Goal: Task Accomplishment & Management: Manage account settings

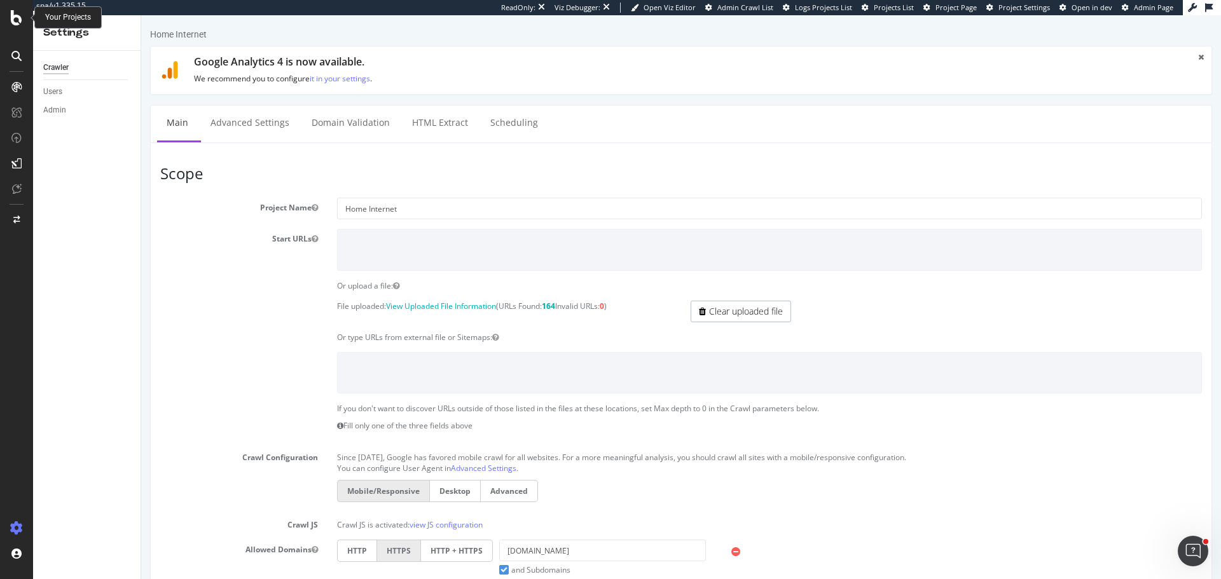
click at [15, 24] on icon at bounding box center [16, 17] width 11 height 15
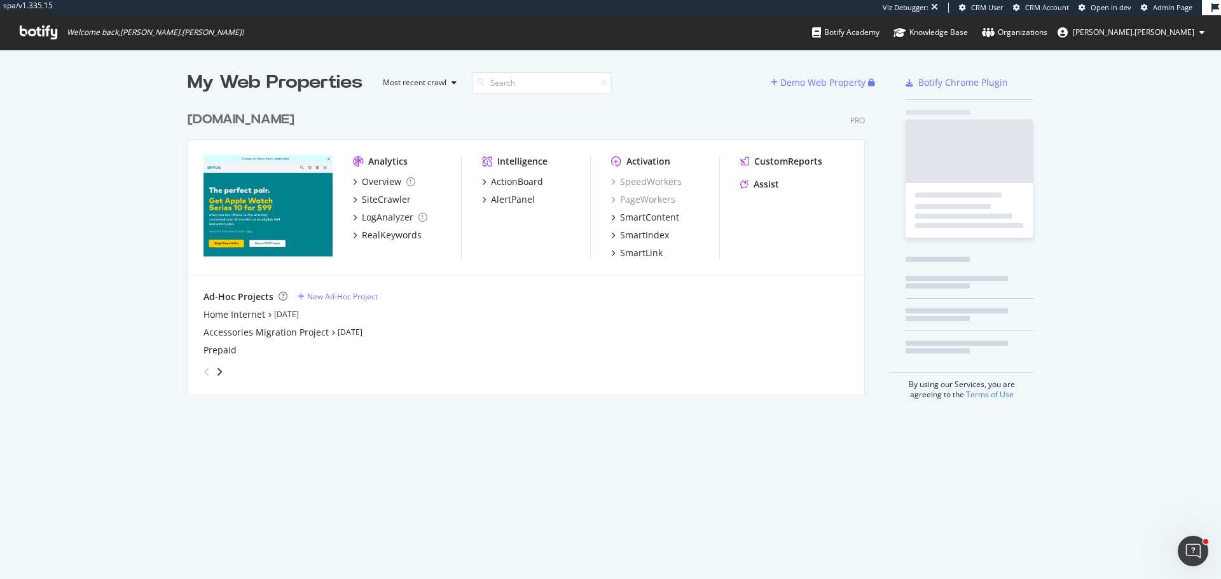
scroll to position [289, 678]
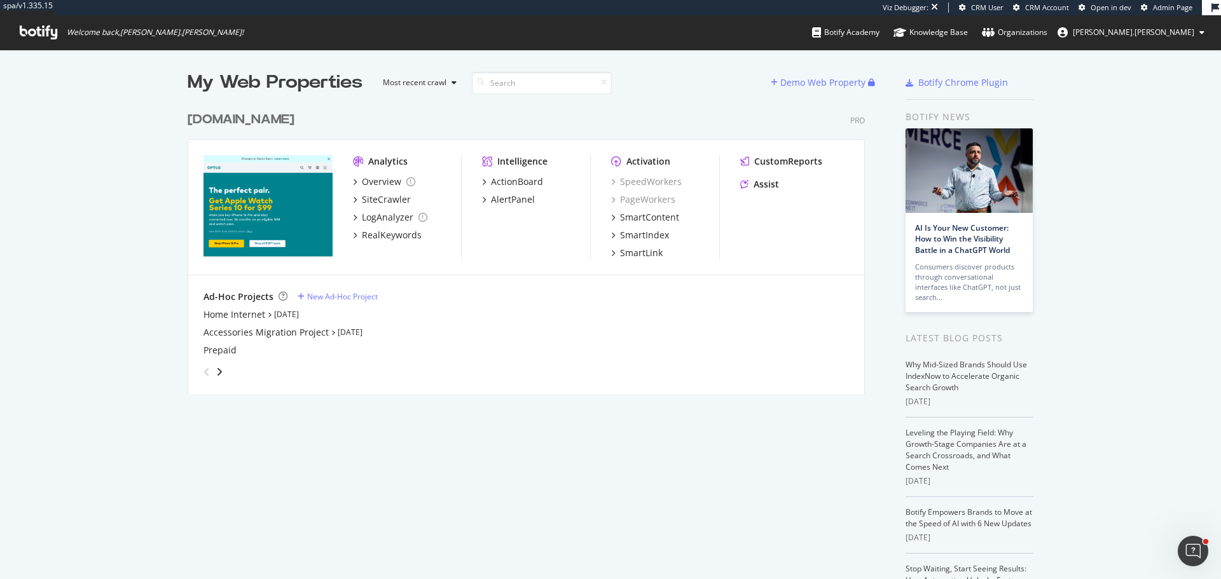
click at [245, 114] on div "optus.com.au" at bounding box center [241, 120] width 107 height 18
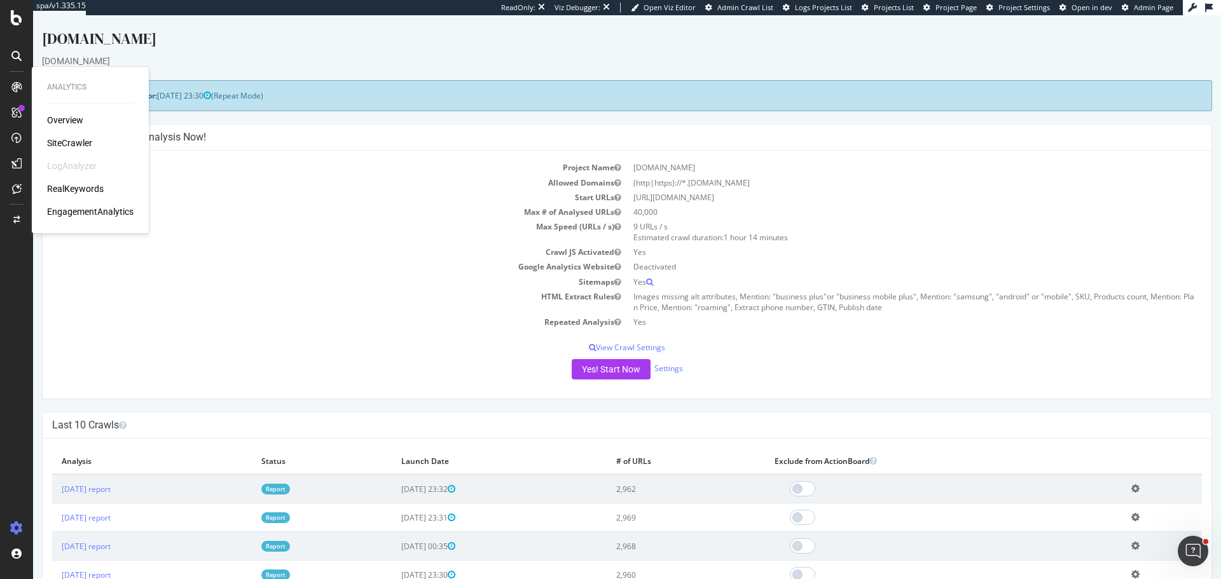
click at [86, 142] on div "SiteCrawler" at bounding box center [69, 143] width 45 height 13
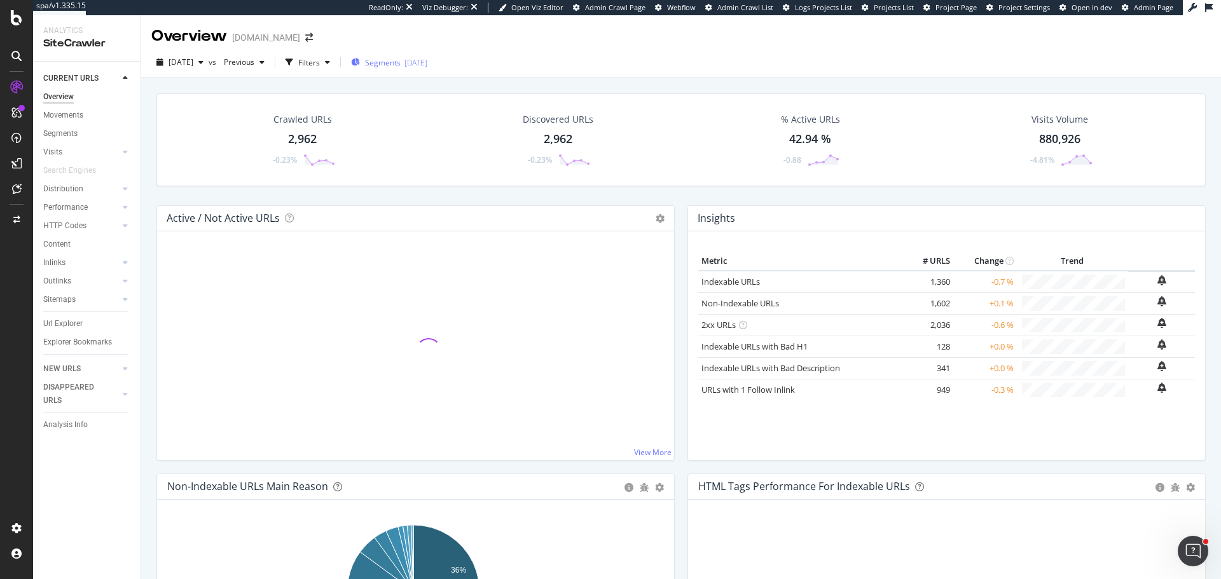
click at [427, 67] on div "2025-08-05" at bounding box center [415, 62] width 23 height 11
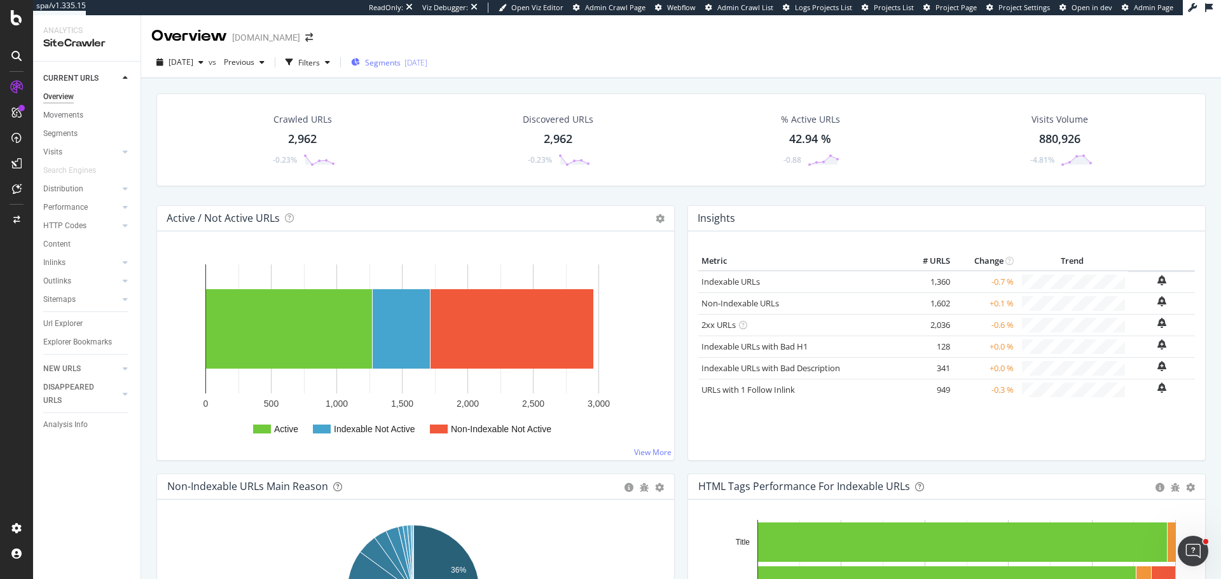
click at [401, 64] on span "Segments" at bounding box center [383, 62] width 36 height 11
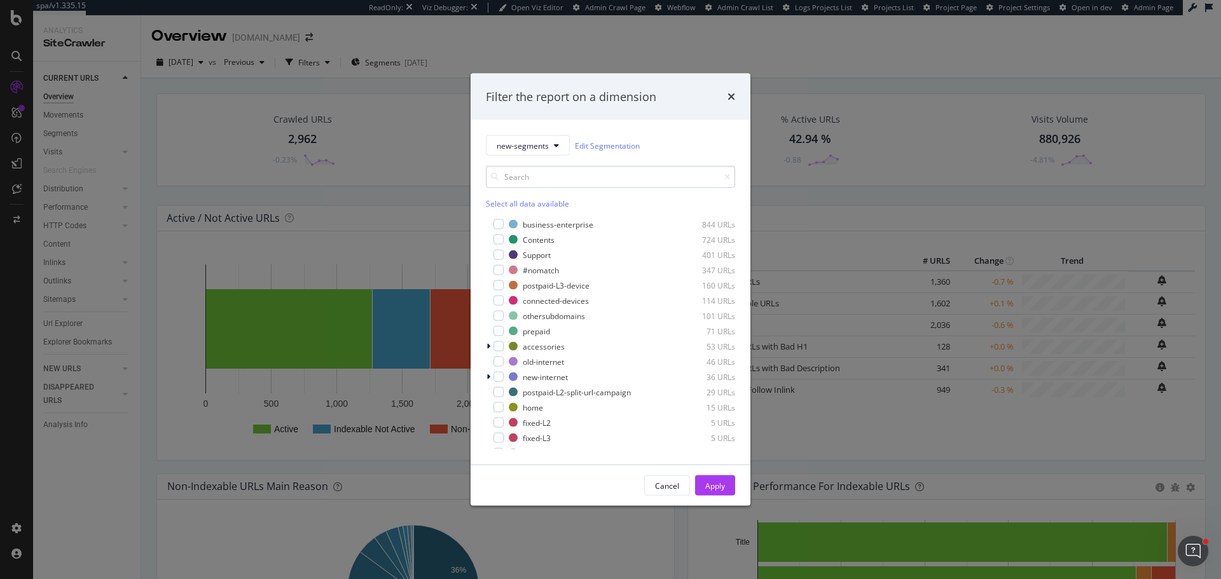
click at [553, 182] on input "modal" at bounding box center [610, 177] width 249 height 22
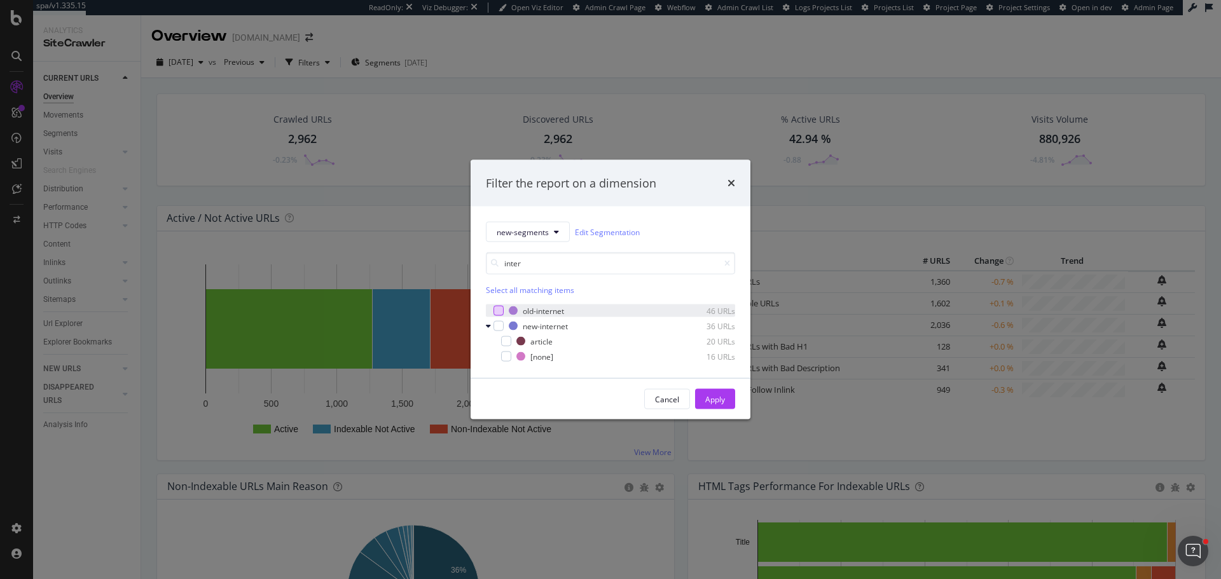
type input "inter"
click at [500, 311] on div "modal" at bounding box center [498, 311] width 10 height 10
click at [502, 326] on div "modal" at bounding box center [498, 326] width 10 height 10
click at [719, 396] on div "Apply" at bounding box center [715, 399] width 20 height 11
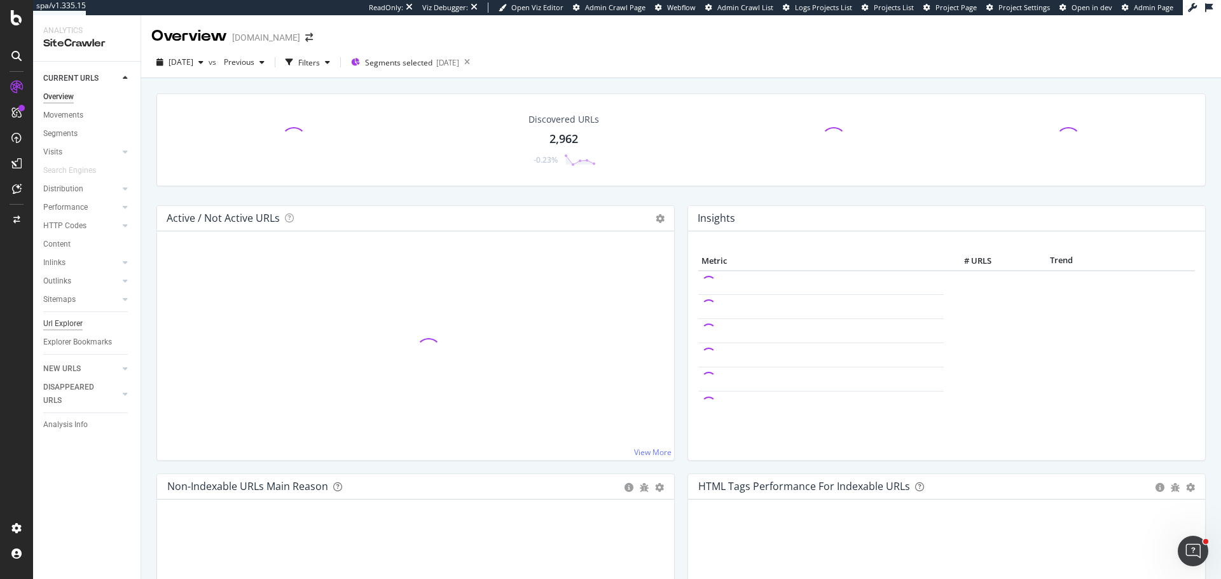
click at [68, 325] on div "Url Explorer" at bounding box center [62, 323] width 39 height 13
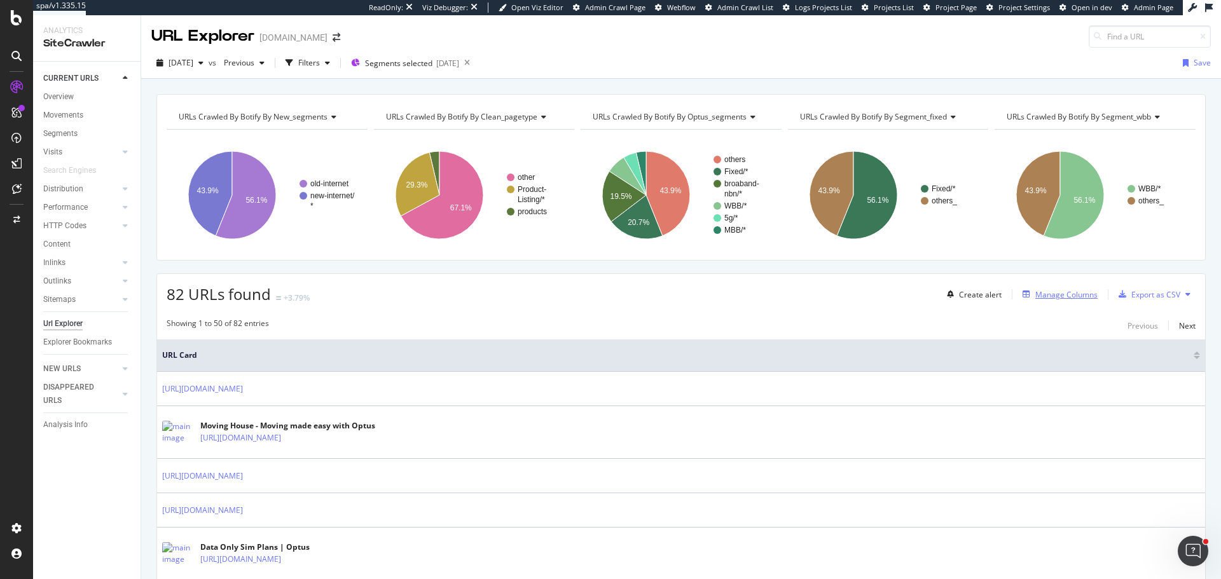
click at [1053, 296] on div "Manage Columns" at bounding box center [1066, 294] width 62 height 11
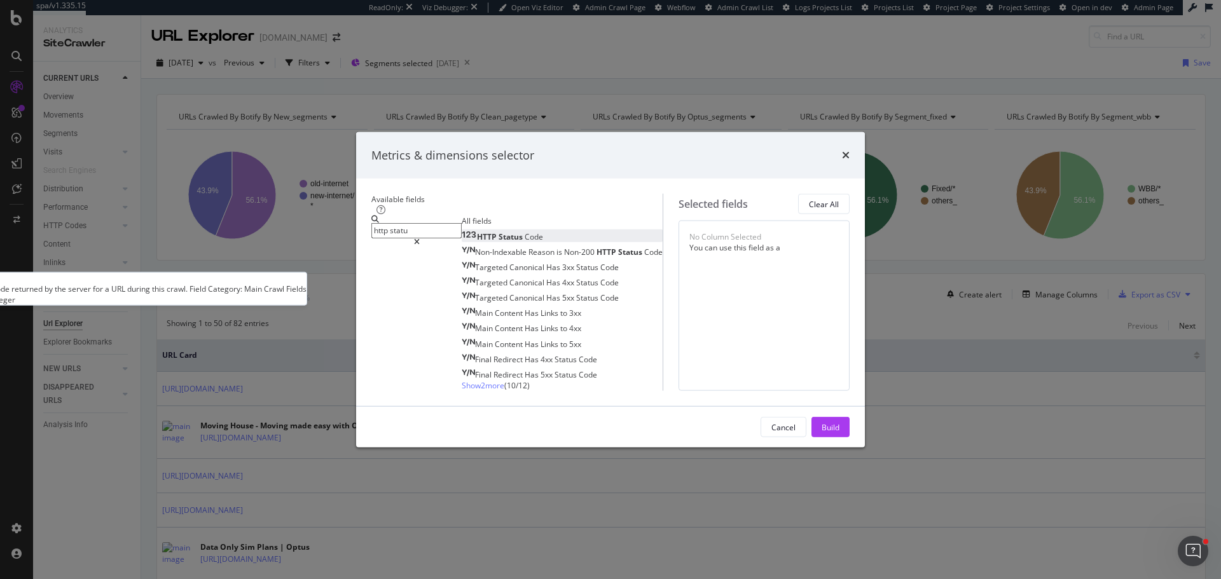
click at [498, 231] on span "Status" at bounding box center [511, 236] width 26 height 11
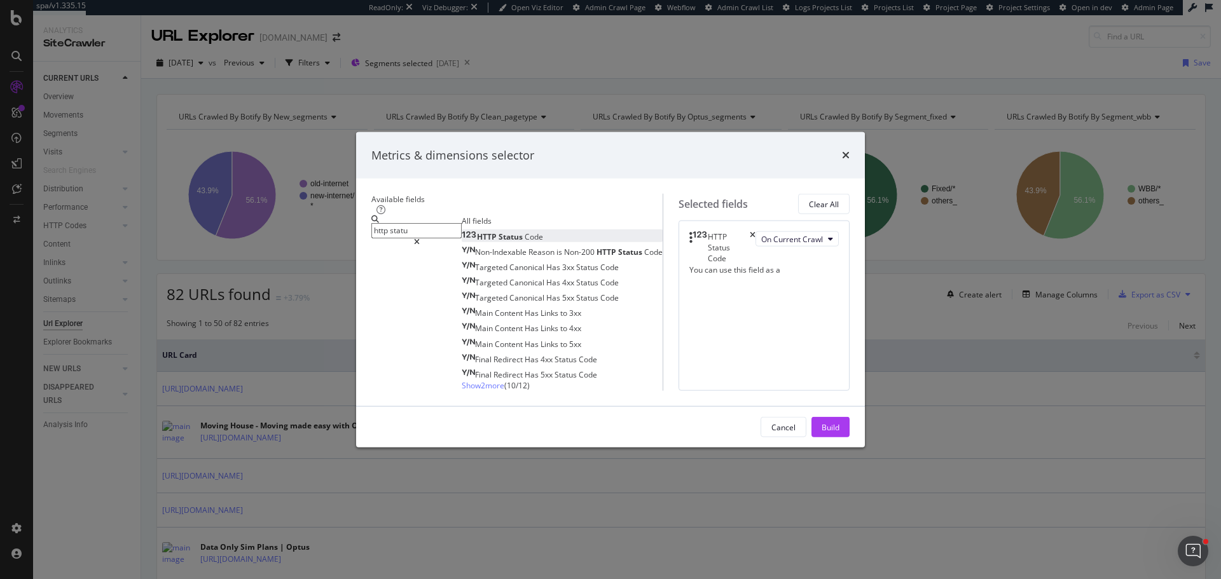
click at [402, 223] on input "http statu" at bounding box center [416, 230] width 90 height 15
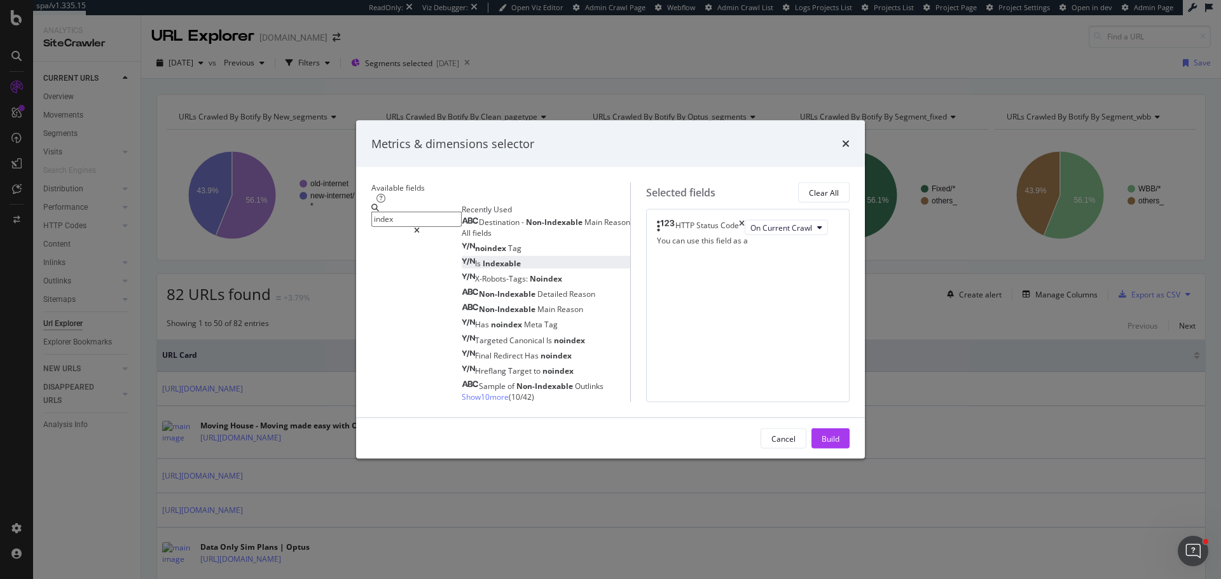
click at [483, 258] on span "Indexable" at bounding box center [502, 263] width 38 height 11
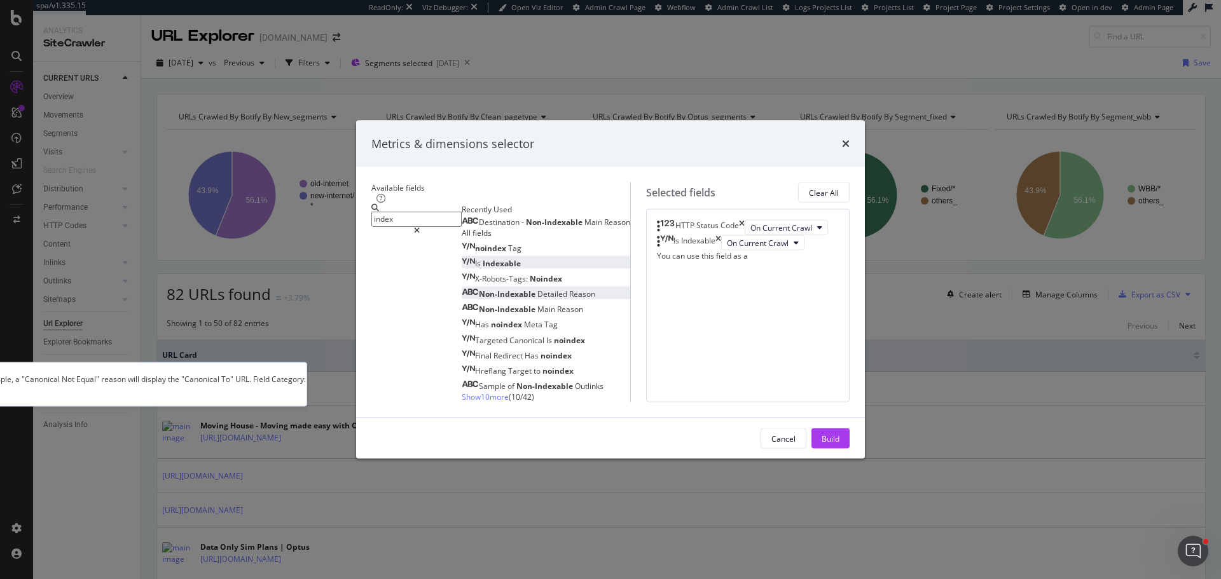
click at [537, 289] on span "Detailed" at bounding box center [553, 294] width 32 height 11
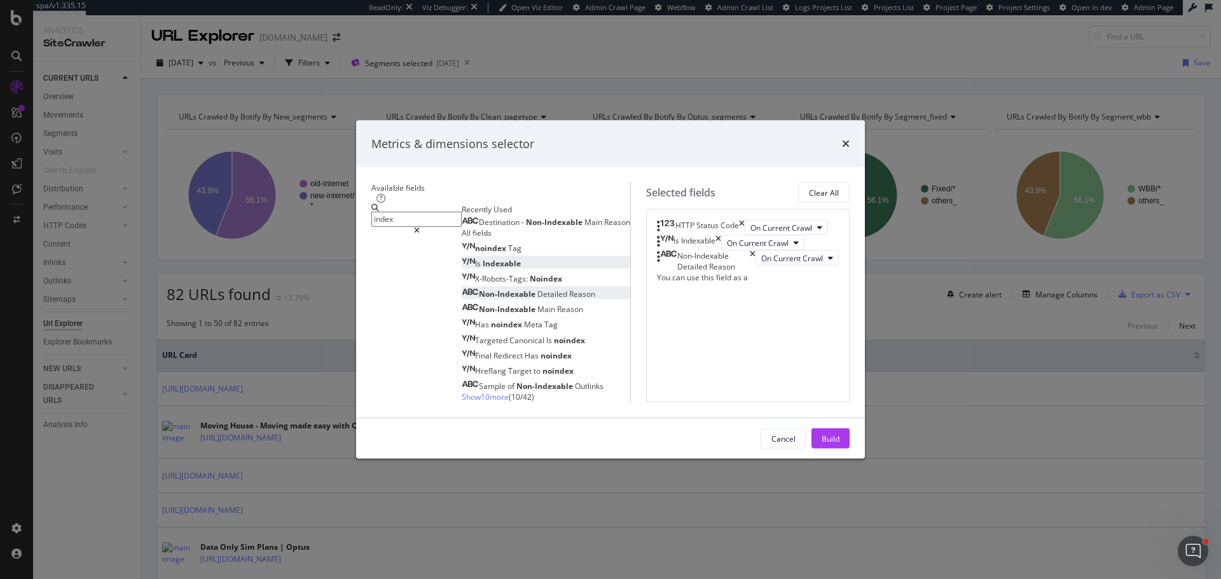
click at [411, 212] on input "index" at bounding box center [416, 219] width 90 height 15
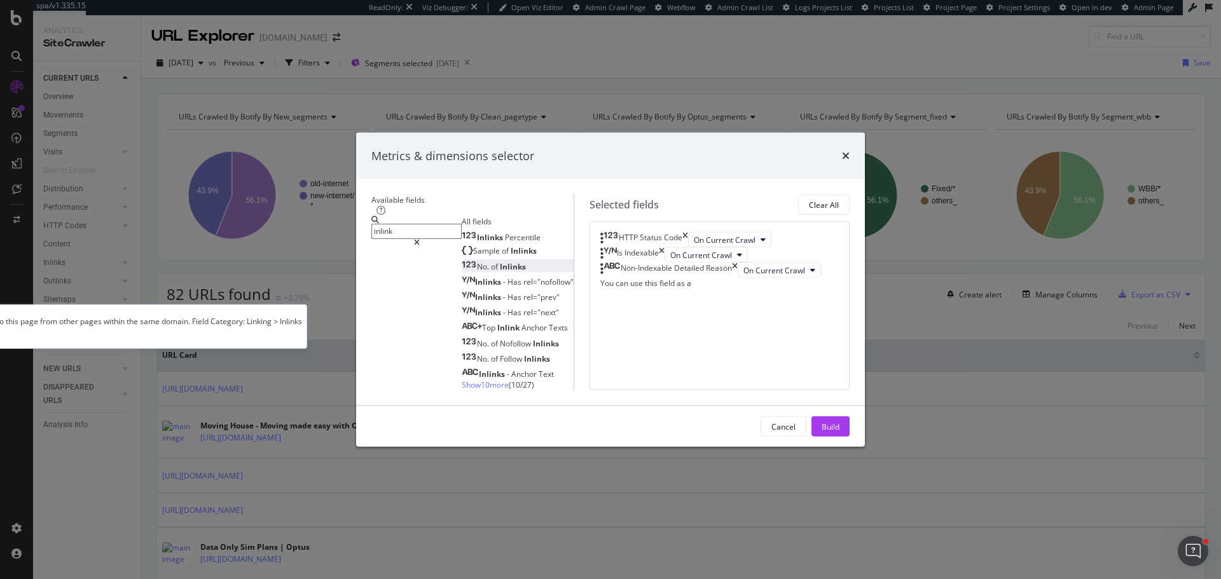
click at [500, 261] on span "Inlinks" at bounding box center [513, 266] width 26 height 11
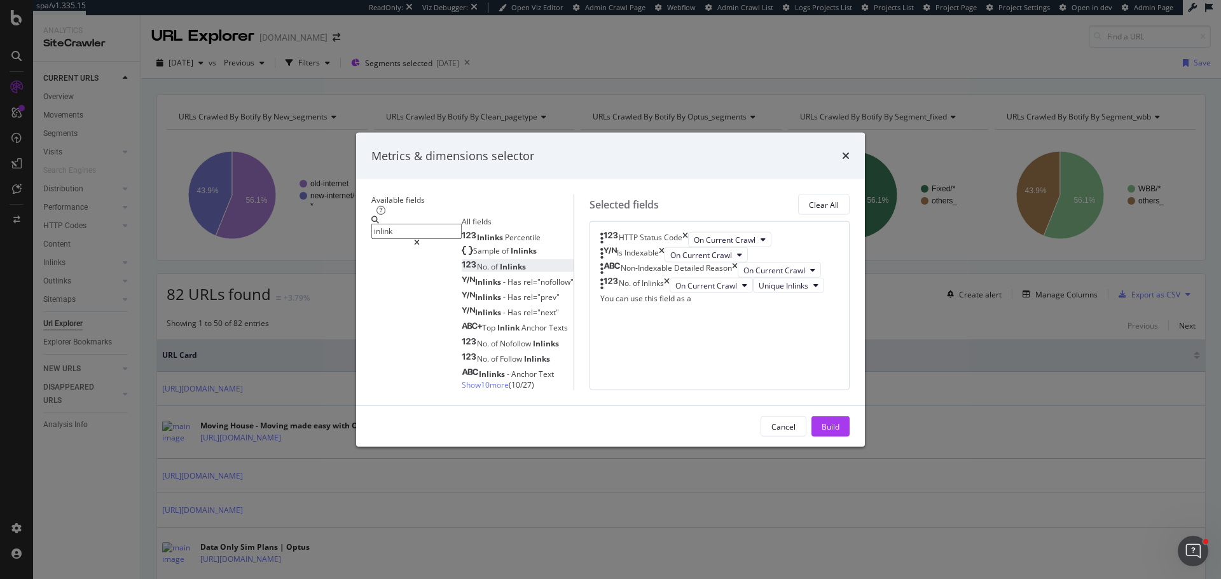
click at [409, 224] on input "inlink" at bounding box center [416, 231] width 90 height 15
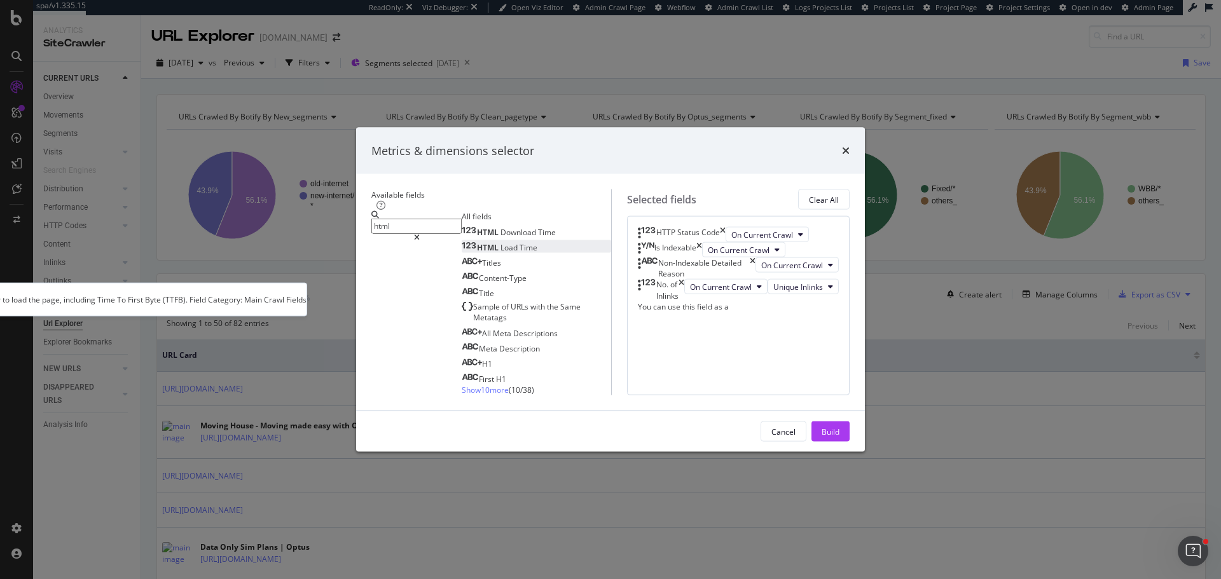
type input "html"
click at [519, 242] on span "Time" at bounding box center [528, 247] width 18 height 11
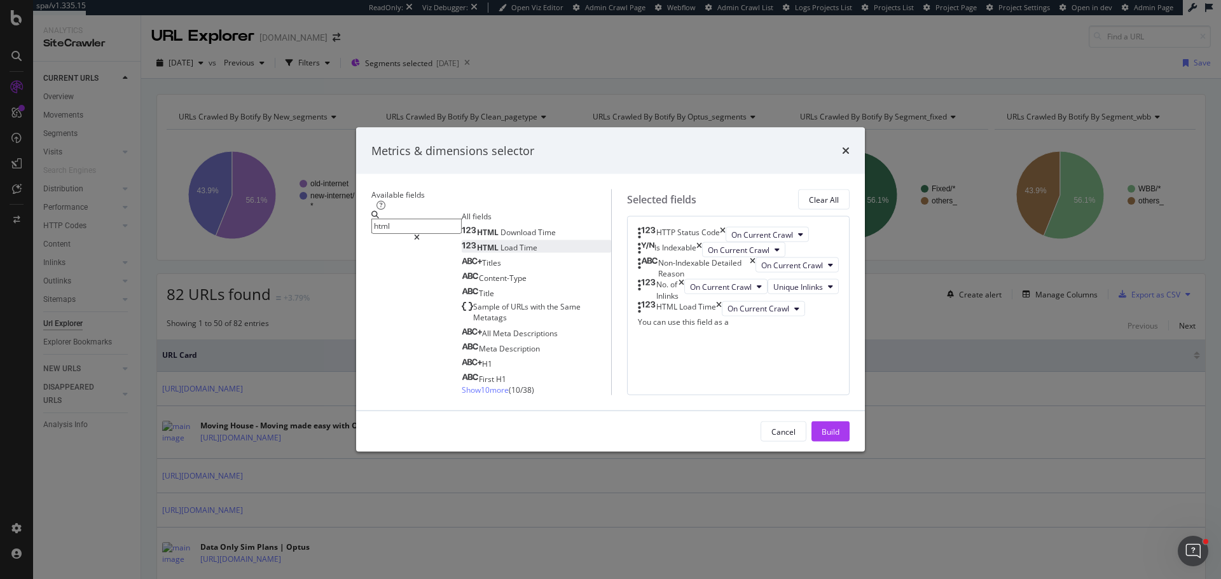
click at [397, 219] on input "html" at bounding box center [416, 226] width 90 height 15
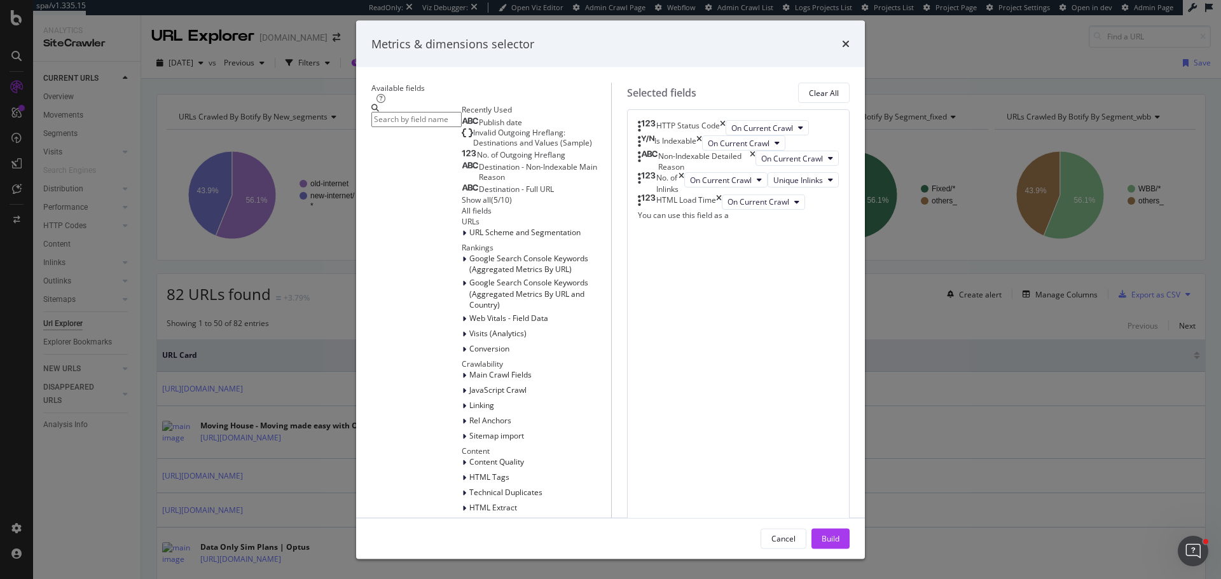
click at [396, 127] on input "modal" at bounding box center [416, 119] width 90 height 15
click at [401, 127] on input "modal" at bounding box center [416, 119] width 90 height 15
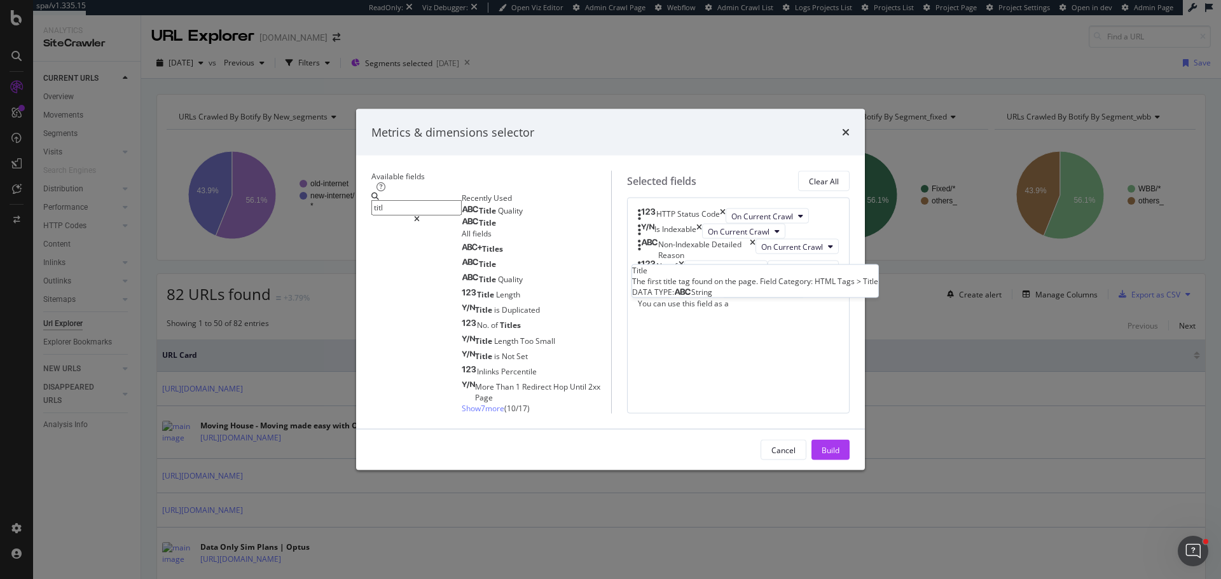
click at [462, 217] on div "Title" at bounding box center [479, 222] width 34 height 10
click at [410, 200] on input "titl" at bounding box center [416, 207] width 90 height 15
drag, startPoint x: 861, startPoint y: 382, endPoint x: 832, endPoint y: 374, distance: 30.4
click at [679, 313] on icon "times" at bounding box center [676, 305] width 6 height 15
click at [375, 200] on input "titl" at bounding box center [416, 207] width 90 height 15
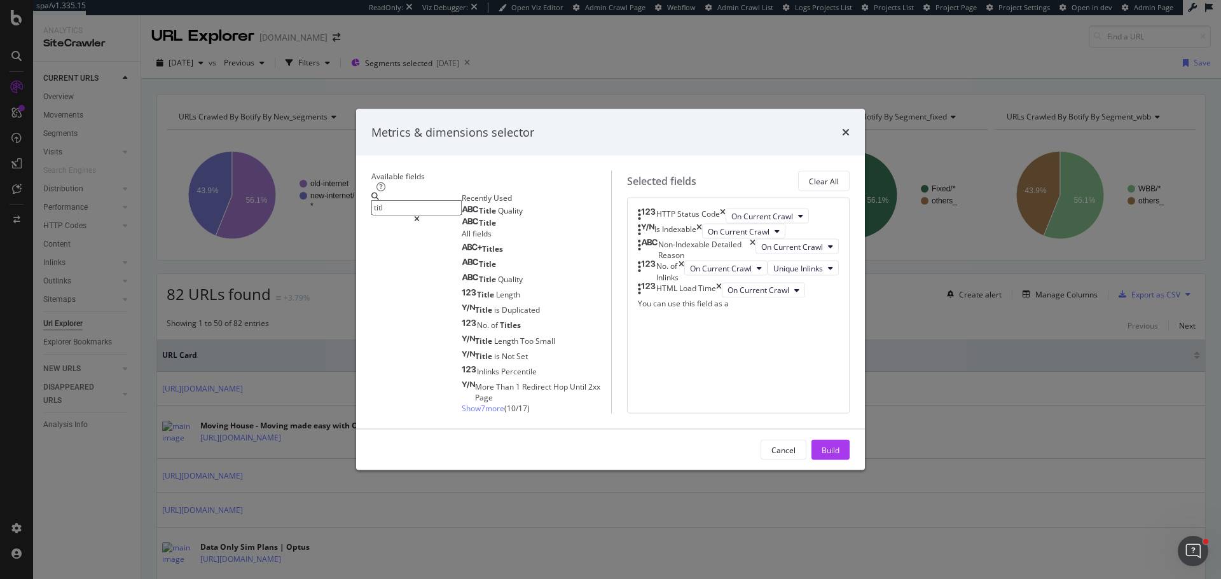
click at [376, 200] on input "titl" at bounding box center [416, 207] width 90 height 15
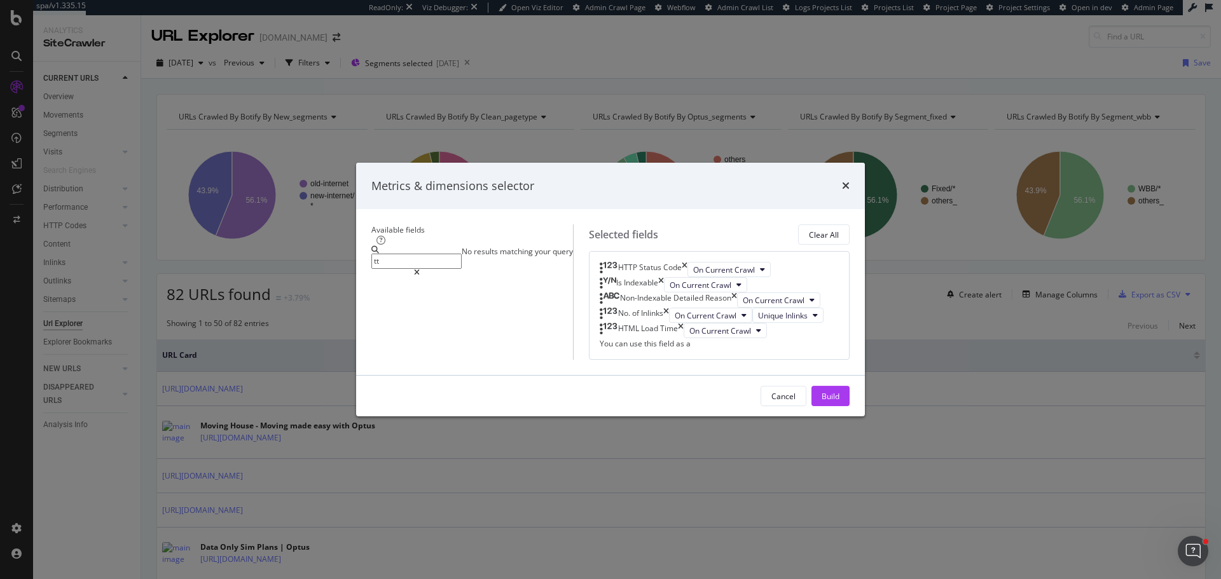
type input "t"
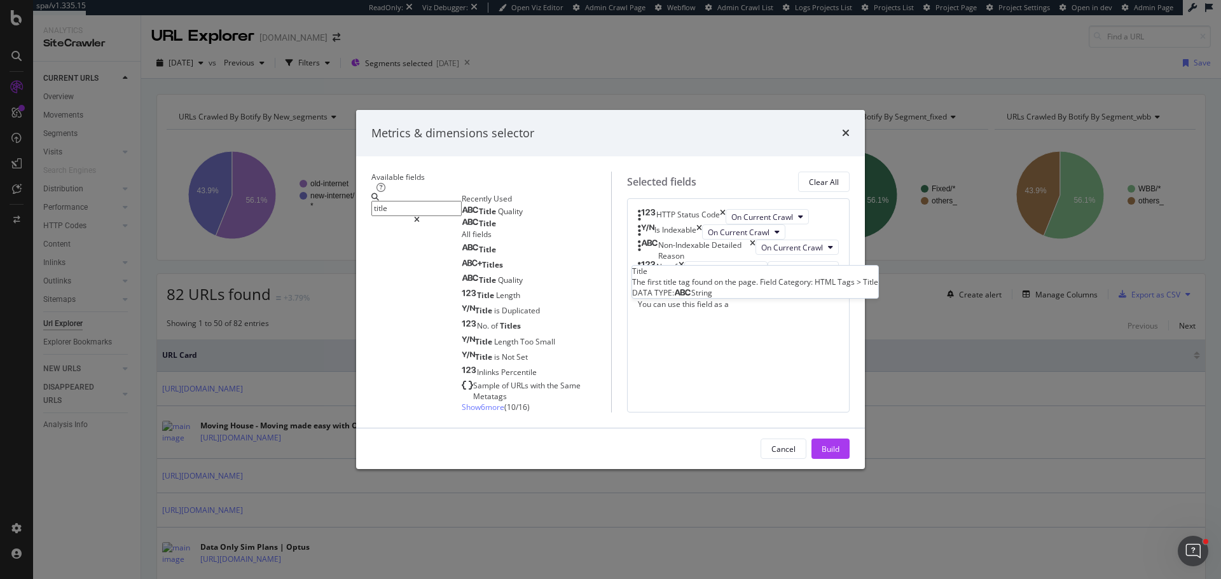
click at [462, 219] on div "Title" at bounding box center [479, 224] width 34 height 10
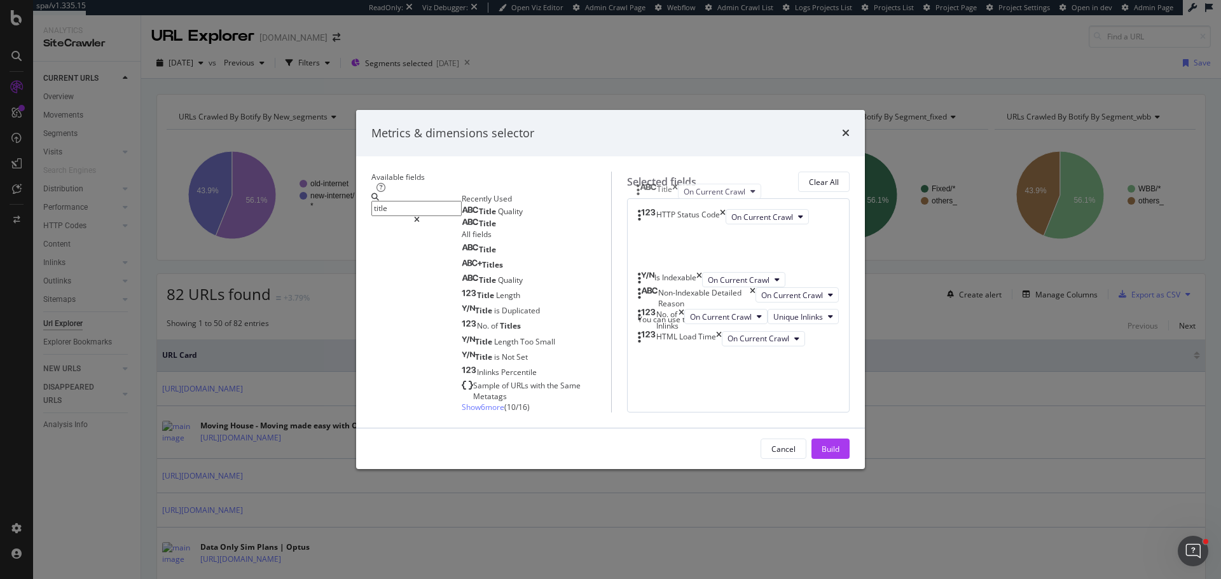
drag, startPoint x: 642, startPoint y: 385, endPoint x: 642, endPoint y: 195, distance: 189.5
click at [642, 195] on body "spa/v1.335.15 ReadOnly: Viz Debugger: Open Viz Editor Admin Crawl Page Webflow …" at bounding box center [610, 289] width 1221 height 579
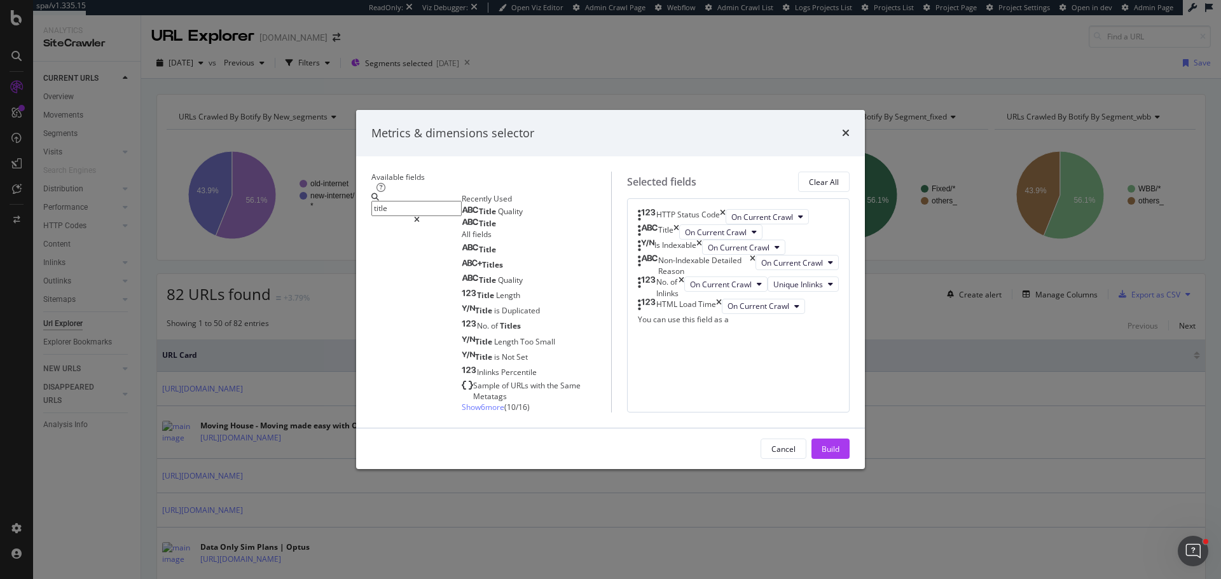
click at [418, 194] on div "title" at bounding box center [416, 303] width 90 height 219
click at [434, 202] on input "title" at bounding box center [416, 209] width 90 height 15
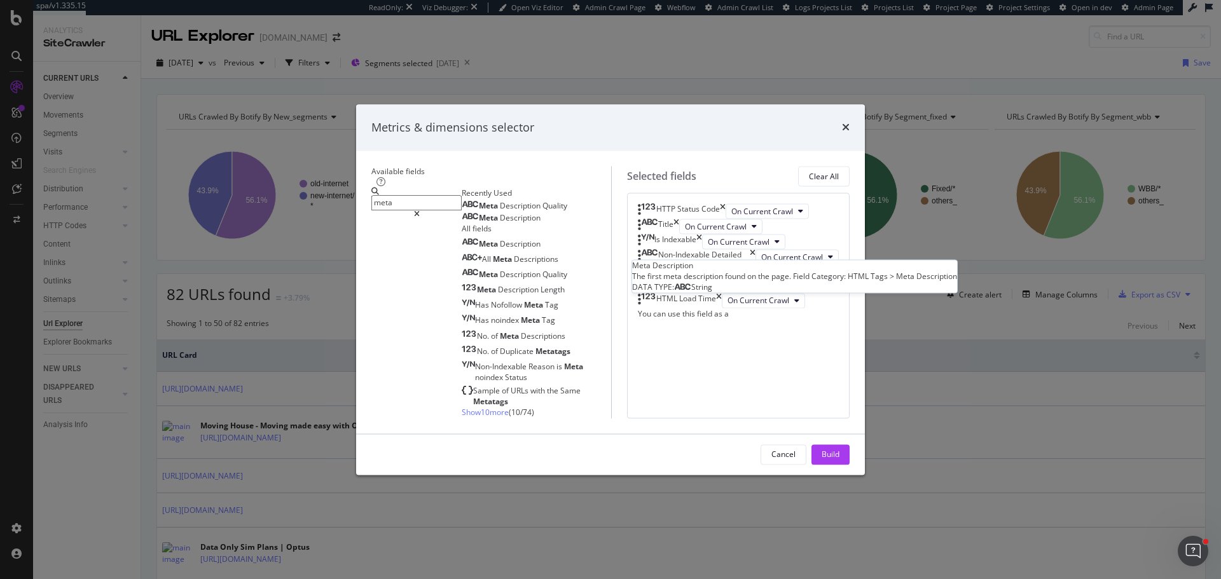
type input "meta"
click at [462, 213] on div "Meta Description" at bounding box center [501, 218] width 79 height 10
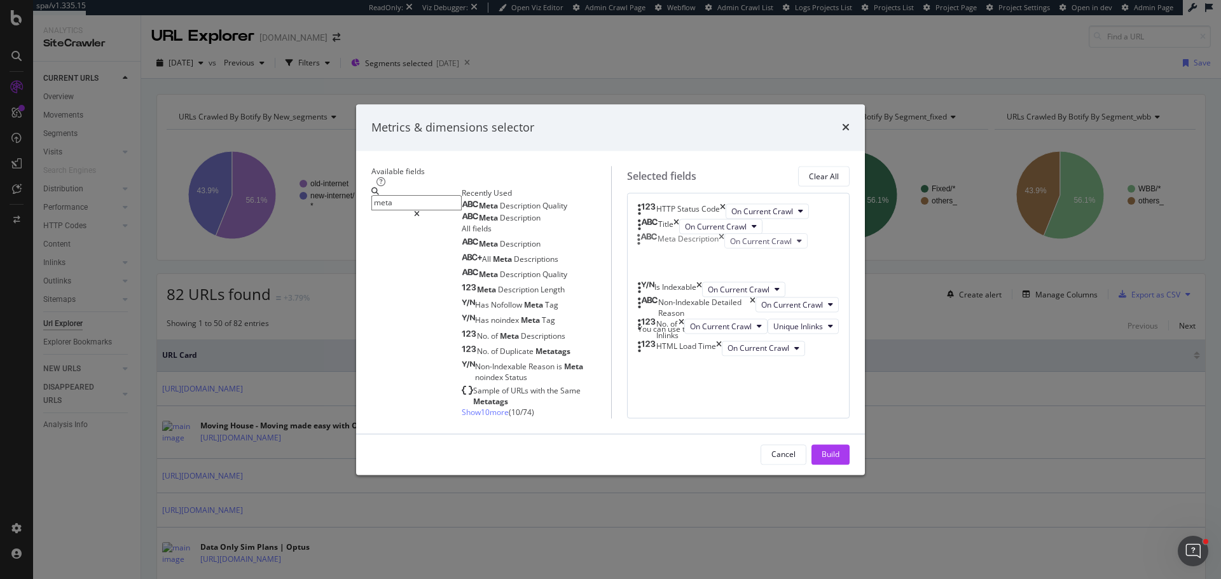
drag, startPoint x: 648, startPoint y: 430, endPoint x: 648, endPoint y: 237, distance: 192.7
click at [648, 237] on body "spa/v1.335.15 ReadOnly: Viz Debugger: Open Viz Editor Admin Crawl Page Webflow …" at bounding box center [610, 289] width 1221 height 579
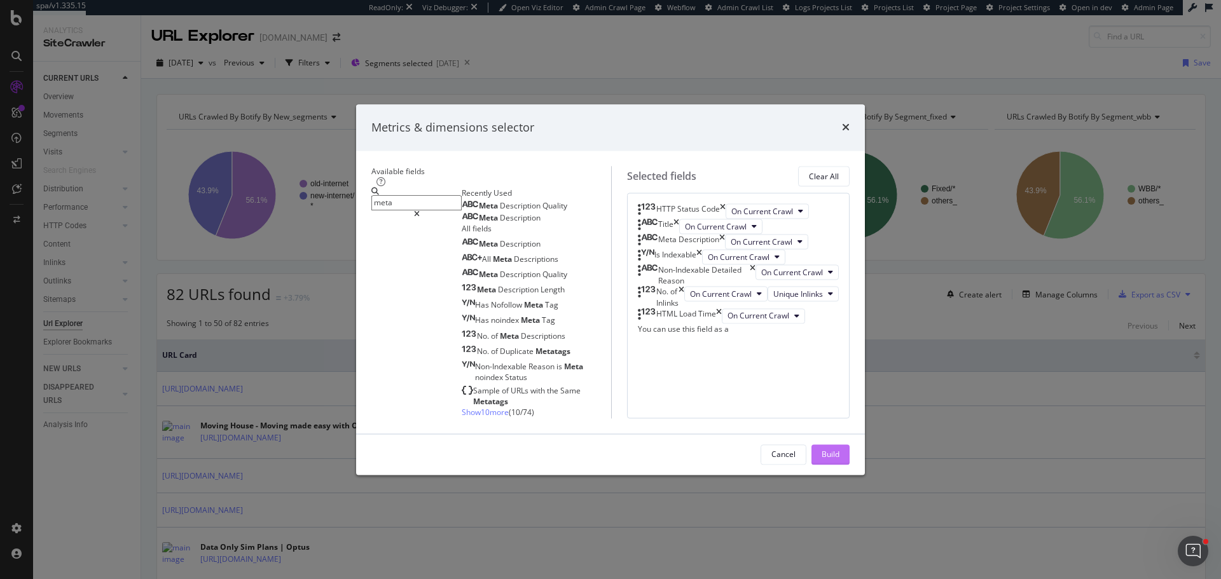
click at [849, 465] on button "Build" at bounding box center [830, 454] width 38 height 20
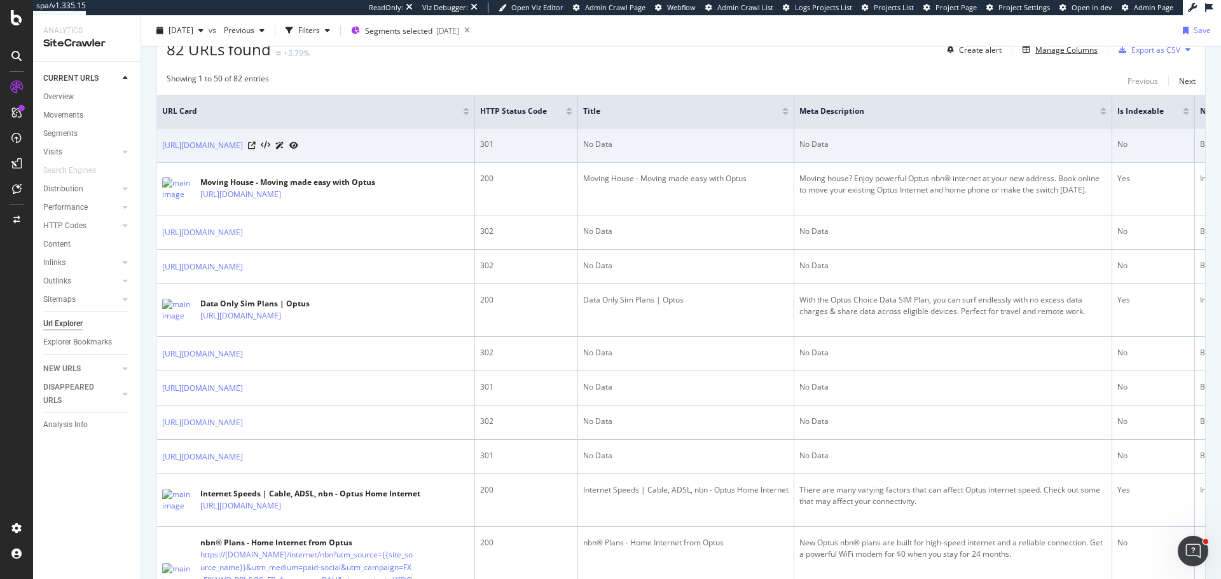
scroll to position [254, 0]
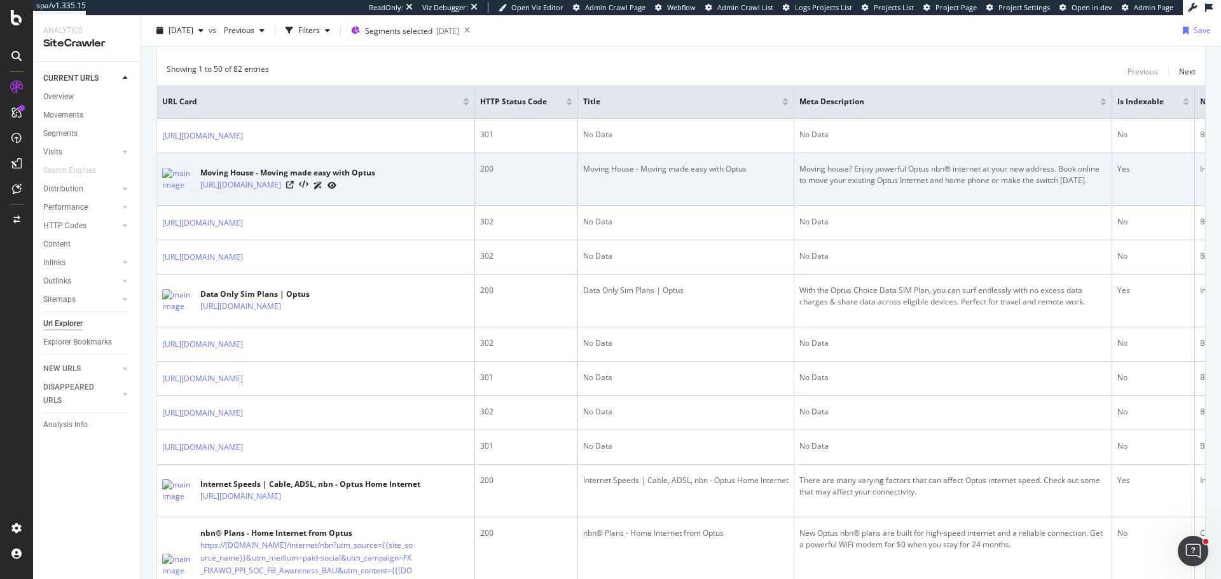
click at [696, 175] on div "Moving House - Moving made easy with Optus" at bounding box center [685, 168] width 205 height 11
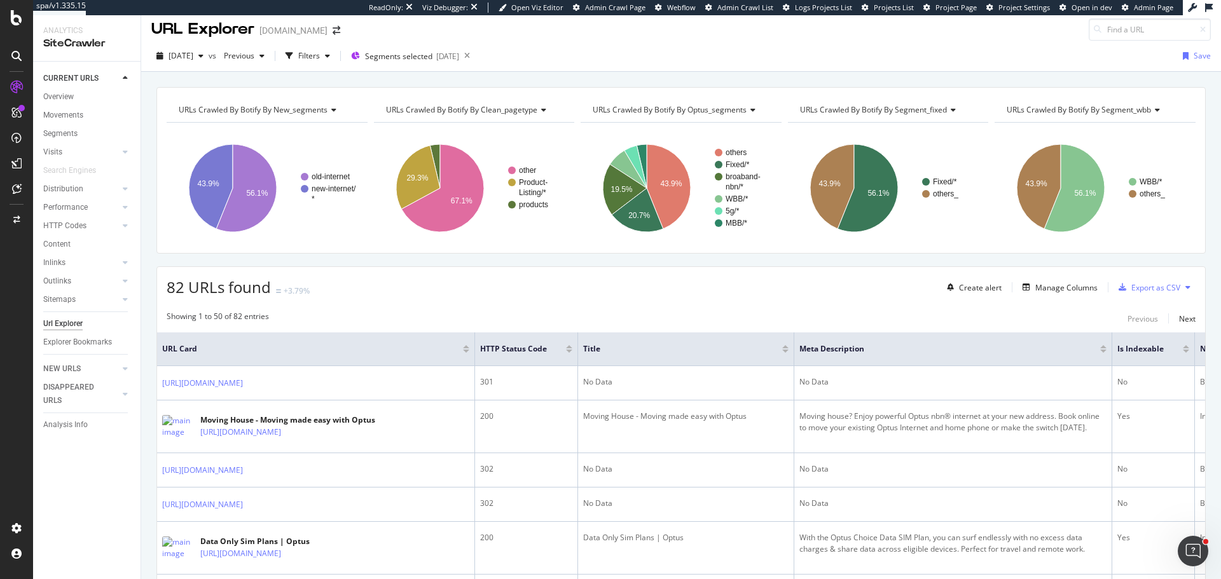
scroll to position [0, 0]
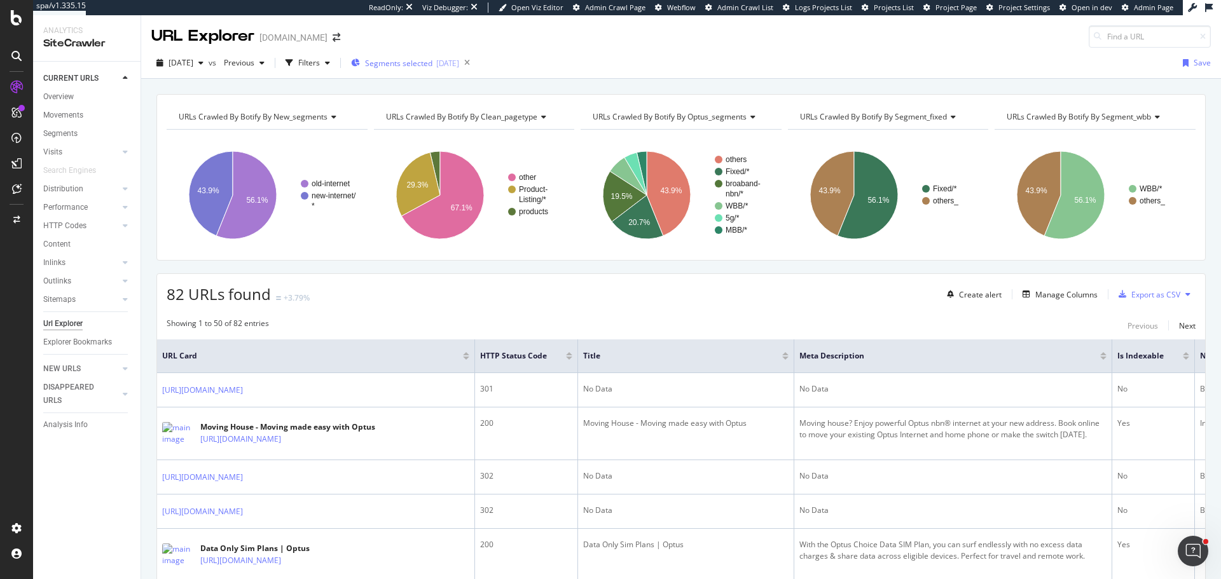
click at [422, 66] on span "Segments selected" at bounding box center [398, 63] width 67 height 11
click at [432, 64] on span "Segments selected" at bounding box center [398, 63] width 67 height 11
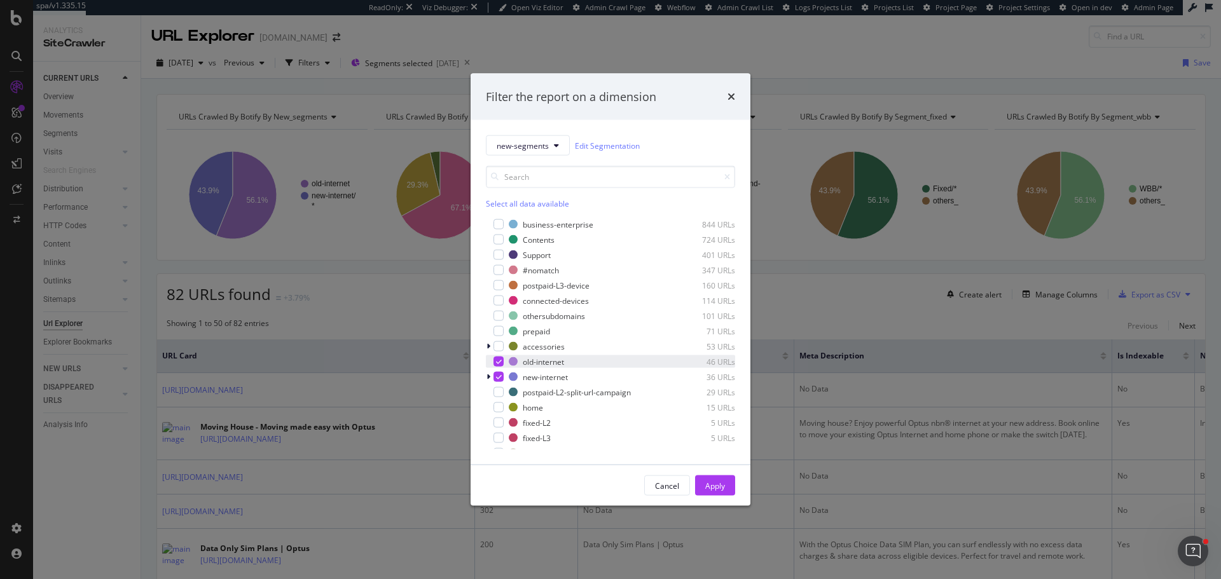
click at [499, 361] on icon "modal" at bounding box center [499, 362] width 6 height 6
click at [728, 484] on button "Apply" at bounding box center [715, 486] width 40 height 20
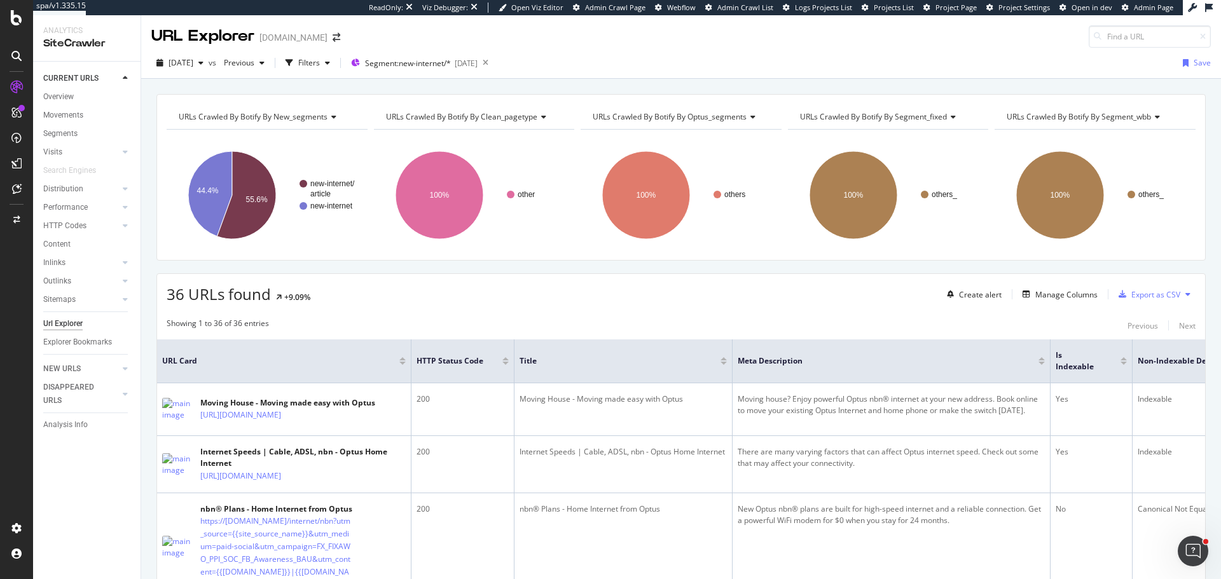
click at [448, 343] on th "HTTP Status Code" at bounding box center [462, 362] width 103 height 44
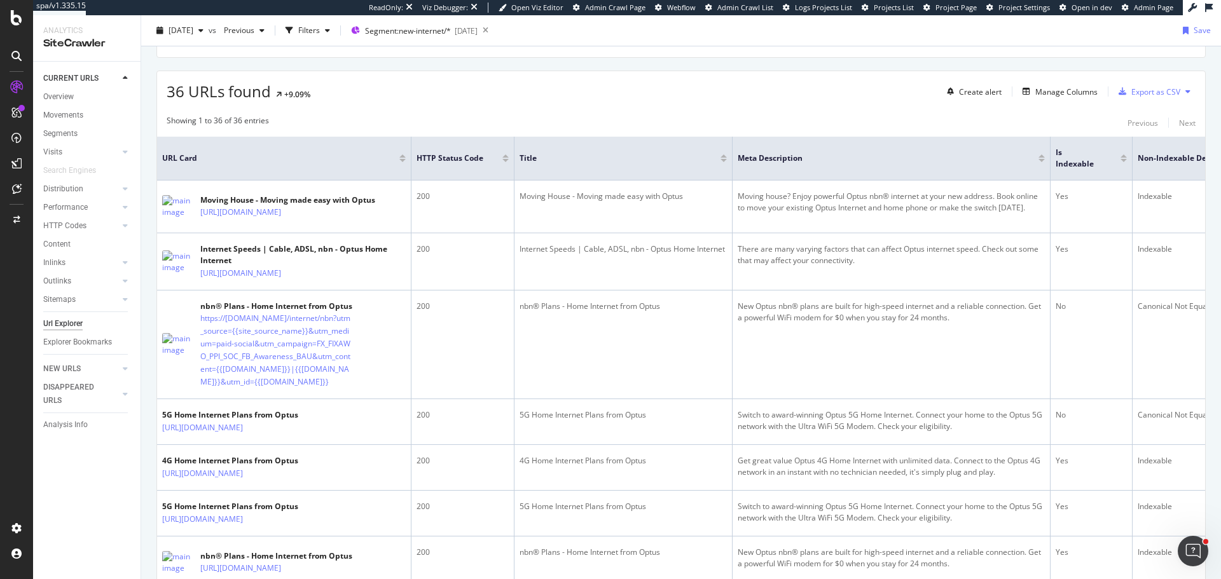
scroll to position [203, 0]
click at [400, 155] on div at bounding box center [402, 155] width 6 height 3
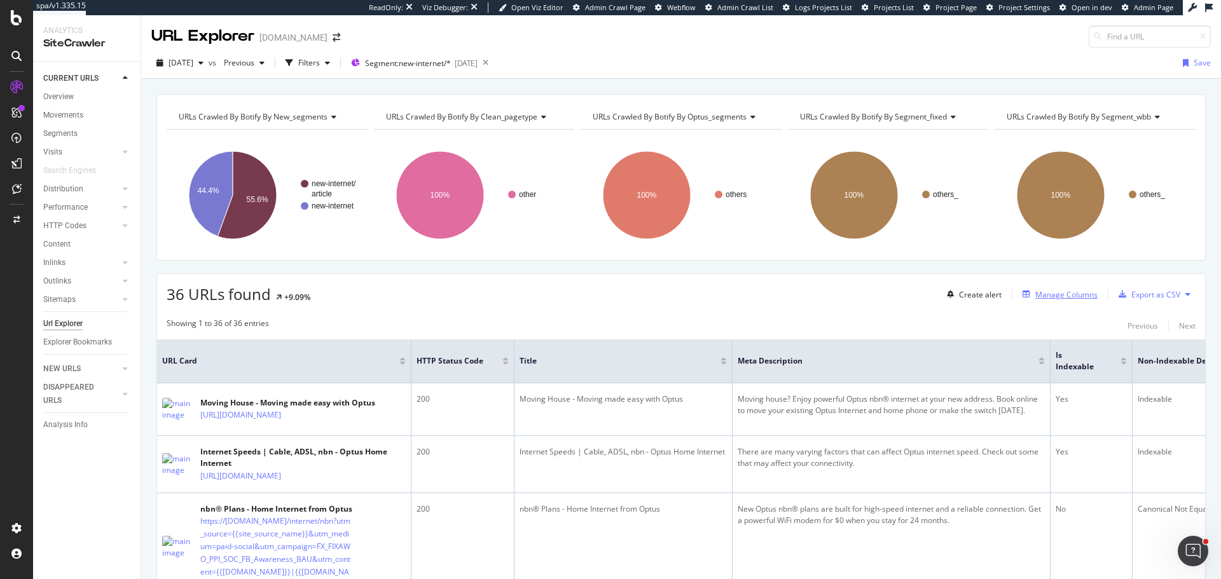
click at [1055, 294] on div "Manage Columns" at bounding box center [1066, 294] width 62 height 11
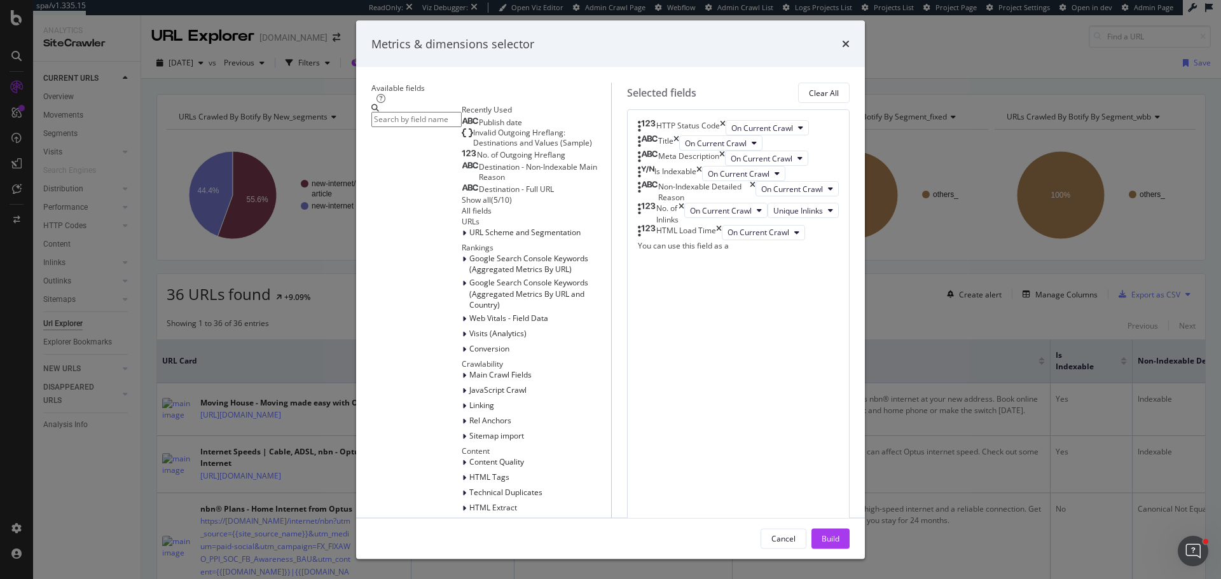
click at [437, 127] on input "modal" at bounding box center [416, 119] width 90 height 15
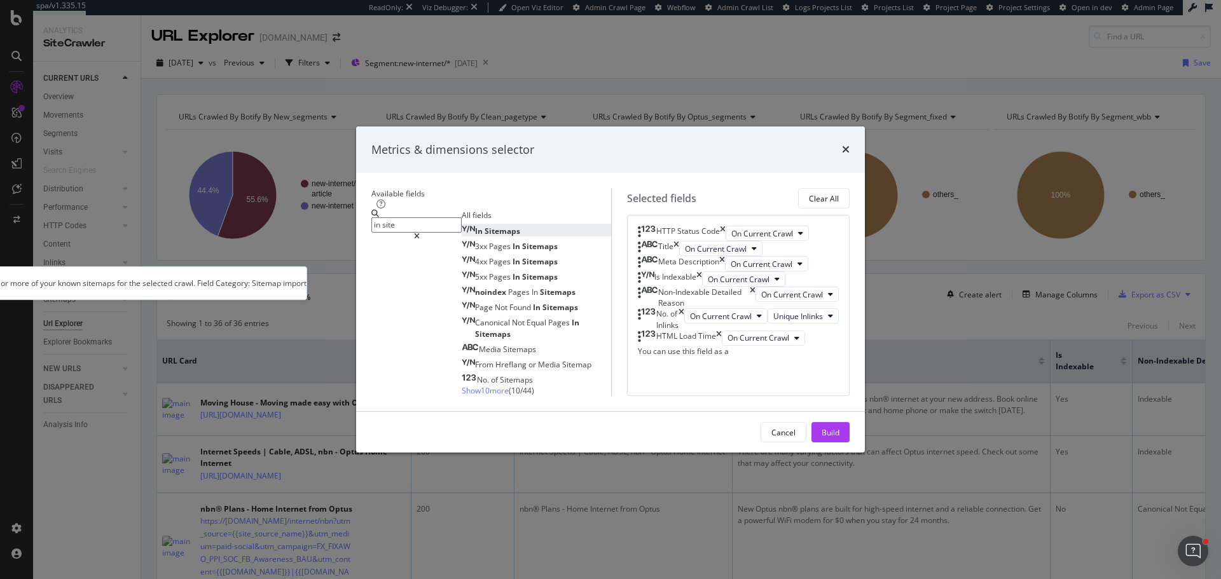
type input "in site"
click at [484, 226] on span "Sitemaps" at bounding box center [502, 231] width 36 height 11
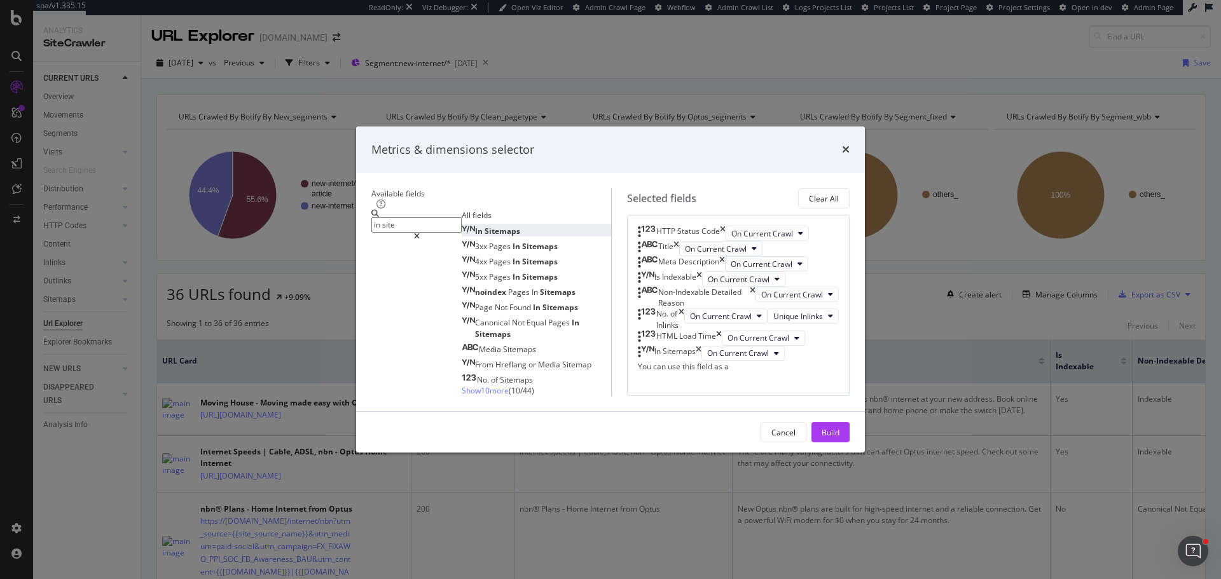
click at [839, 438] on div "Build" at bounding box center [830, 432] width 18 height 11
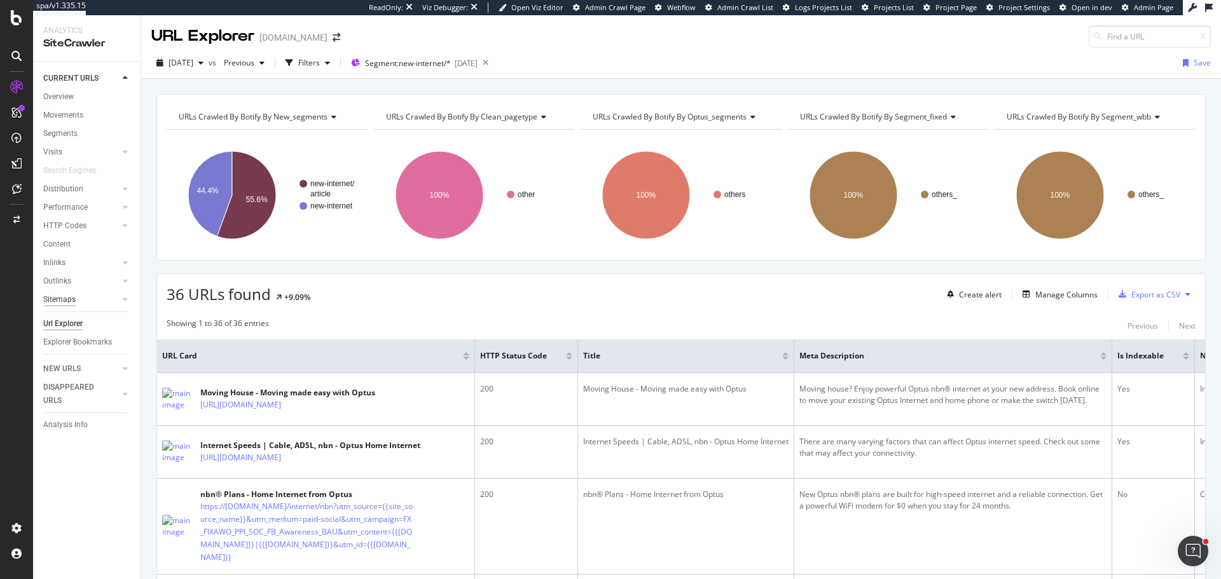
click at [64, 299] on div "Sitemaps" at bounding box center [59, 299] width 32 height 13
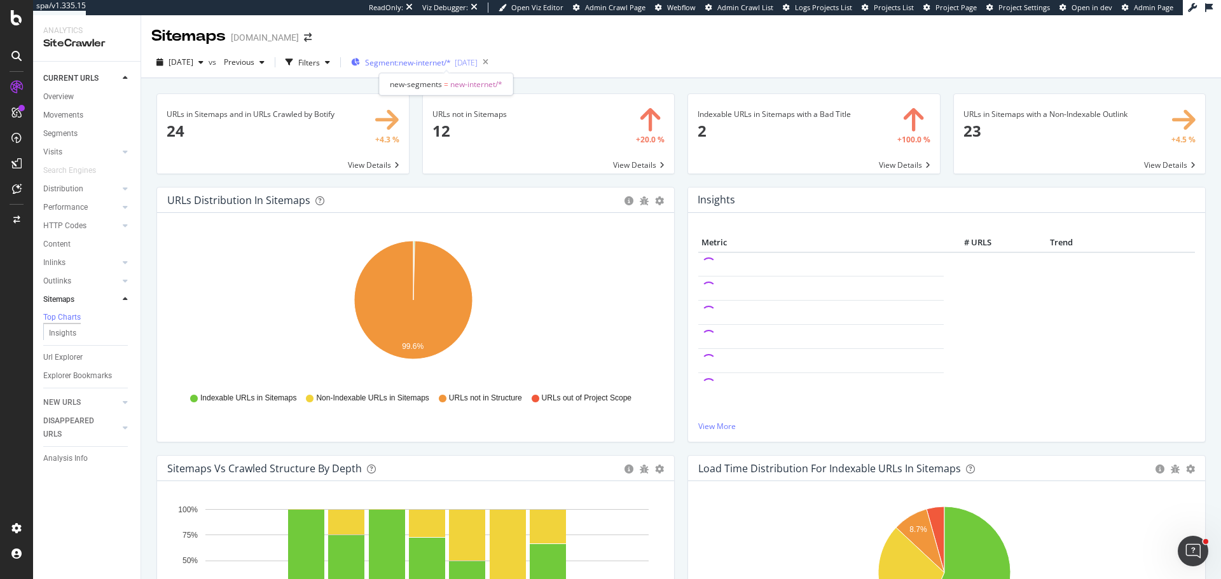
click at [429, 65] on span "Segment: new-internet/*" at bounding box center [408, 62] width 86 height 11
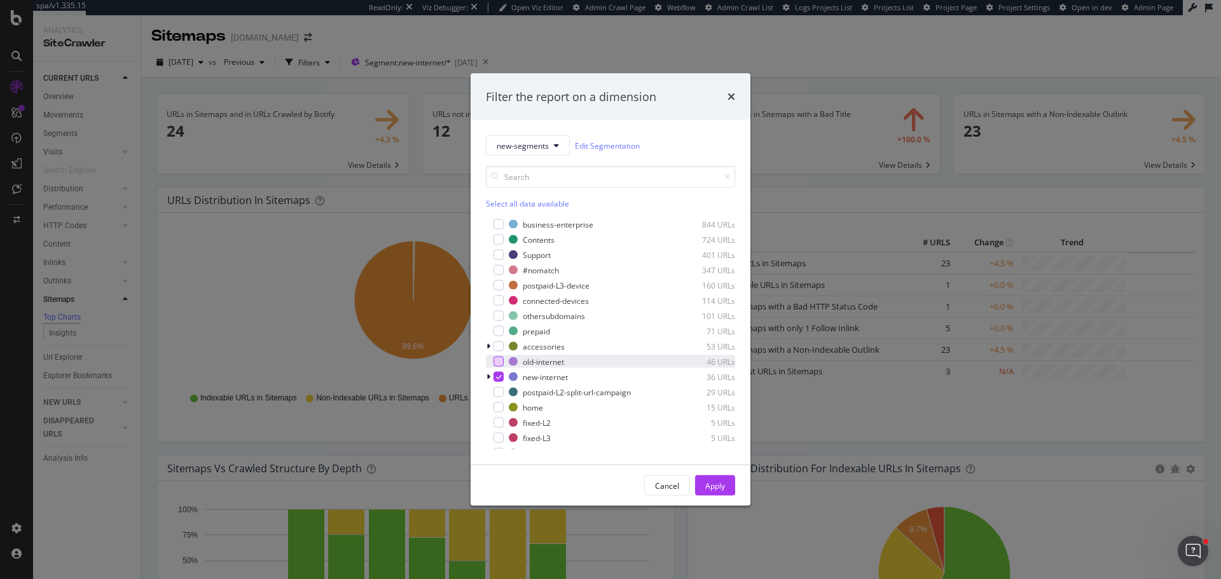
click at [501, 363] on div "modal" at bounding box center [498, 362] width 10 height 10
click at [725, 490] on button "Apply" at bounding box center [715, 486] width 40 height 20
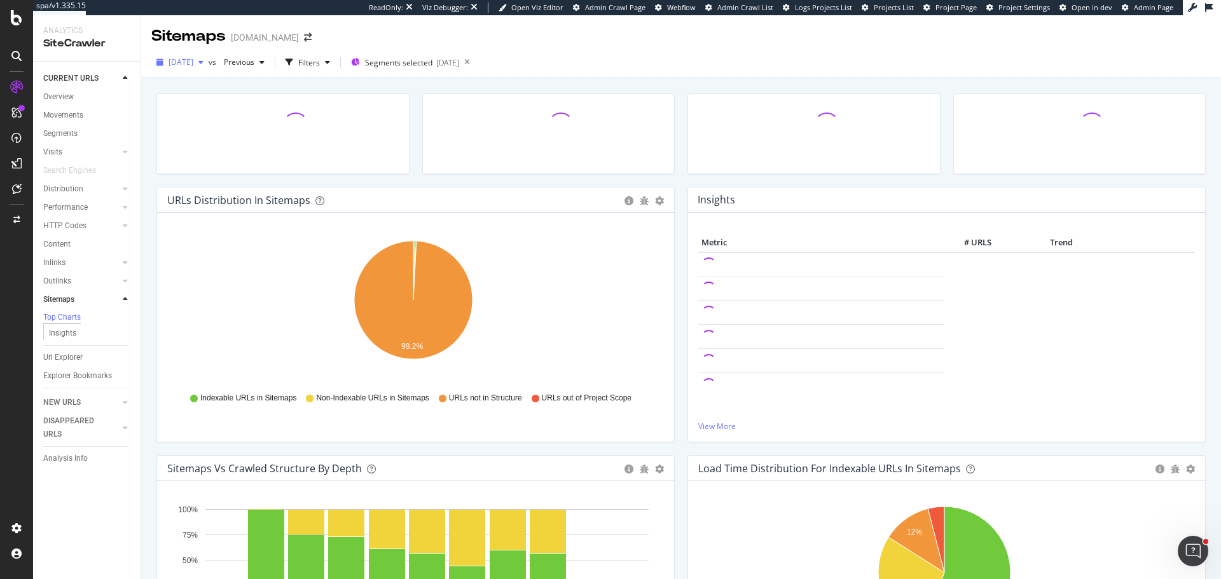
click at [193, 62] on span "2025 Aug. 8th" at bounding box center [180, 62] width 25 height 11
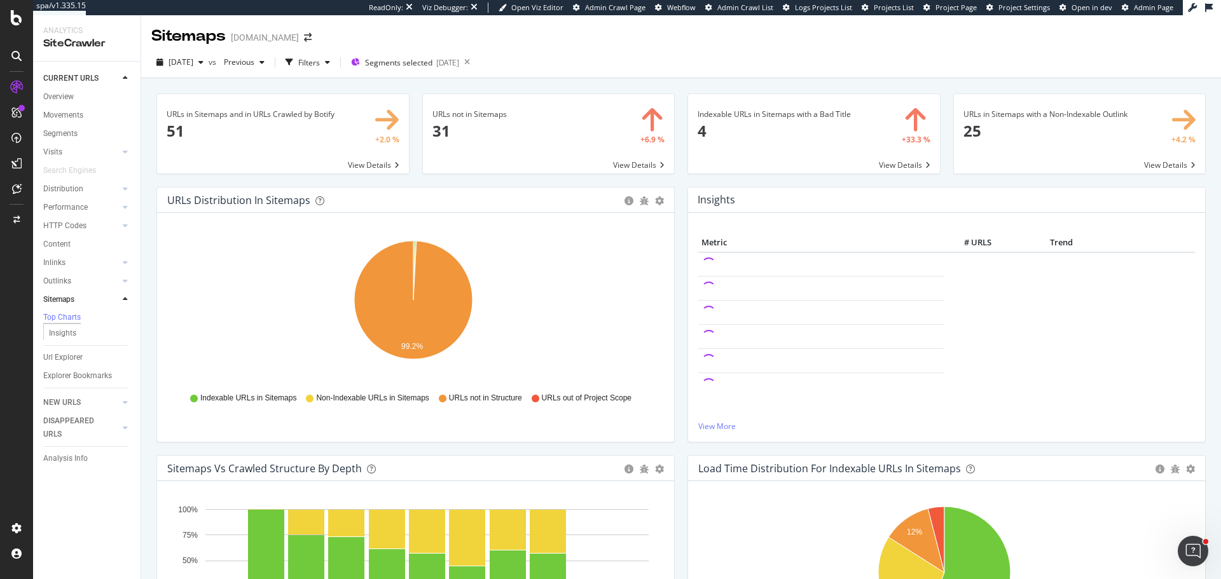
click at [643, 67] on div "2025 Aug. 8th vs Previous Filters Segments selected 2025-08-05" at bounding box center [681, 64] width 1080 height 25
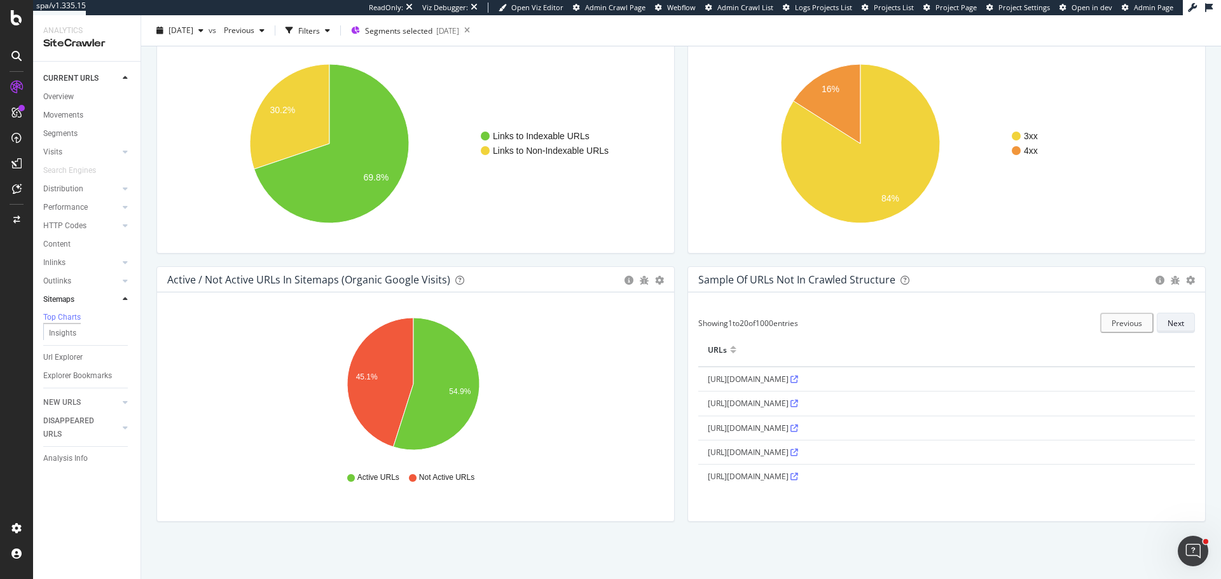
click at [1173, 315] on div "Next" at bounding box center [1175, 323] width 17 height 18
click at [1172, 320] on div "Next" at bounding box center [1175, 323] width 17 height 11
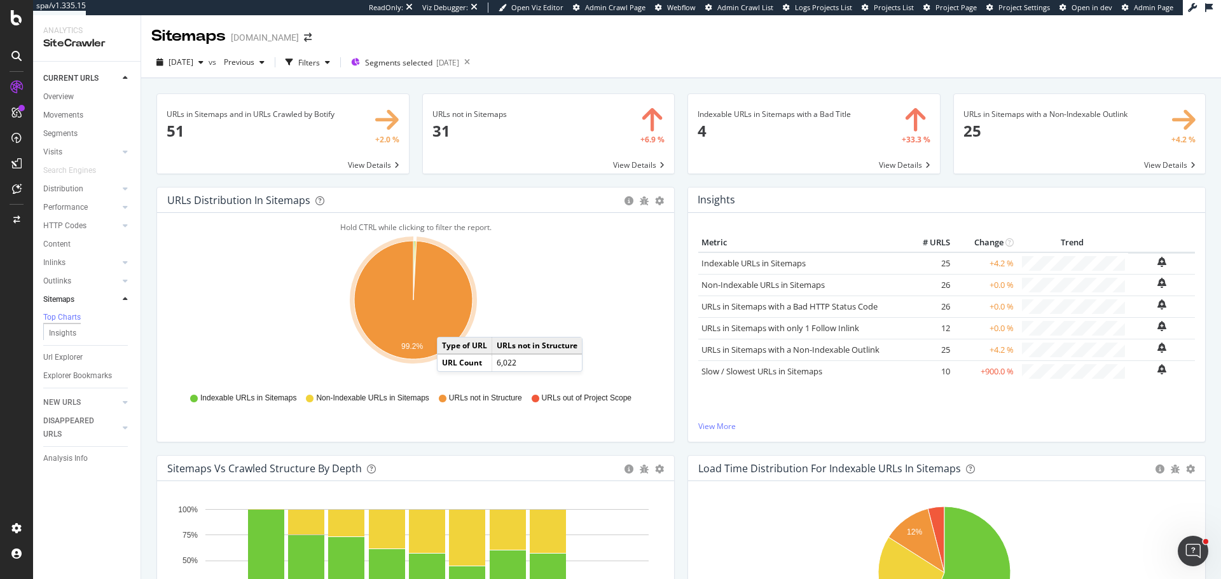
click at [450, 324] on icon "A chart." at bounding box center [413, 300] width 118 height 118
click at [450, 322] on icon "A chart." at bounding box center [413, 300] width 118 height 118
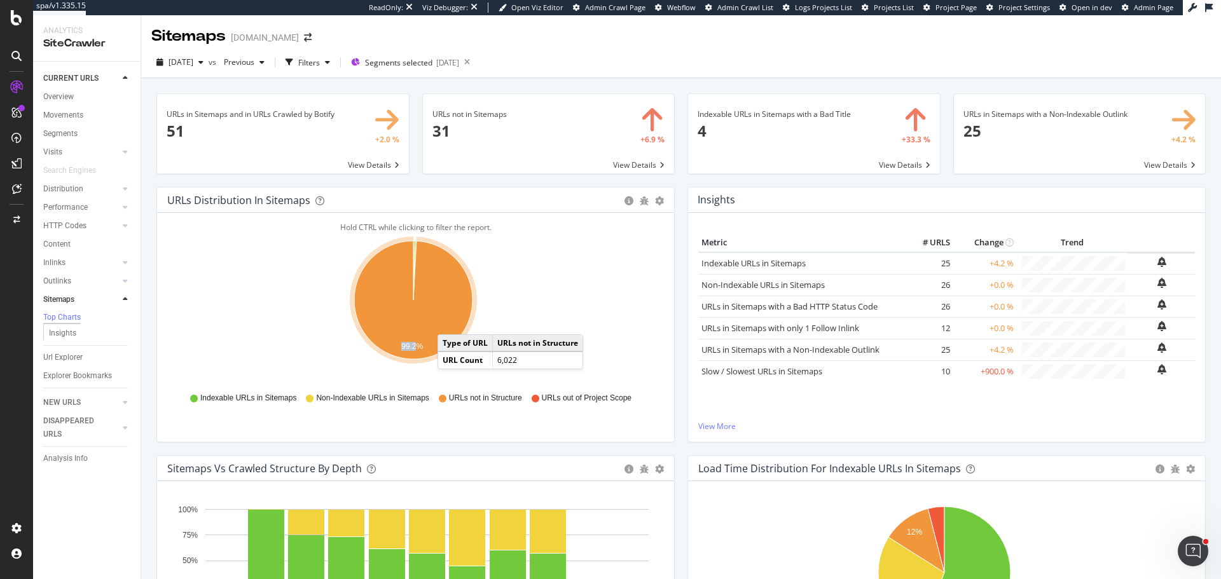
click at [450, 320] on icon "A chart." at bounding box center [413, 300] width 118 height 118
click at [552, 300] on icon "99.2%" at bounding box center [413, 307] width 492 height 148
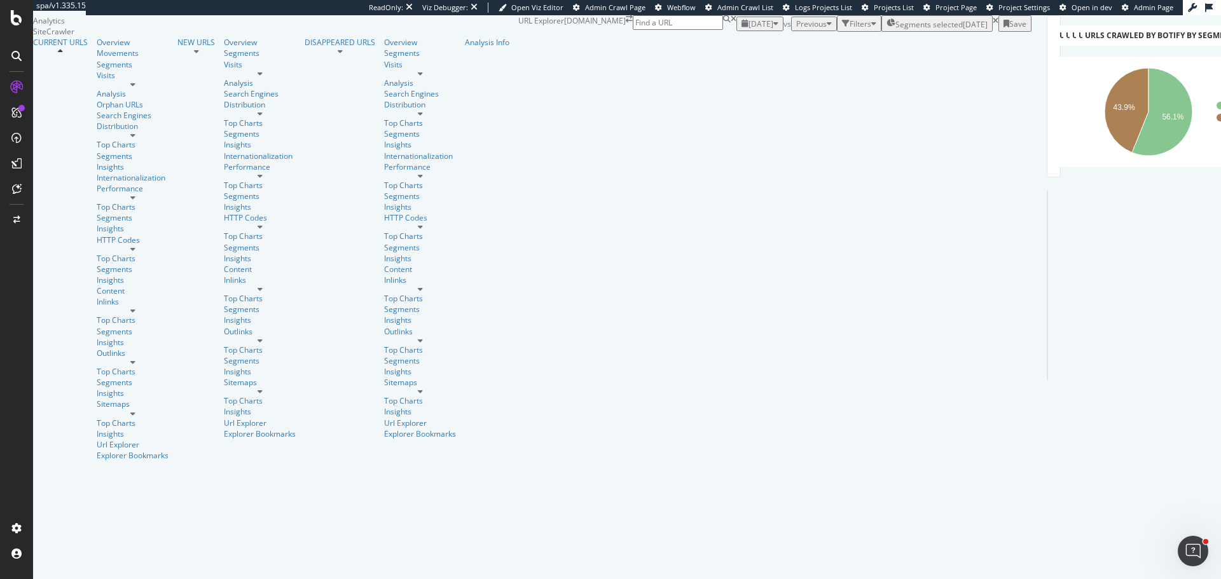
click at [895, 30] on span "Segments selected" at bounding box center [928, 24] width 67 height 11
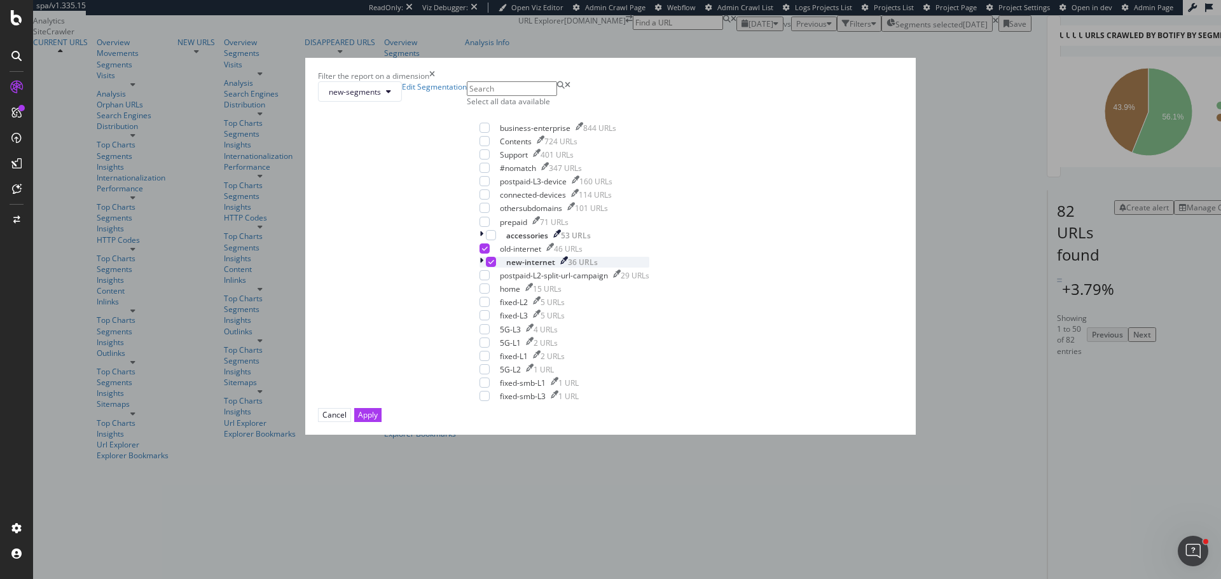
click at [494, 265] on icon "modal" at bounding box center [491, 262] width 6 height 6
drag, startPoint x: 708, startPoint y: 489, endPoint x: 78, endPoint y: 3, distance: 796.5
click at [378, 420] on div "Apply" at bounding box center [368, 414] width 20 height 11
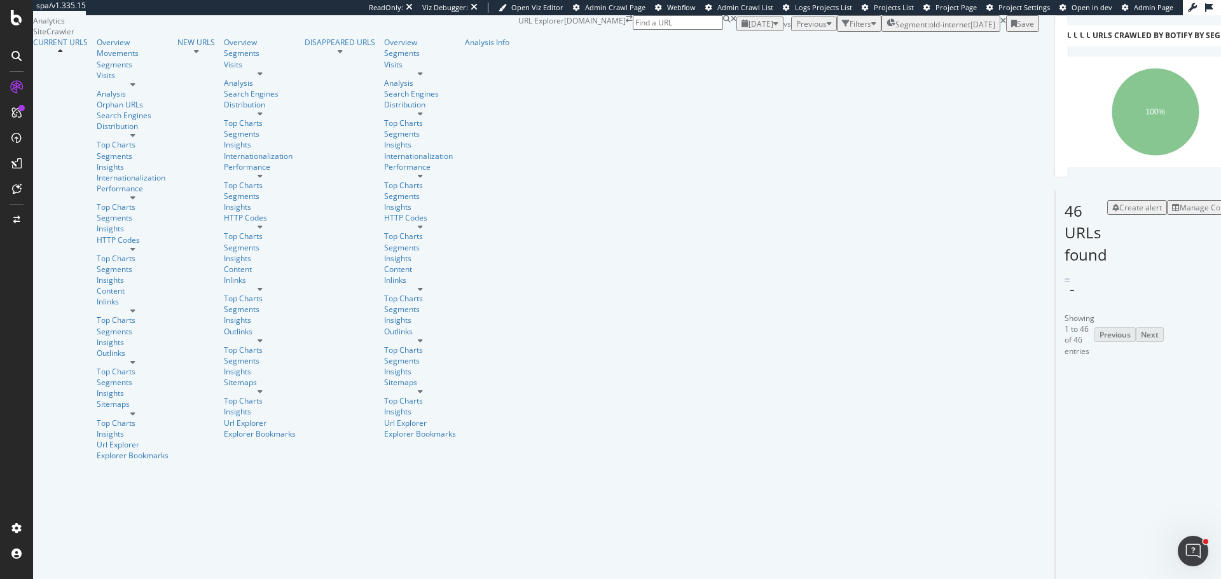
click at [1179, 213] on div "Manage Columns" at bounding box center [1210, 207] width 62 height 11
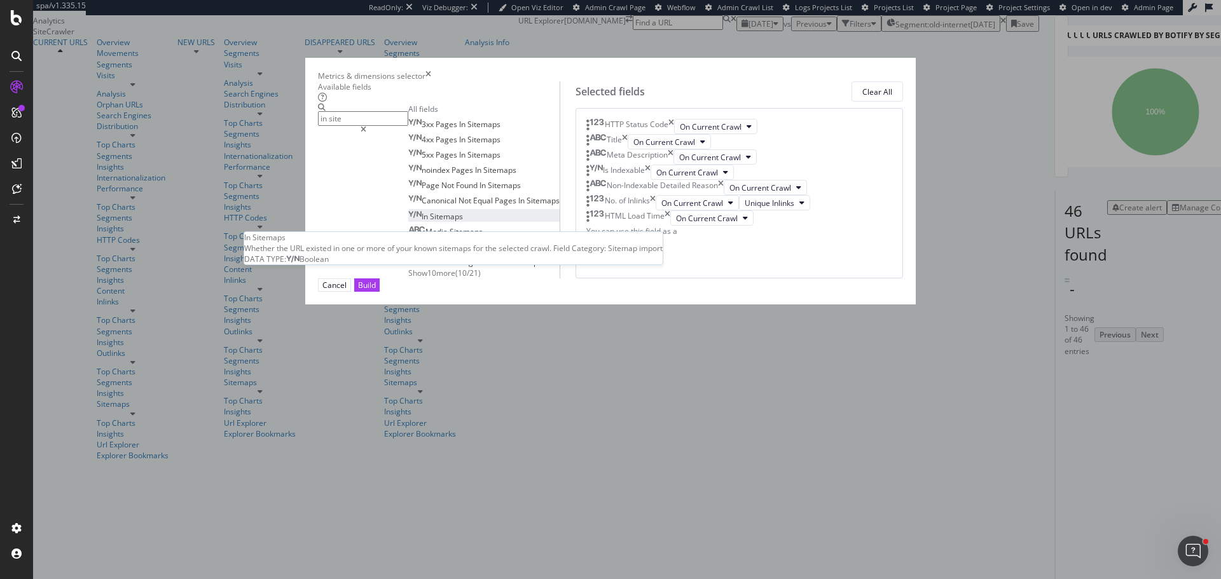
type input "in site"
click at [430, 222] on span "Sitemaps" at bounding box center [446, 216] width 33 height 11
click at [376, 291] on div "Build" at bounding box center [367, 285] width 18 height 11
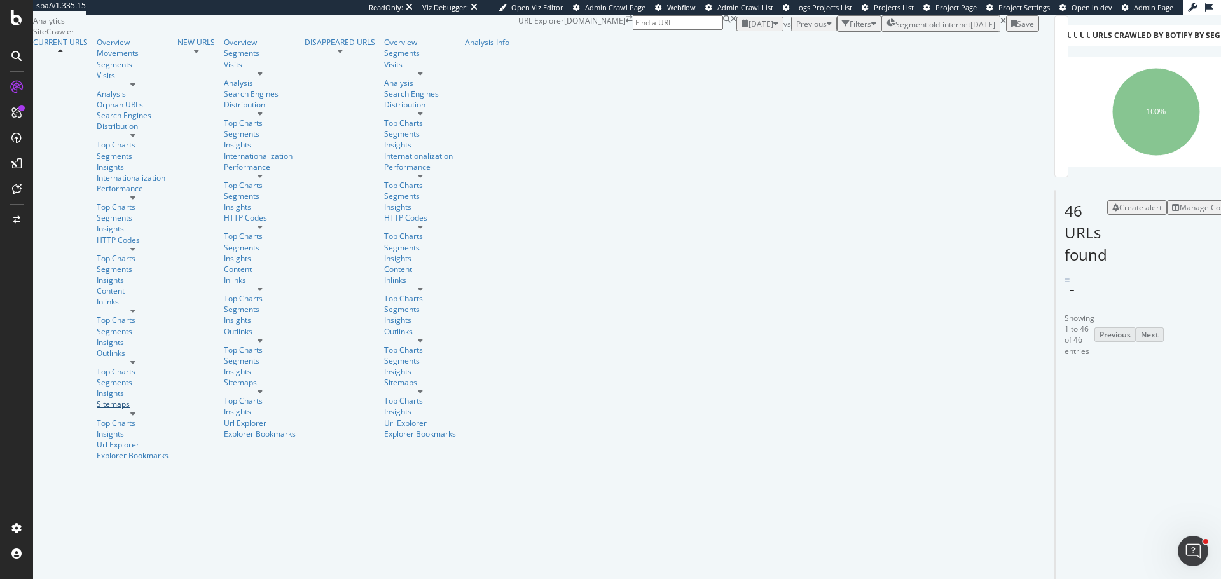
click at [97, 399] on div "Sitemaps" at bounding box center [133, 404] width 72 height 11
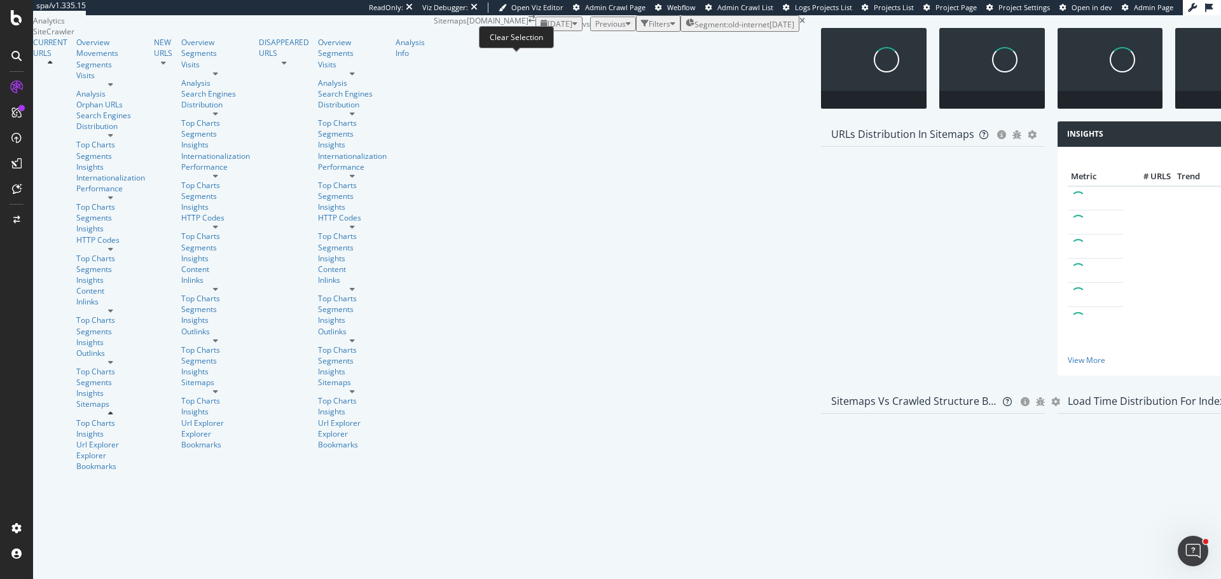
click at [799, 25] on icon at bounding box center [802, 21] width 6 height 8
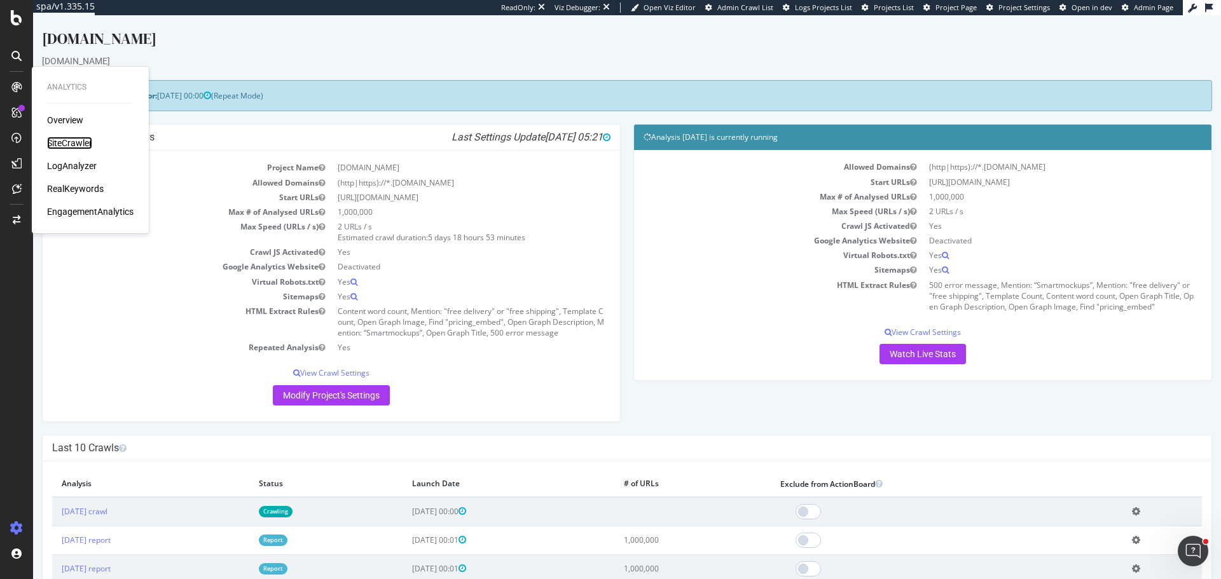
click at [79, 142] on div "SiteCrawler" at bounding box center [69, 143] width 45 height 13
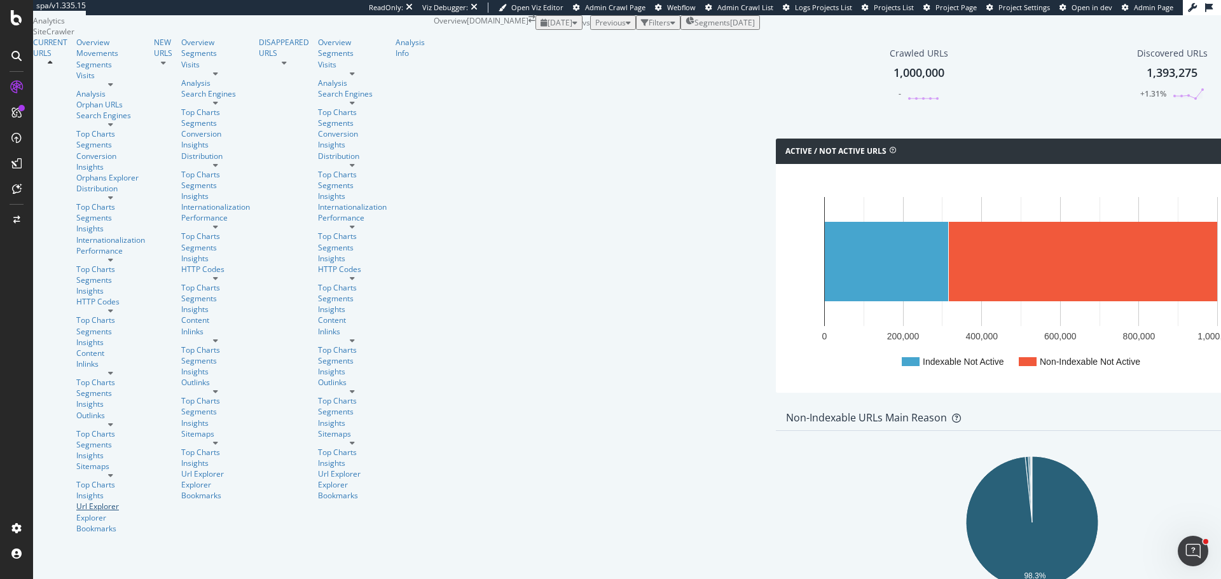
click at [76, 501] on div "Url Explorer" at bounding box center [110, 506] width 69 height 11
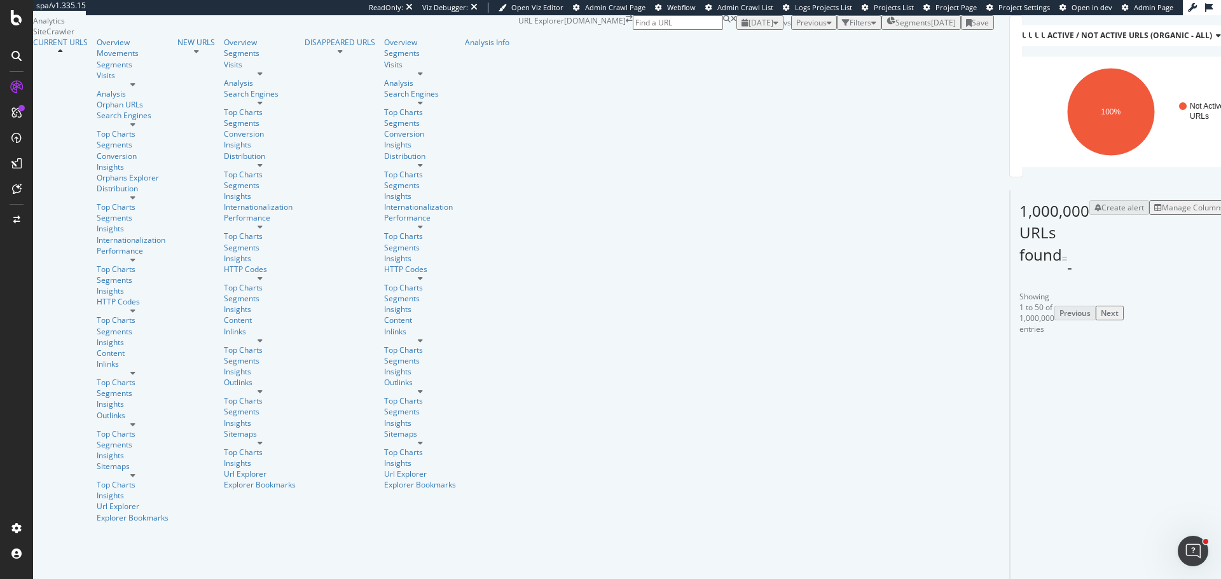
click at [886, 28] on div "Segments 2025-05-26" at bounding box center [920, 22] width 69 height 11
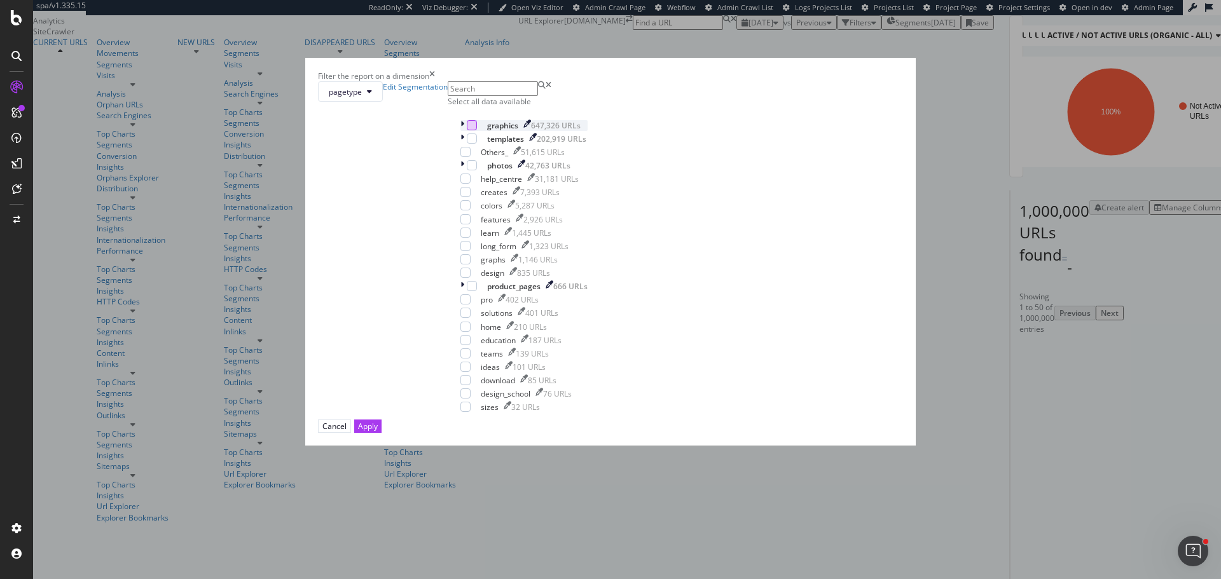
click at [477, 130] on div "modal" at bounding box center [472, 125] width 10 height 10
click at [477, 144] on div "modal" at bounding box center [472, 139] width 10 height 10
click at [477, 170] on div "modal" at bounding box center [472, 165] width 10 height 10
click at [378, 432] on div "Apply" at bounding box center [368, 426] width 20 height 11
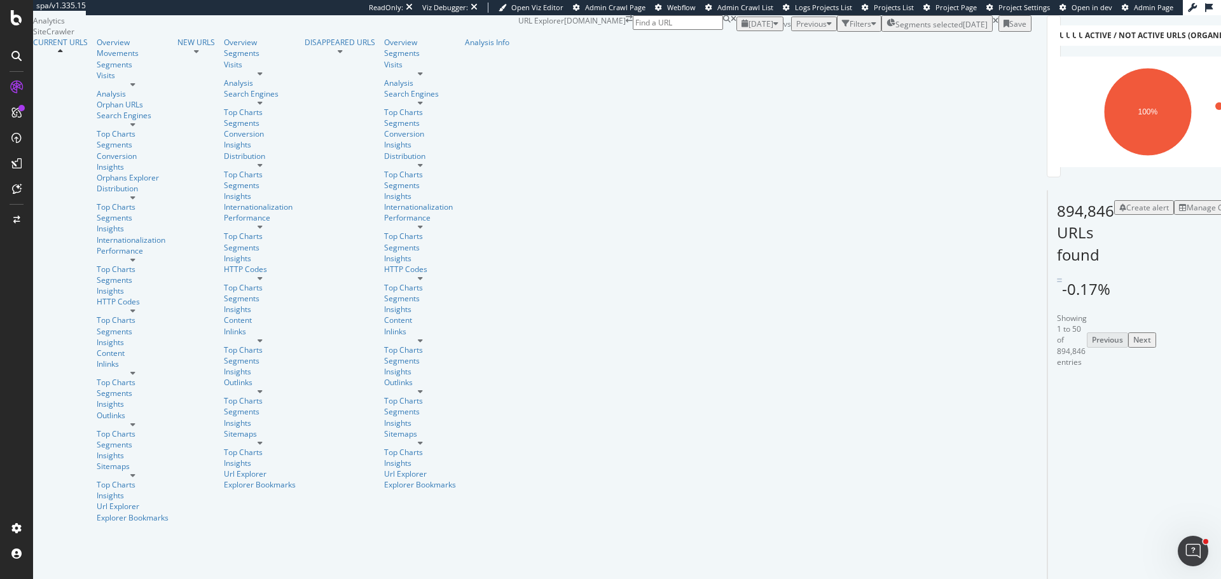
scroll to position [64, 0]
click at [849, 29] on div "Filters" at bounding box center [860, 23] width 22 height 11
click at [748, 45] on div "Add Filter" at bounding box center [765, 39] width 34 height 11
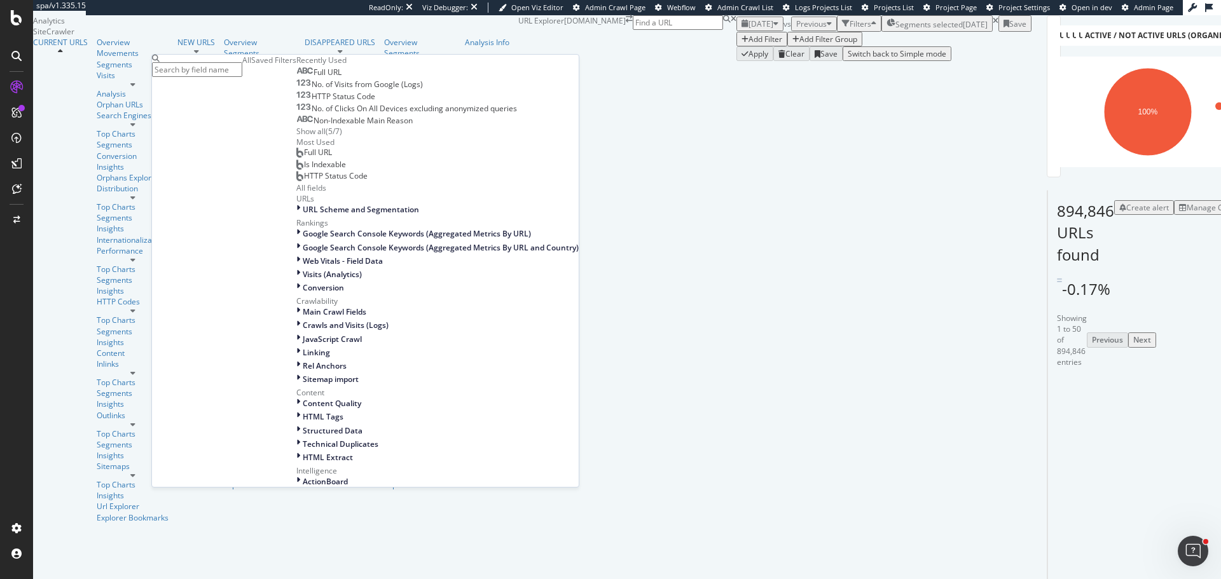
scroll to position [127, 0]
click at [303, 215] on span "URL Scheme and Segmentation" at bounding box center [361, 209] width 116 height 11
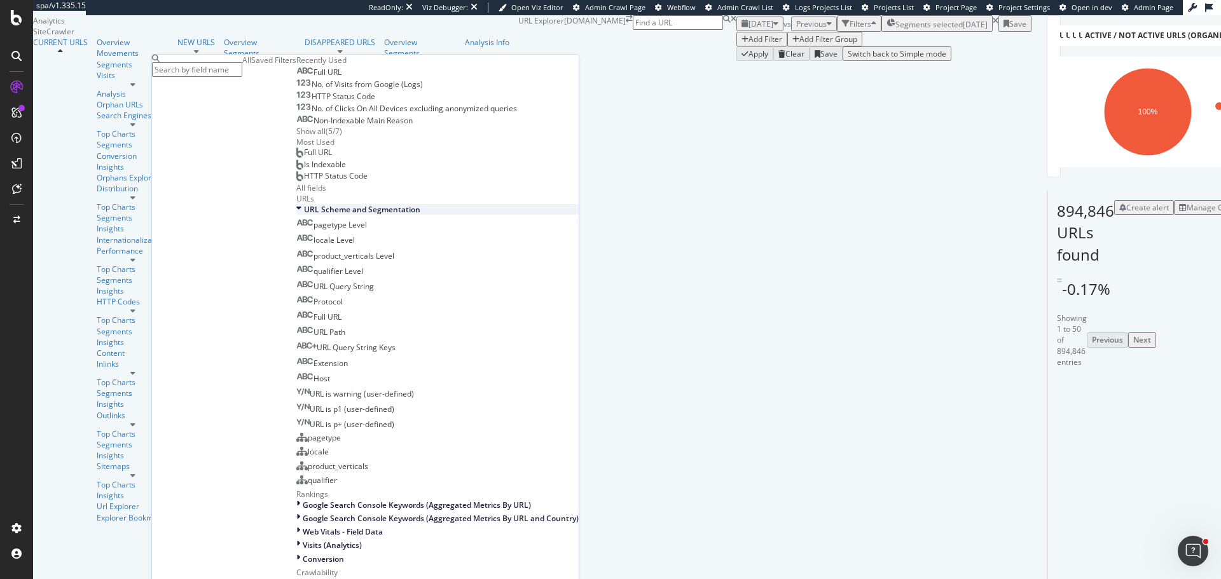
scroll to position [254, 0]
click at [317, 342] on span "URL Query String Keys" at bounding box center [356, 347] width 79 height 11
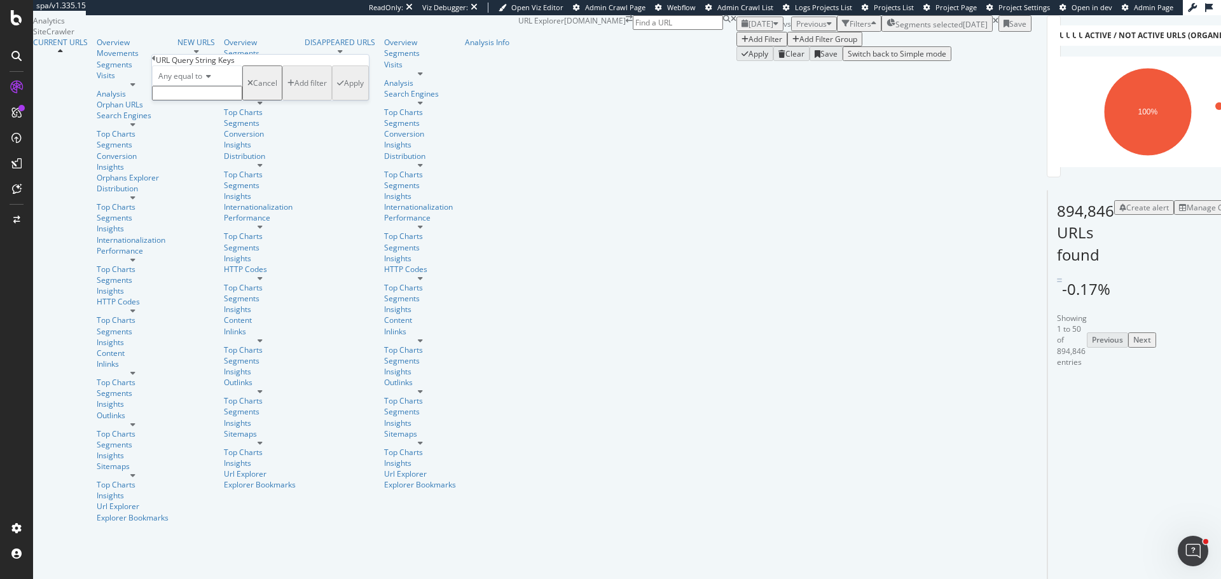
click at [207, 80] on icon at bounding box center [206, 76] width 9 height 8
click at [203, 111] on span "None equal to" at bounding box center [181, 105] width 50 height 11
click at [203, 100] on input "text" at bounding box center [197, 93] width 90 height 15
click at [200, 81] on span "None equal to" at bounding box center [183, 76] width 50 height 11
click at [224, 193] on div "None contains" at bounding box center [197, 186] width 89 height 13
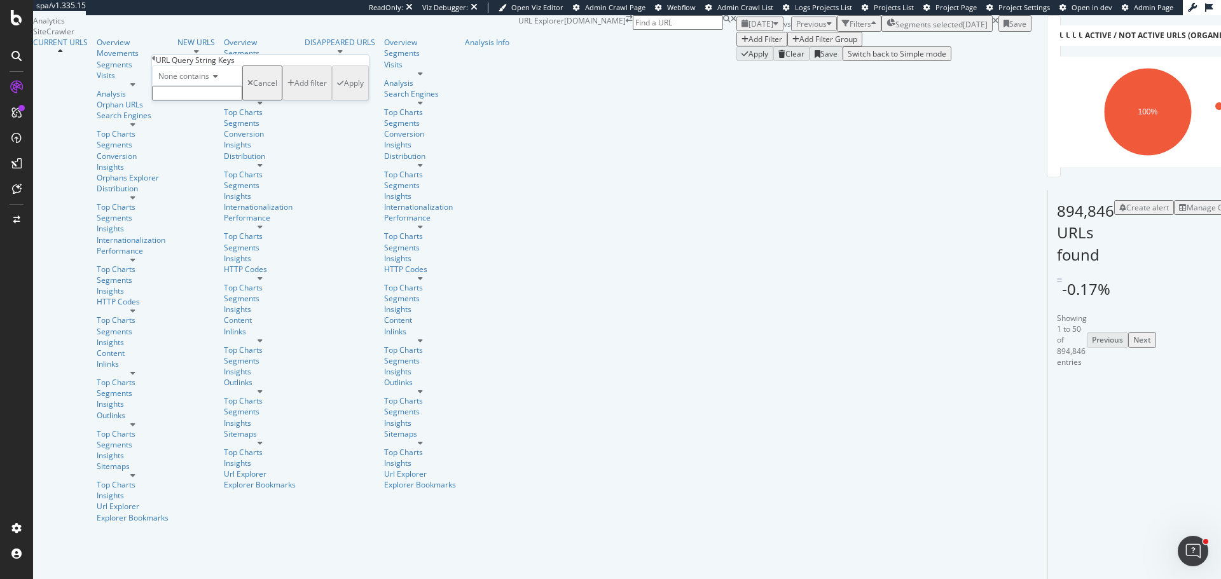
click at [204, 100] on input "text" at bounding box center [197, 93] width 90 height 15
click at [198, 100] on input "text" at bounding box center [197, 93] width 90 height 15
paste input "continuation"
type input "continuation"
click at [344, 92] on div "Apply" at bounding box center [354, 86] width 20 height 11
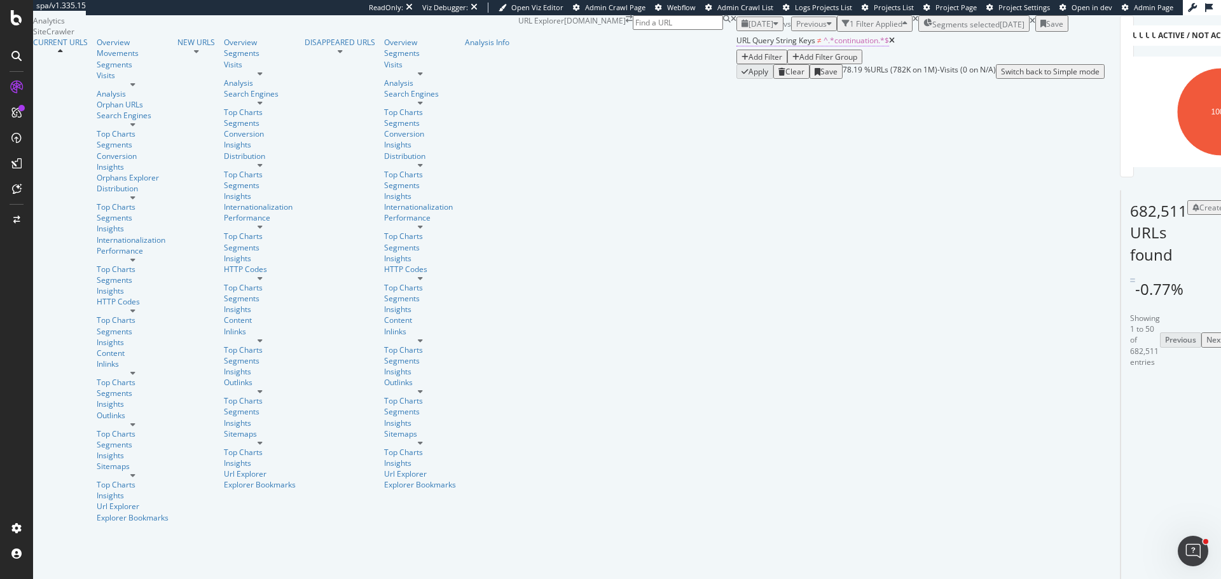
click at [817, 46] on span "≠" at bounding box center [819, 40] width 4 height 11
click at [201, 113] on span "None contains" at bounding box center [183, 107] width 51 height 11
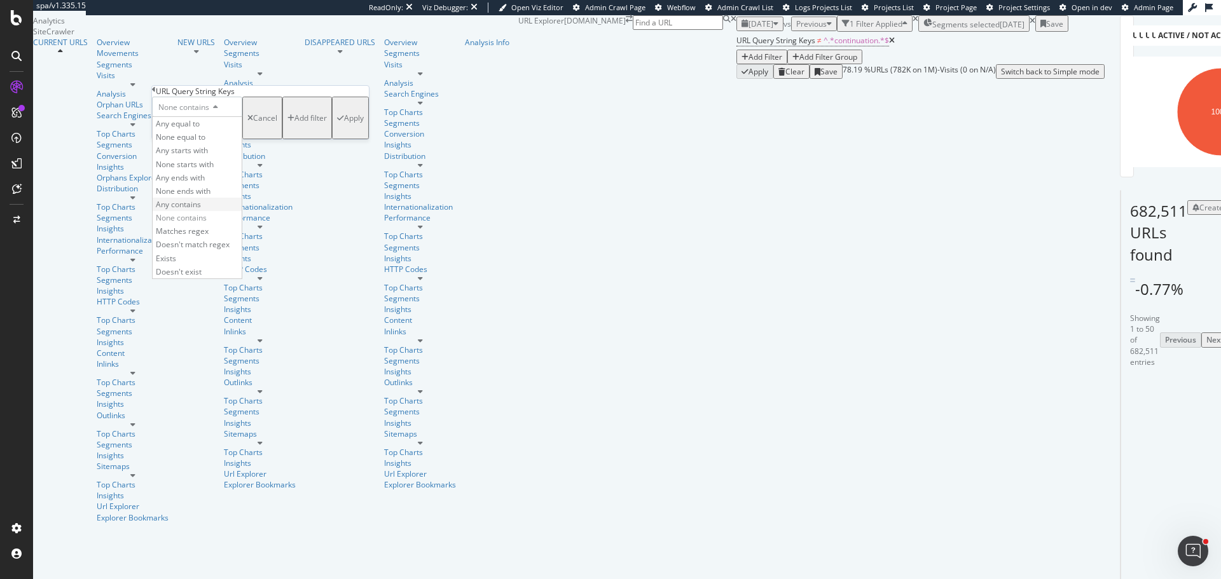
click at [200, 210] on span "Any contains" at bounding box center [178, 204] width 45 height 11
click at [344, 123] on div "Apply" at bounding box center [354, 118] width 20 height 11
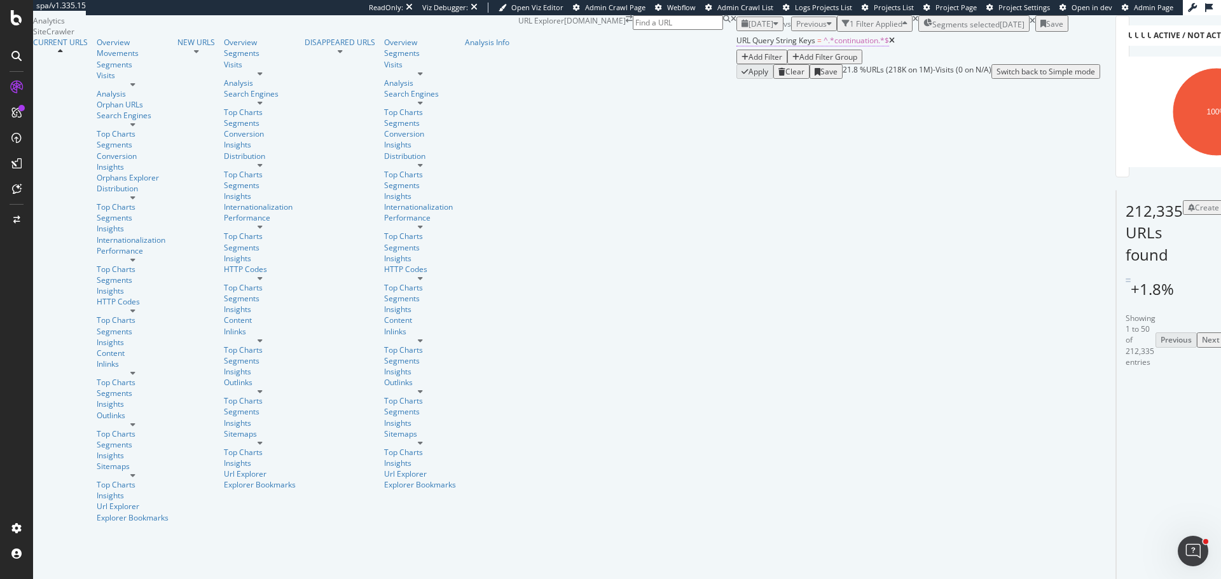
click at [823, 46] on span "^.*continuation.*$" at bounding box center [855, 40] width 65 height 11
click at [195, 113] on span "Any contains" at bounding box center [180, 107] width 45 height 11
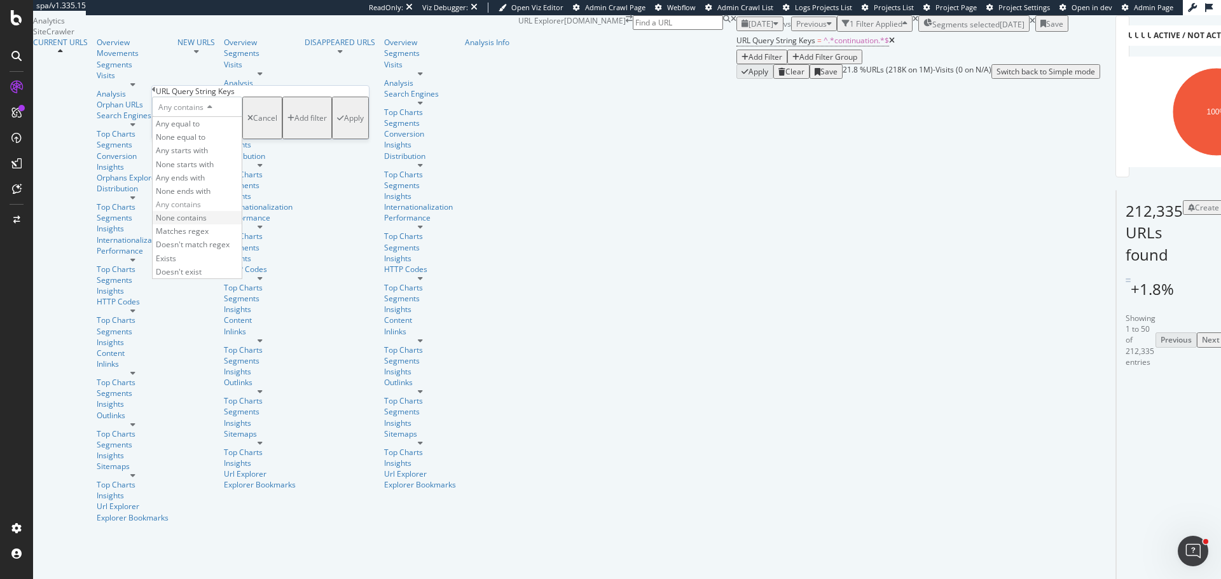
click at [193, 223] on span "None contains" at bounding box center [181, 217] width 51 height 11
click at [344, 123] on div "Apply" at bounding box center [354, 118] width 20 height 11
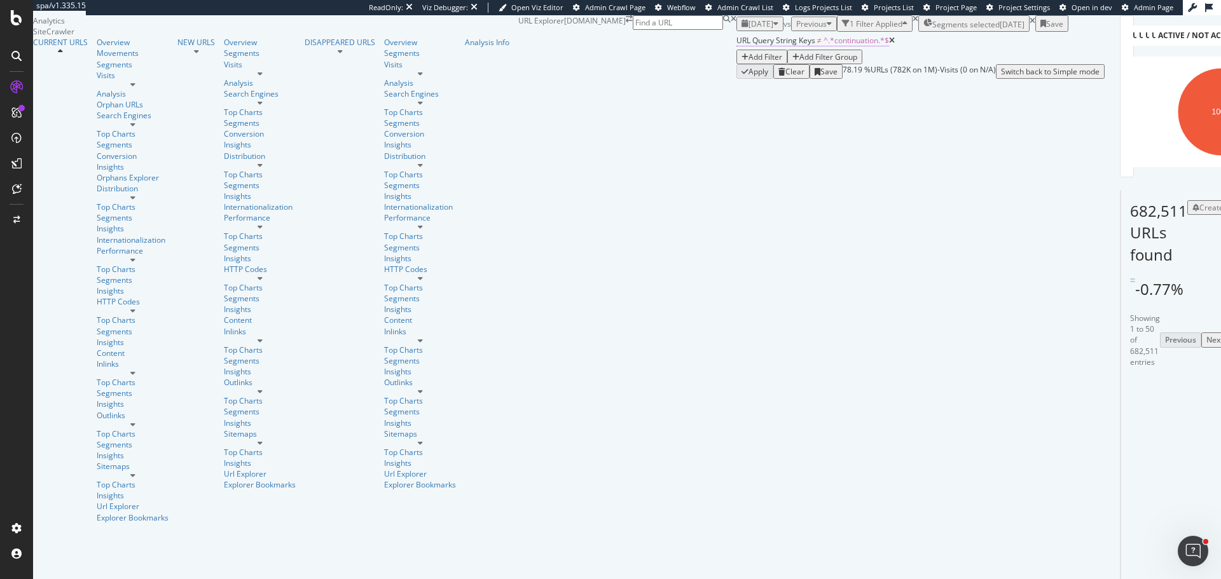
click at [736, 46] on span "URL Query String Keys" at bounding box center [775, 40] width 79 height 11
click at [182, 113] on span "None contains" at bounding box center [183, 107] width 51 height 11
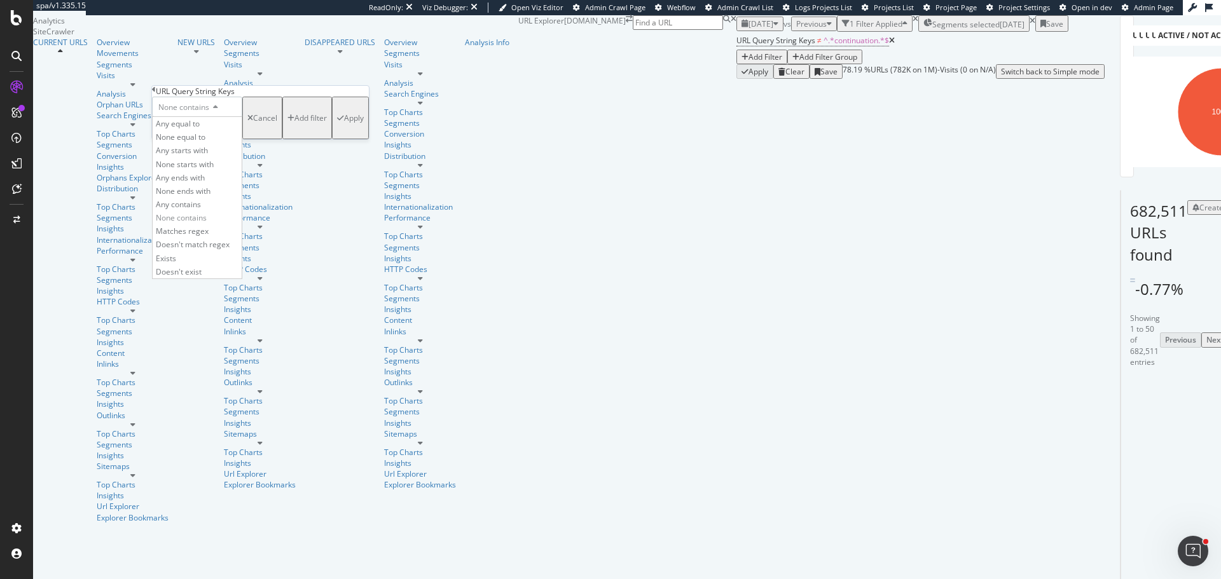
click at [209, 265] on div "Exists" at bounding box center [197, 258] width 89 height 13
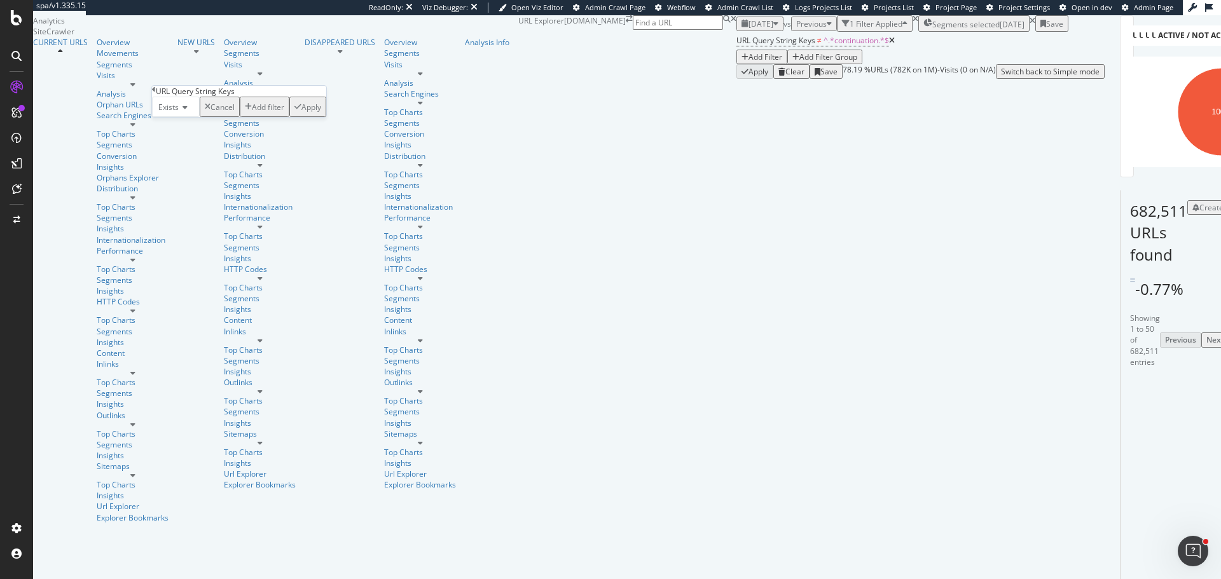
click at [285, 117] on div "Exists Cancel Add filter Apply" at bounding box center [239, 107] width 174 height 20
click at [301, 113] on div "Apply" at bounding box center [311, 107] width 20 height 11
click at [736, 46] on span "URL Query String Keys" at bounding box center [775, 40] width 79 height 11
drag, startPoint x: 188, startPoint y: 128, endPoint x: 195, endPoint y: 133, distance: 8.3
click at [188, 111] on icon at bounding box center [183, 108] width 9 height 8
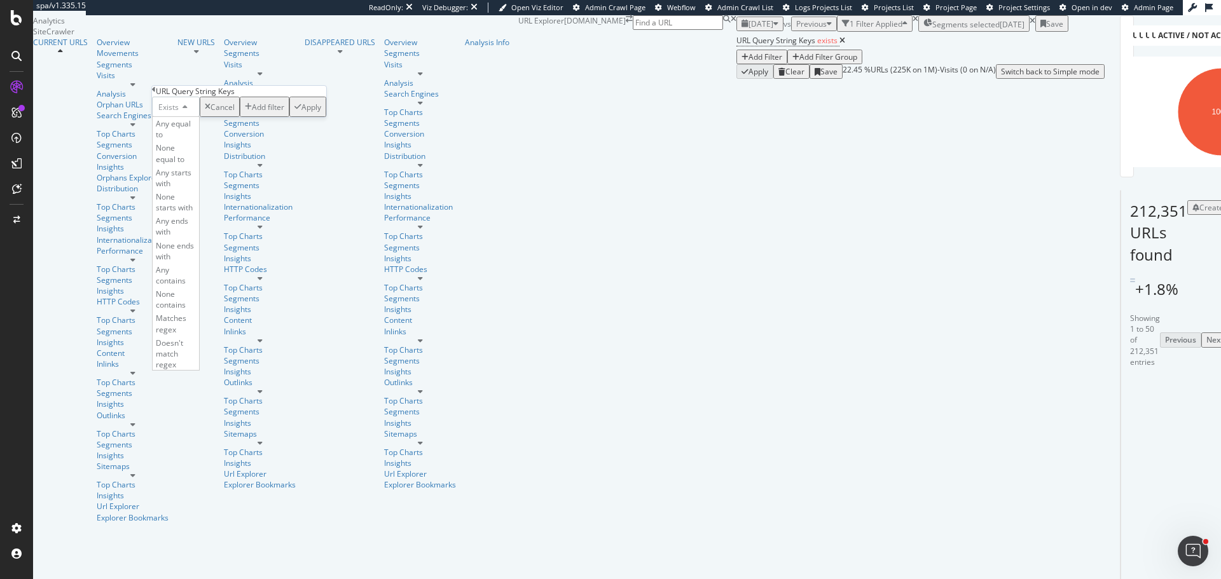
click at [183, 386] on span "Doesn't exist" at bounding box center [169, 397] width 27 height 22
click at [327, 113] on div "Apply" at bounding box center [337, 107] width 20 height 11
click at [1120, 300] on div "682,511 URLs found -0.77% Create alert Manage Columns Export as CSV" at bounding box center [1129, 245] width 19 height 109
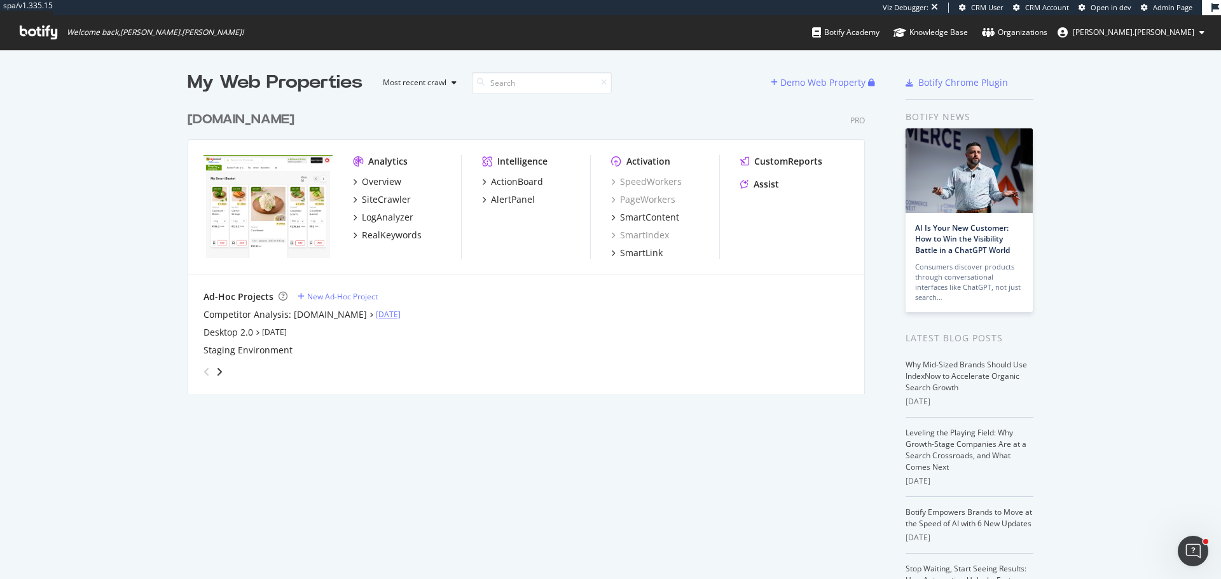
click at [376, 312] on link "Aug 8th 25" at bounding box center [388, 314] width 25 height 11
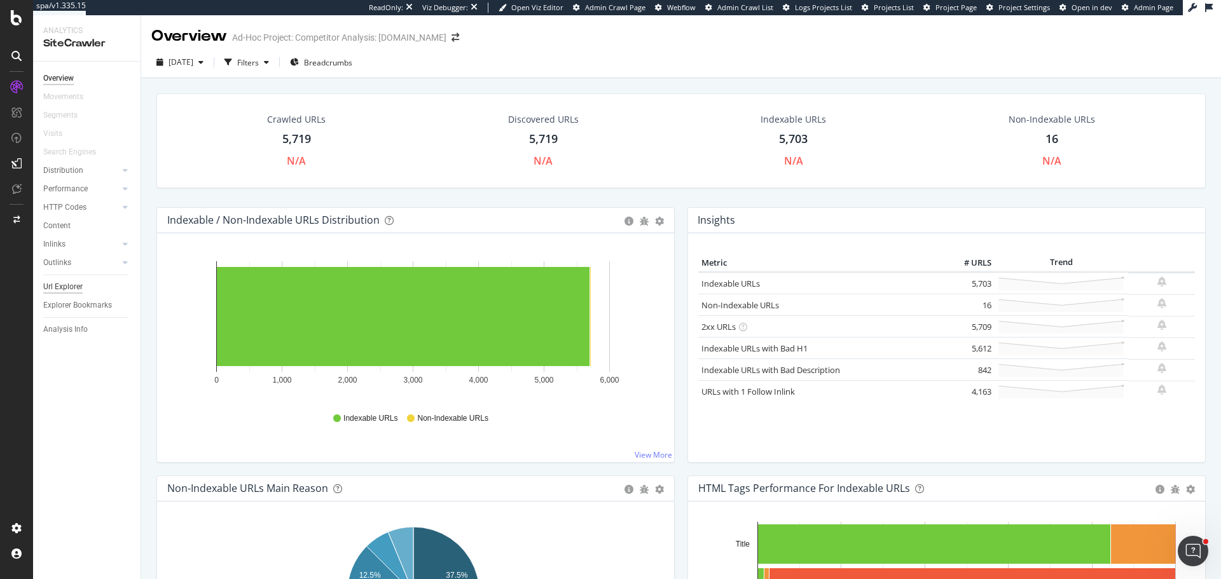
click at [58, 292] on div "Url Explorer" at bounding box center [62, 286] width 39 height 13
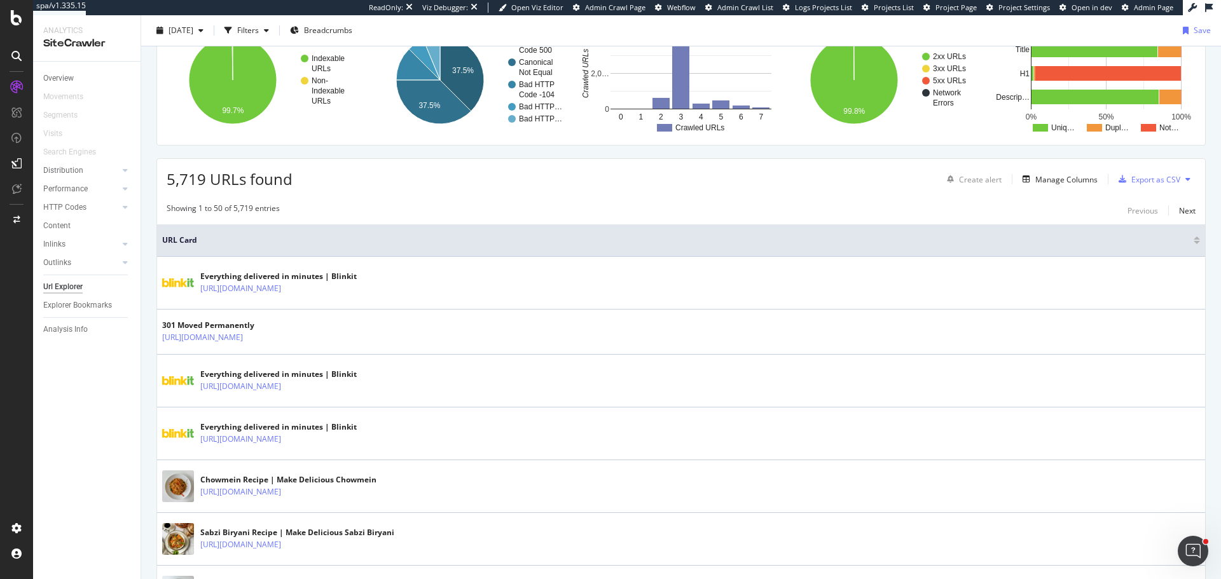
scroll to position [127, 0]
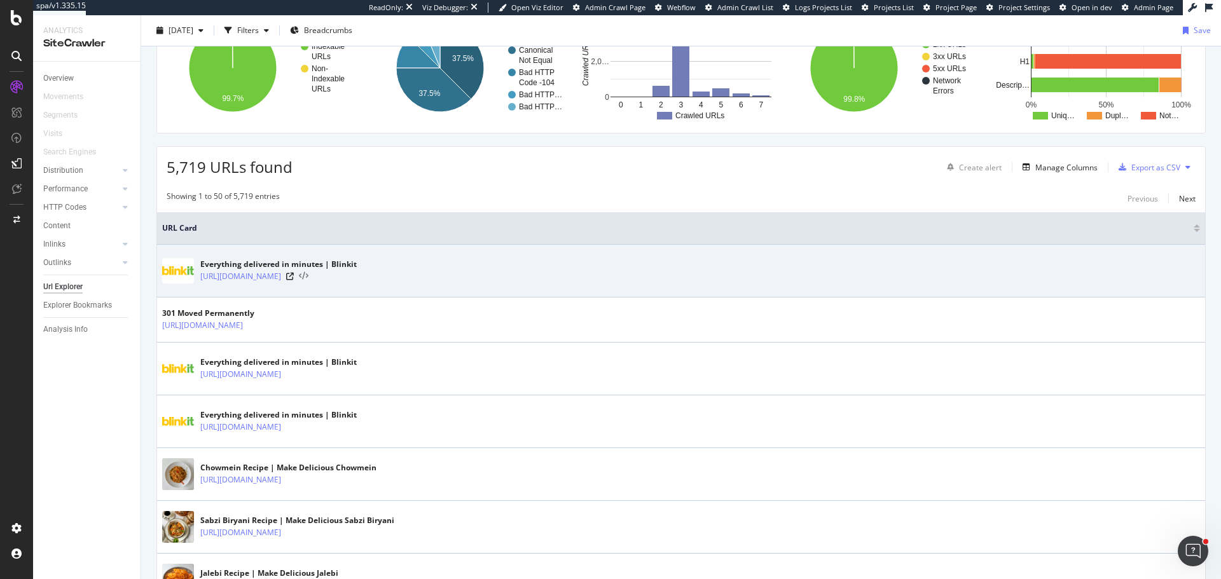
click at [299, 273] on icon at bounding box center [304, 276] width 10 height 9
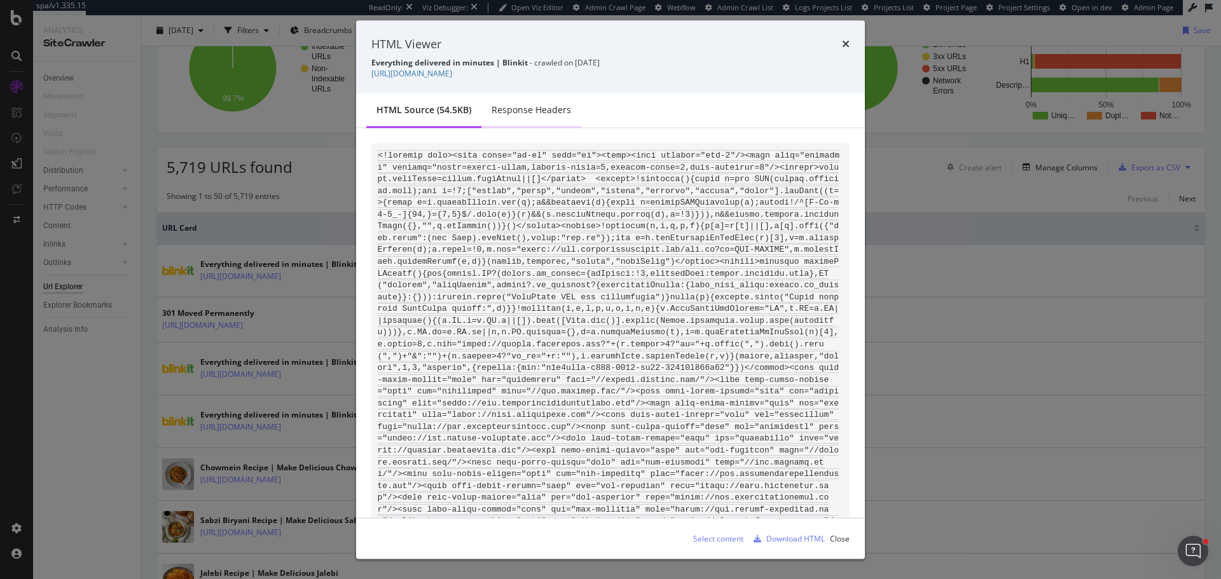
click at [508, 109] on div "Response Headers" at bounding box center [530, 110] width 79 height 13
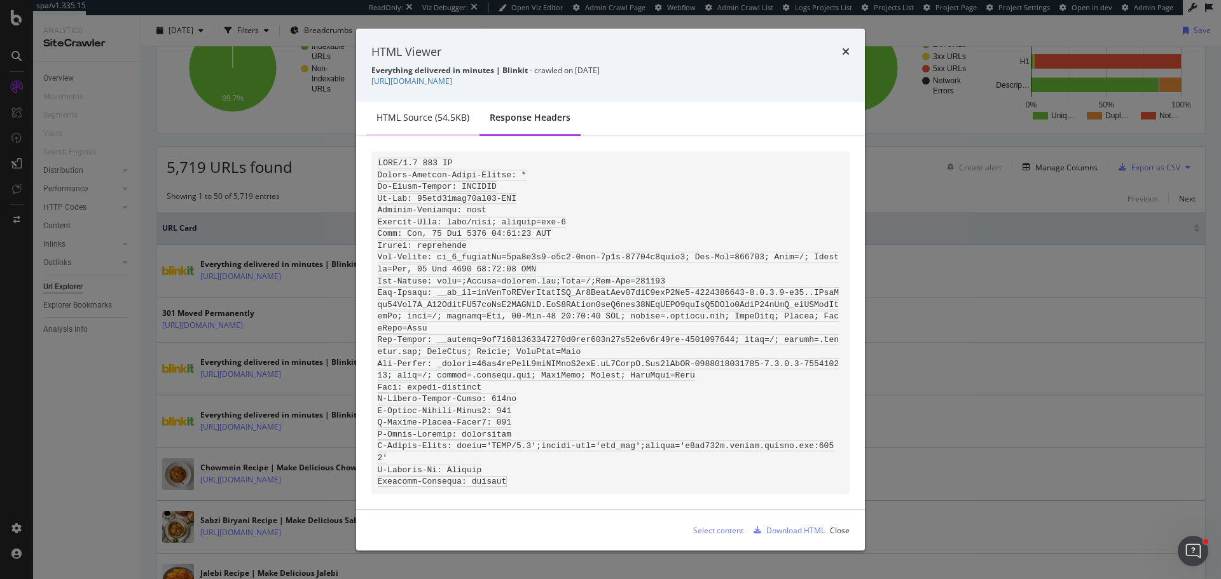
click at [433, 125] on div "HTML source (54.5KB)" at bounding box center [422, 118] width 93 height 13
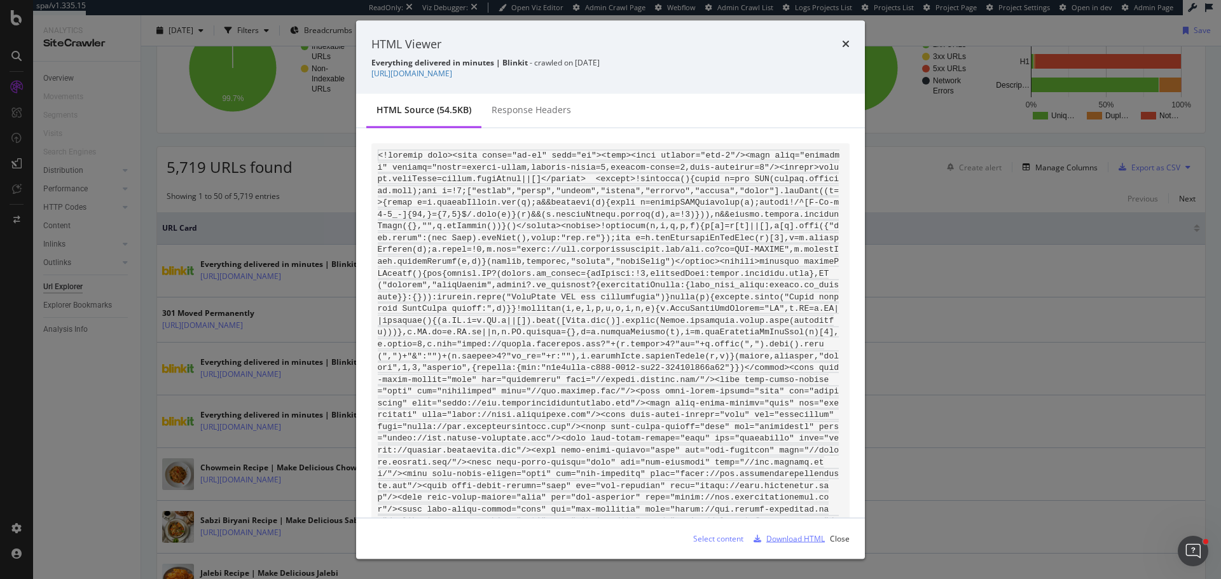
click at [785, 539] on div "Download HTML" at bounding box center [795, 538] width 58 height 11
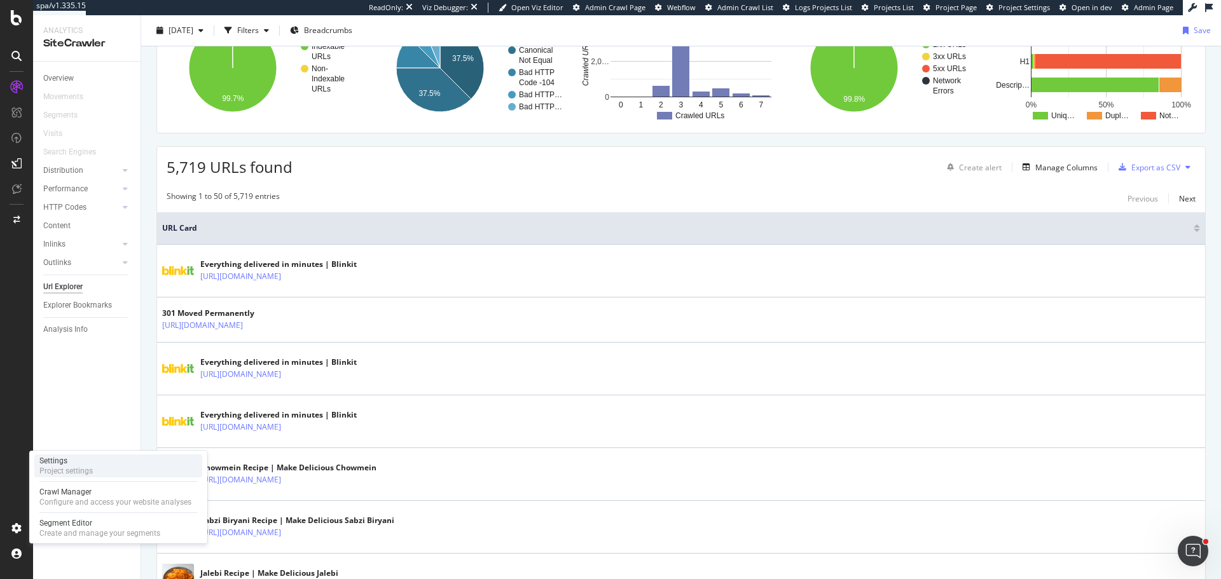
click at [80, 467] on div "Project settings" at bounding box center [65, 471] width 53 height 10
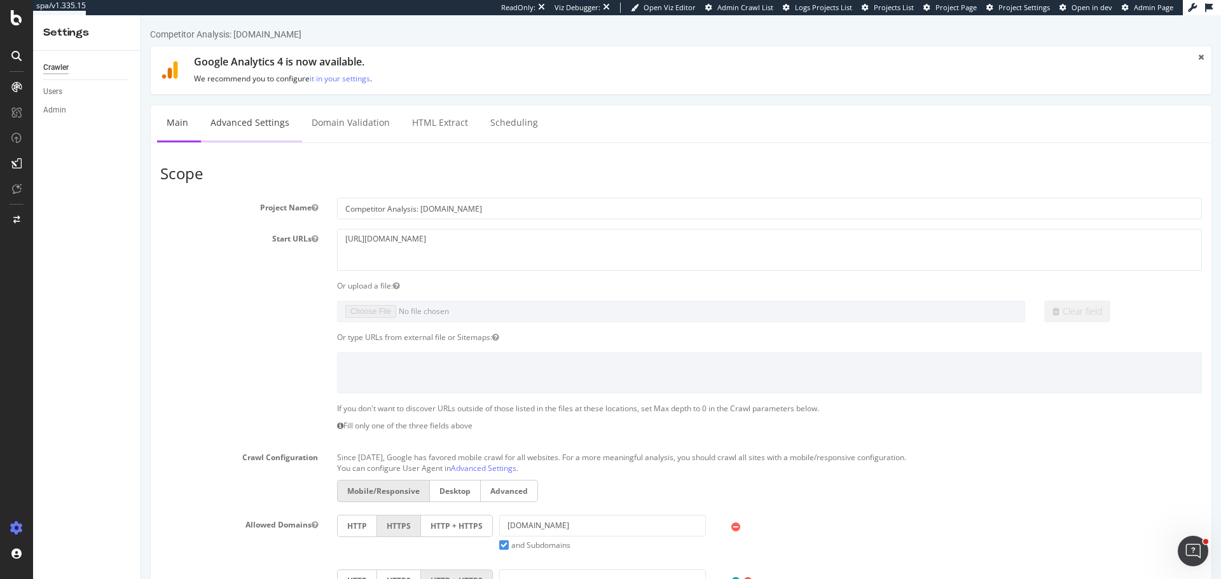
click at [244, 117] on link "Advanced Settings" at bounding box center [250, 123] width 98 height 35
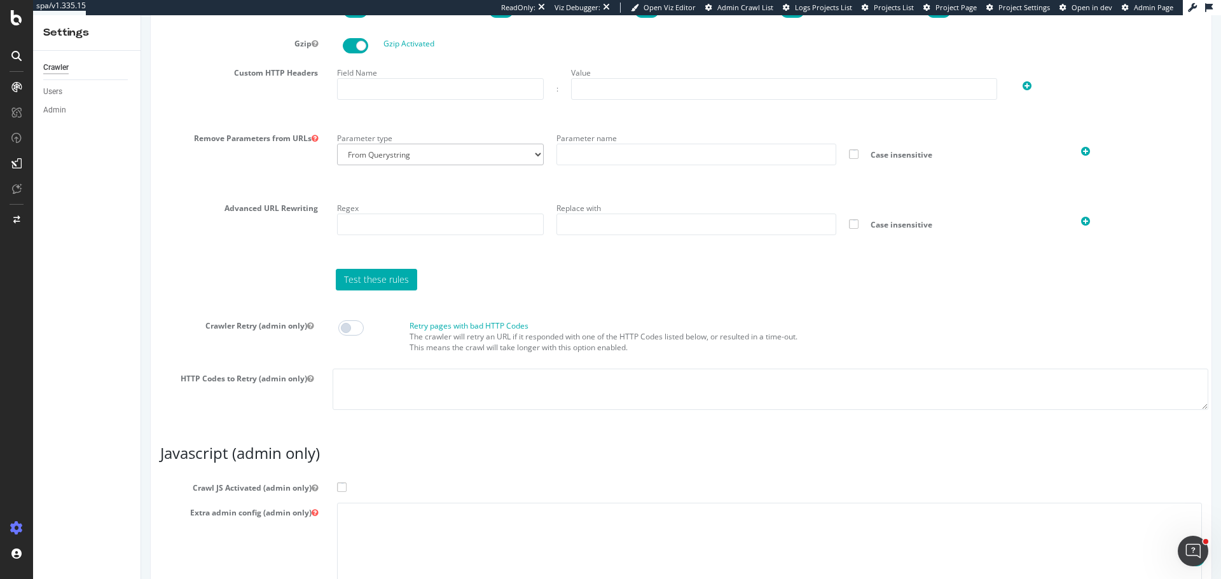
scroll to position [989, 0]
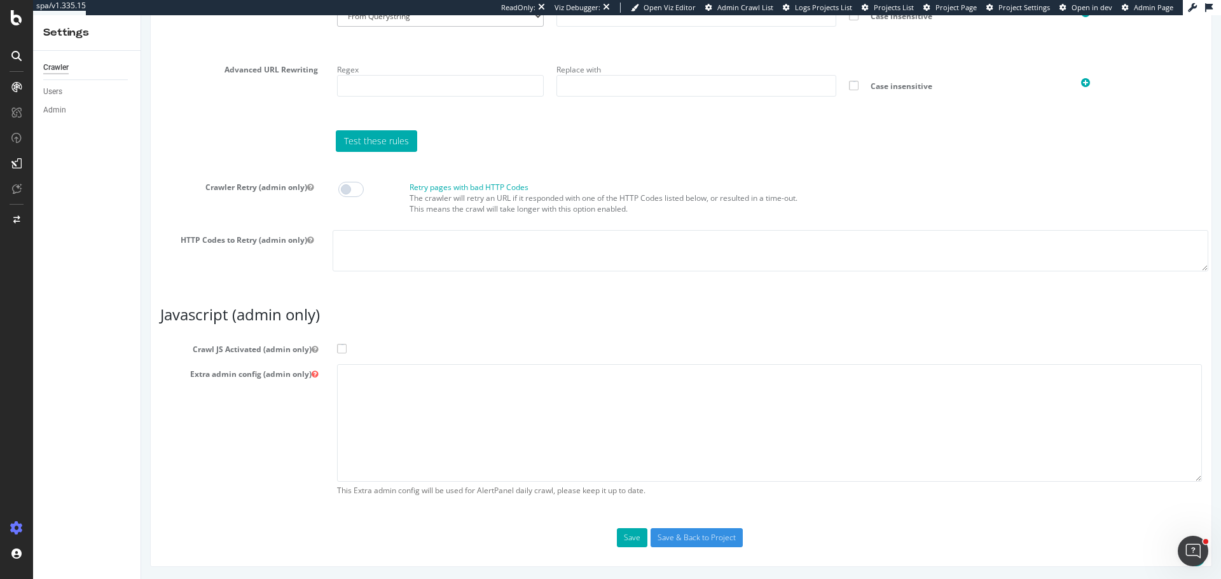
click at [344, 347] on span at bounding box center [342, 349] width 10 height 10
click at [141, 15] on input "Crawl JS Activated (admin only)" at bounding box center [141, 15] width 0 height 0
click at [419, 435] on textarea at bounding box center [769, 423] width 865 height 118
click at [413, 395] on textarea at bounding box center [769, 423] width 865 height 118
paste textarea "{ "flags": [ "cube" ], "beta": { "pap_mini_rules": [ "!dom #see 'help'", "!2tld…"
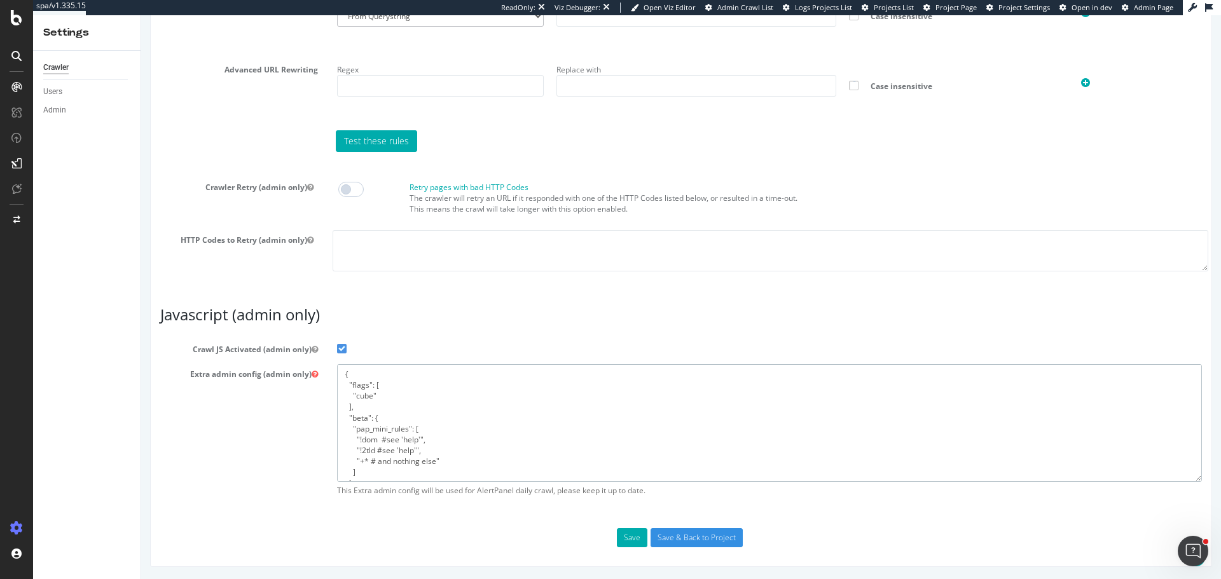
scroll to position [18, 0]
type textarea "{ "flags": [ "cube" ], "beta": { "pap_mini_rules": [ "!dom #see 'help'", "!2tld…"
click at [631, 541] on button "Save" at bounding box center [632, 537] width 31 height 19
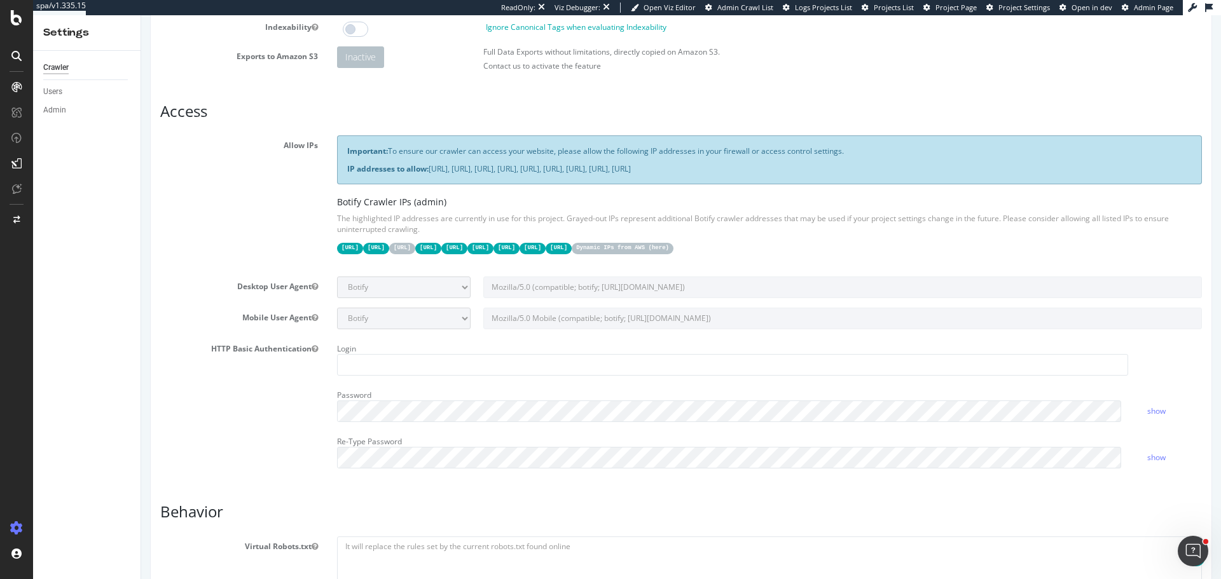
scroll to position [15, 0]
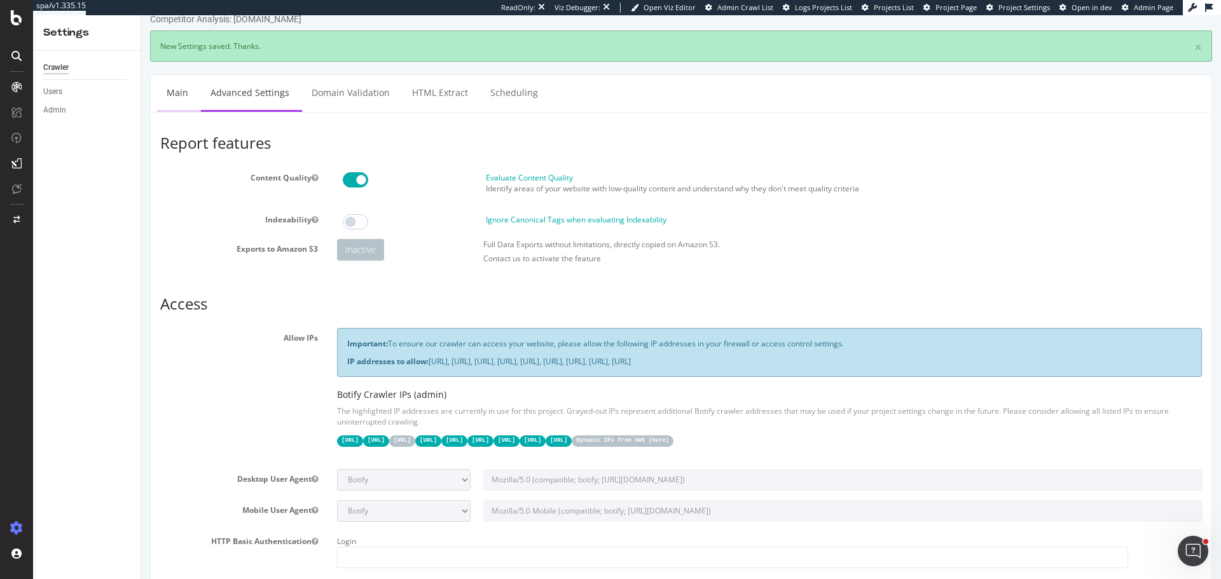
click at [170, 93] on link "Main" at bounding box center [177, 92] width 41 height 35
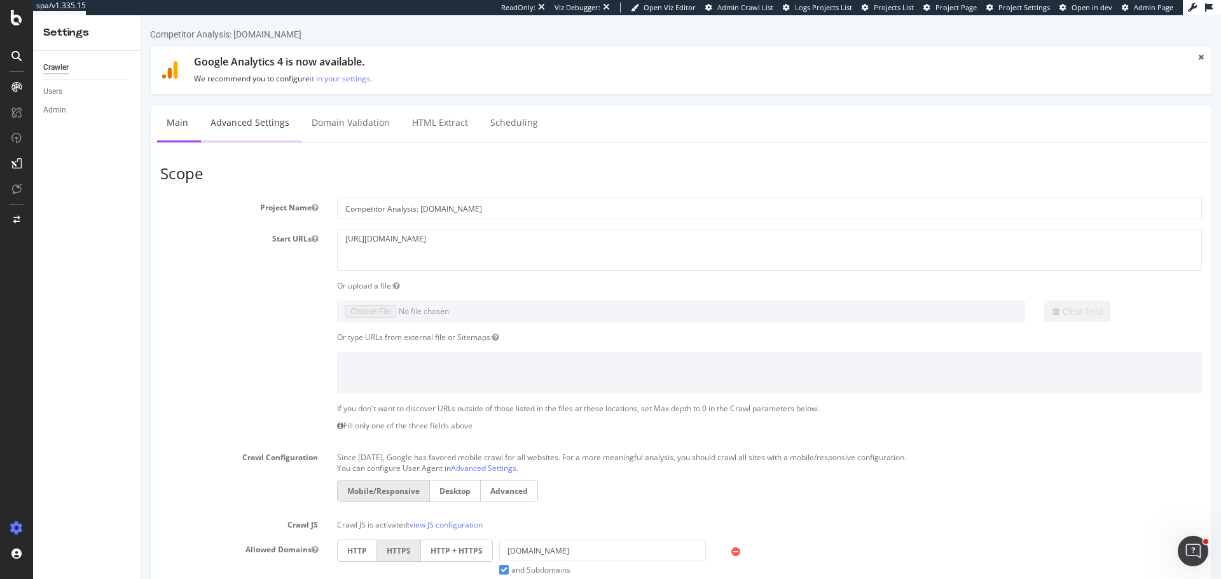
click at [248, 131] on link "Advanced Settings" at bounding box center [250, 123] width 98 height 35
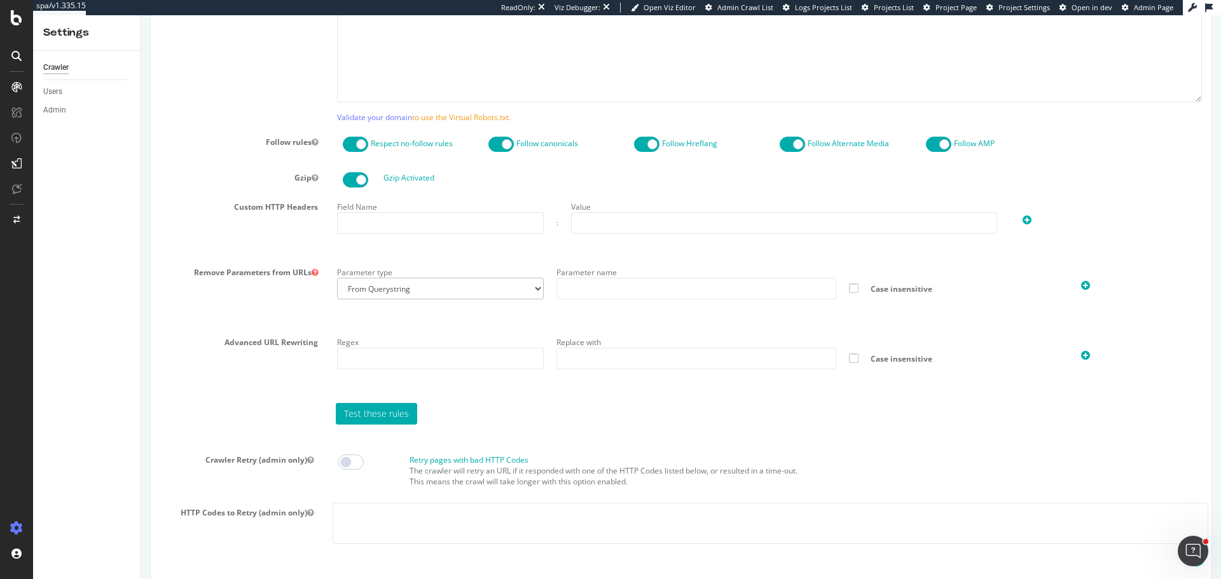
scroll to position [989, 0]
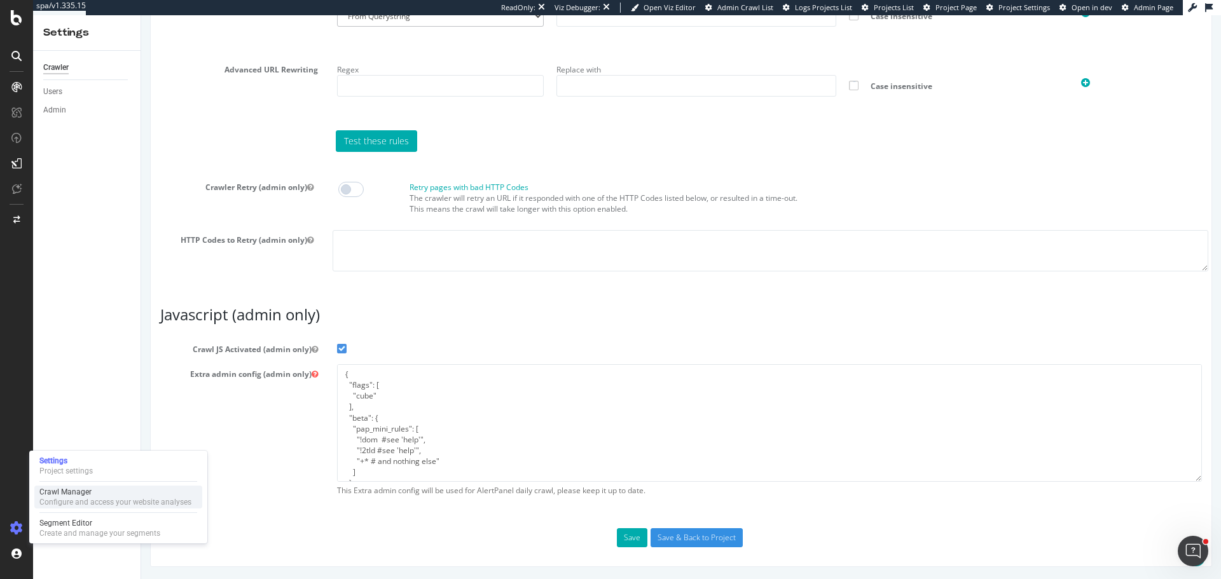
click at [86, 499] on div "Configure and access your website analyses" at bounding box center [115, 502] width 152 height 10
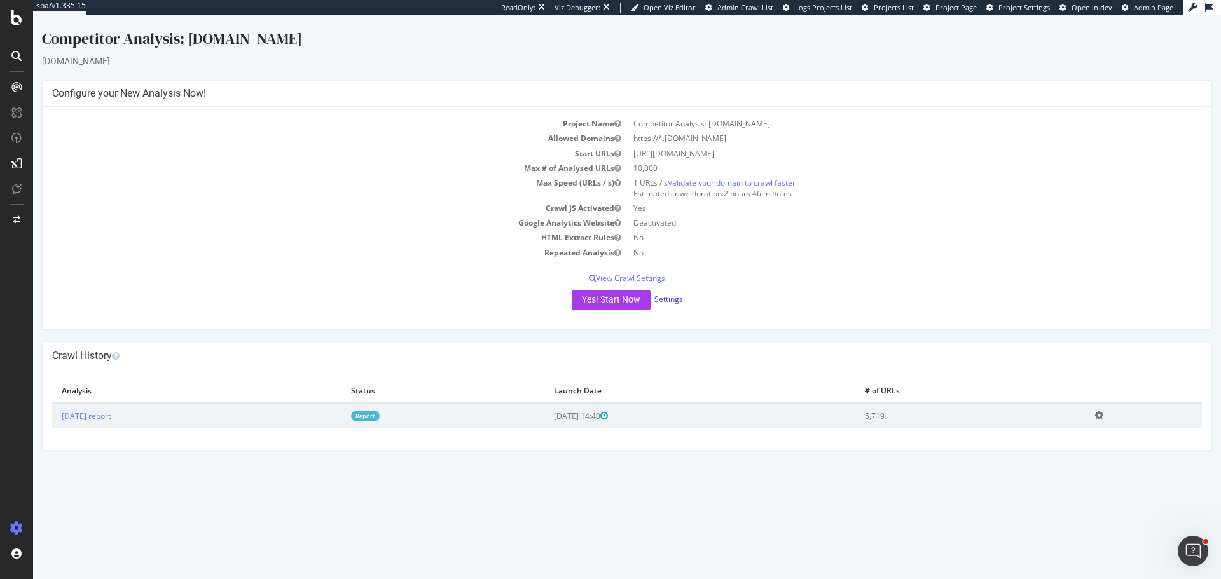
click at [677, 301] on link "Settings" at bounding box center [668, 299] width 29 height 11
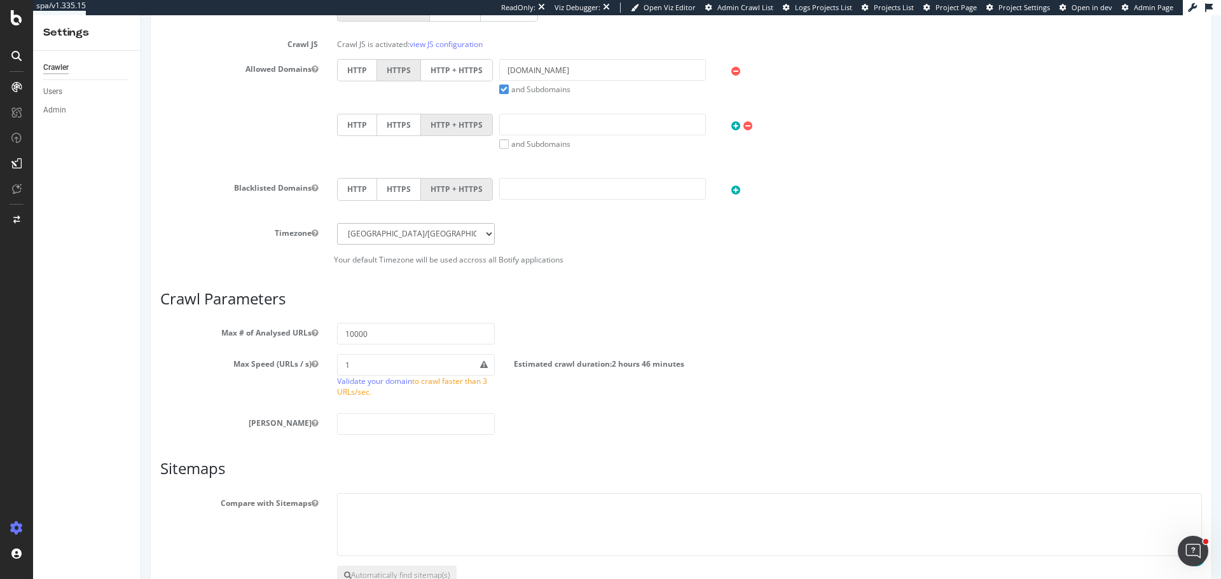
scroll to position [563, 0]
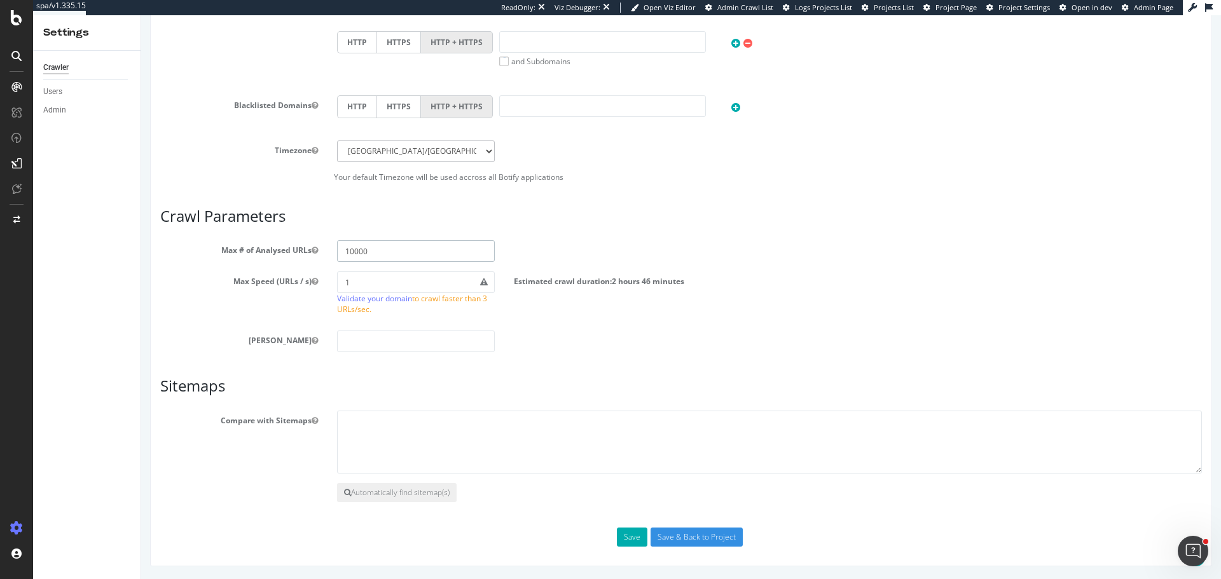
click at [388, 255] on input "10000" at bounding box center [416, 251] width 158 height 22
click at [141, 290] on html "Competitor Analysis: blinkit.com × × Google Analytics 4 is now available. We re…" at bounding box center [681, 15] width 1080 height 1127
type input "1"
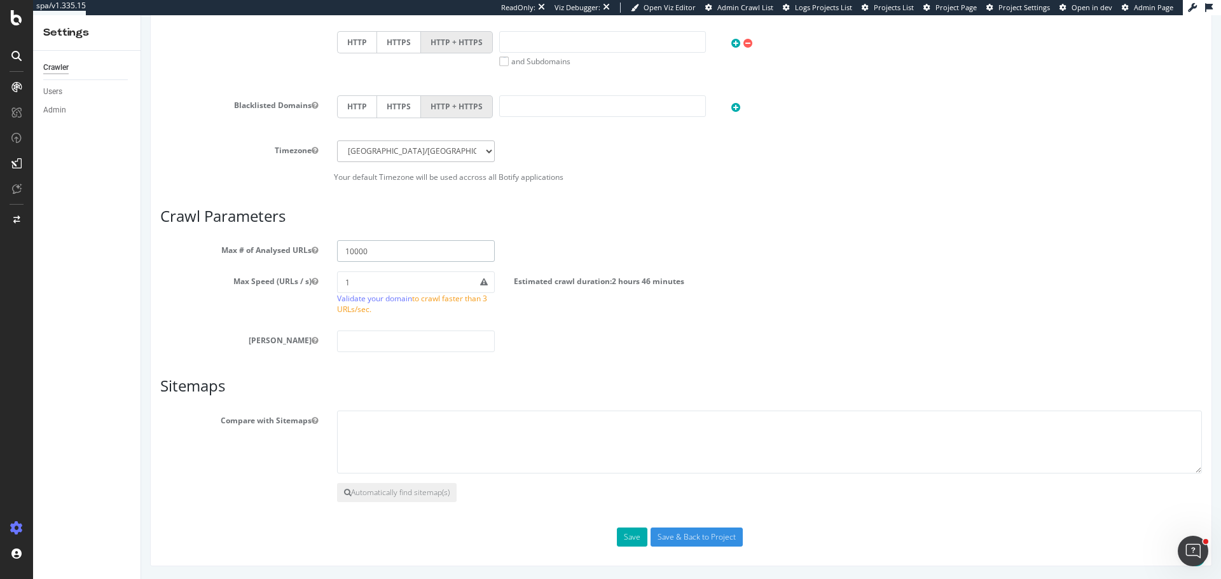
click at [388, 240] on input "10000" at bounding box center [416, 251] width 158 height 22
click at [390, 238] on article "Crawl Parameters Max # of Analysed URLs 10000 Max Speed (URLs / s) 1 Validate y…" at bounding box center [680, 280] width 1041 height 145
drag, startPoint x: 390, startPoint y: 238, endPoint x: 391, endPoint y: 246, distance: 8.4
click at [391, 244] on article "Crawl Parameters Max # of Analysed URLs 10000 Max Speed (URLs / s) 1 Validate y…" at bounding box center [680, 280] width 1041 height 145
click at [391, 246] on input "10000" at bounding box center [416, 251] width 158 height 22
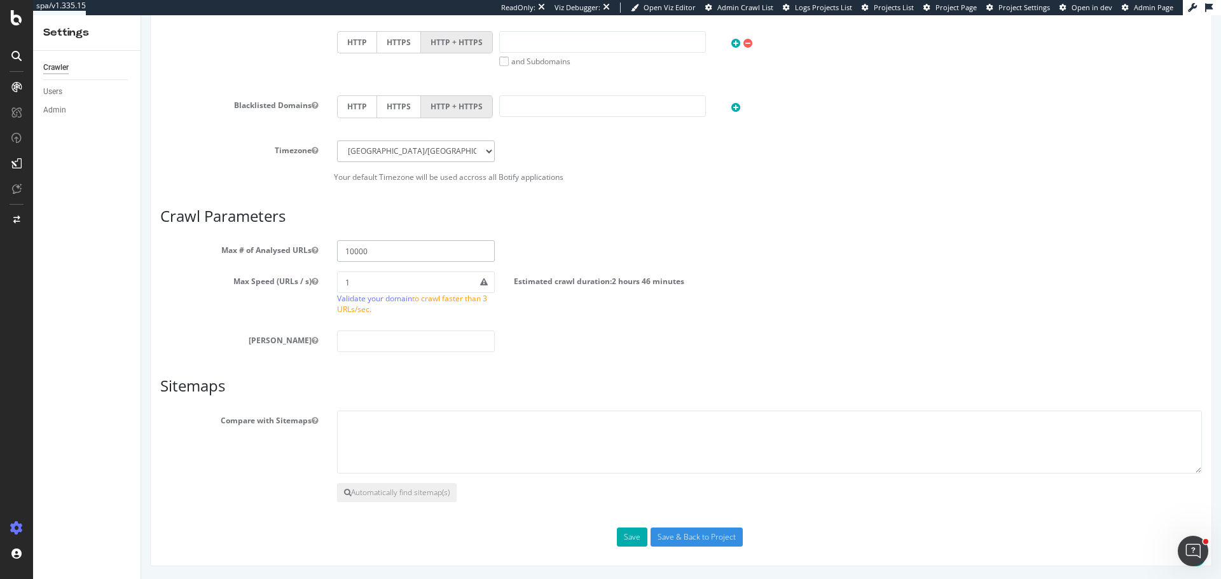
click at [391, 246] on input "10000" at bounding box center [416, 251] width 158 height 22
drag, startPoint x: 376, startPoint y: 251, endPoint x: 232, endPoint y: 245, distance: 144.5
click at [232, 245] on div "Max # of Analysed URLs 100000" at bounding box center [681, 251] width 1061 height 22
type input "10000"
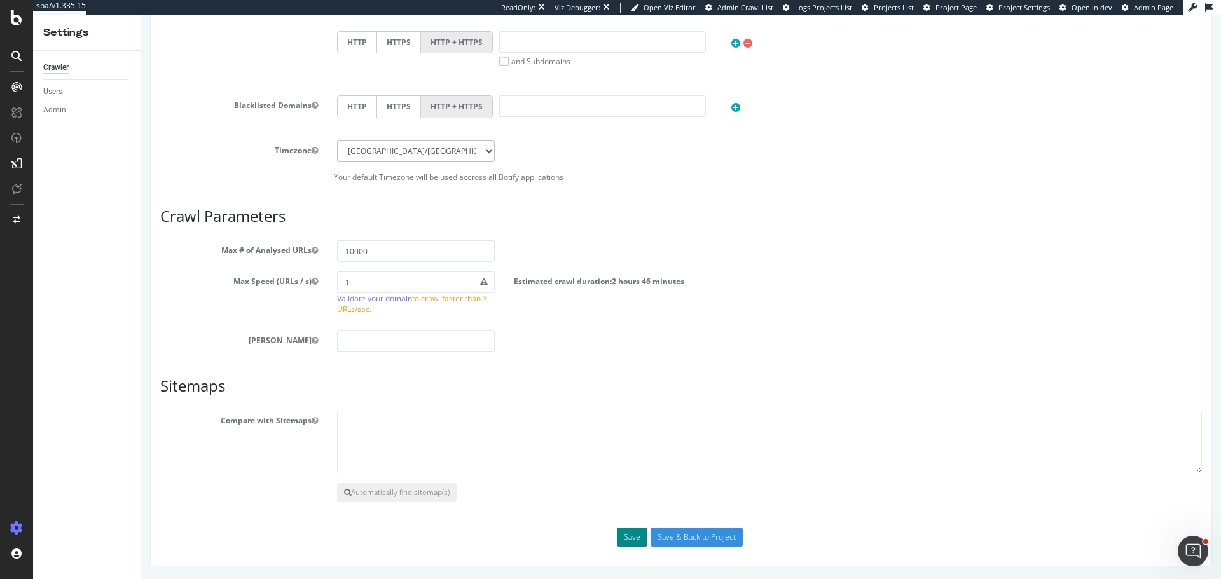
click at [623, 538] on button "Save" at bounding box center [632, 537] width 31 height 19
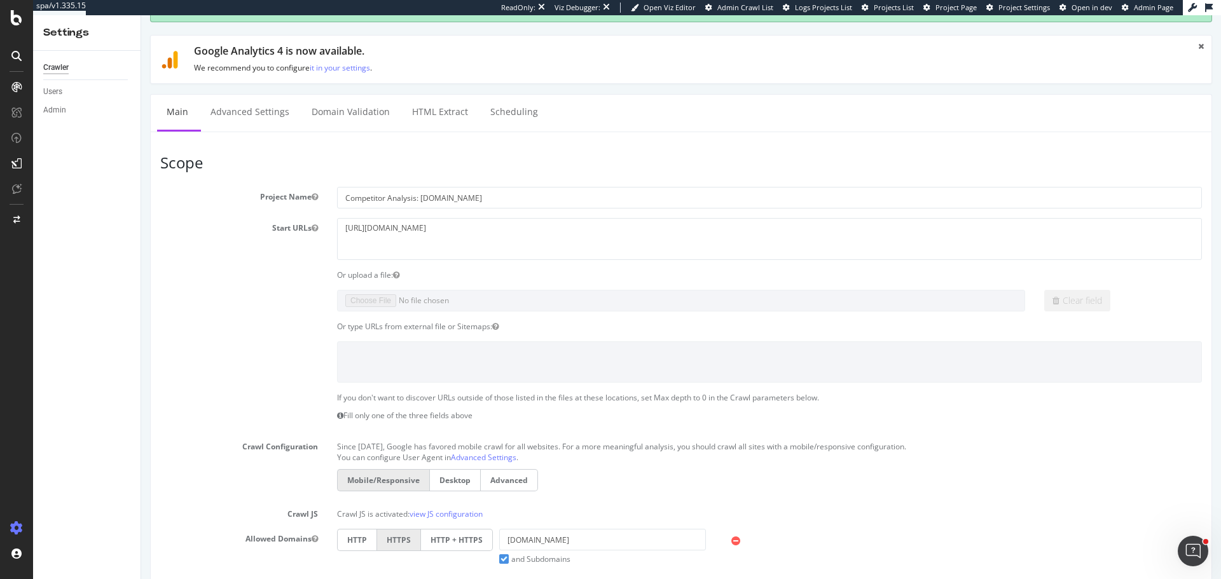
scroll to position [0, 0]
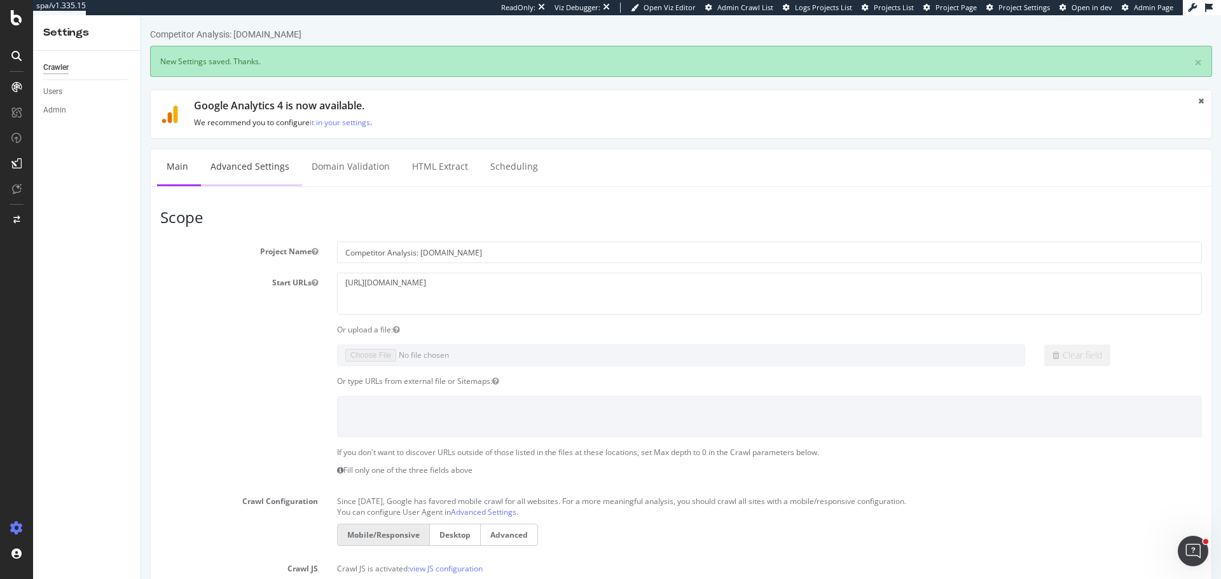
click at [239, 172] on link "Advanced Settings" at bounding box center [250, 166] width 98 height 35
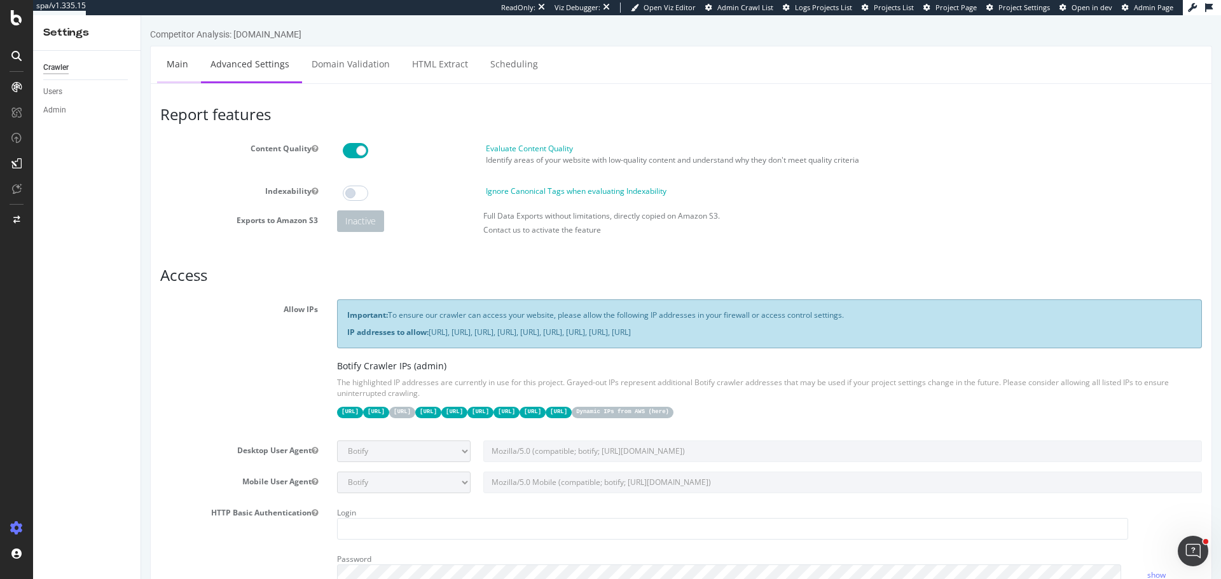
click at [166, 67] on link "Main" at bounding box center [177, 63] width 41 height 35
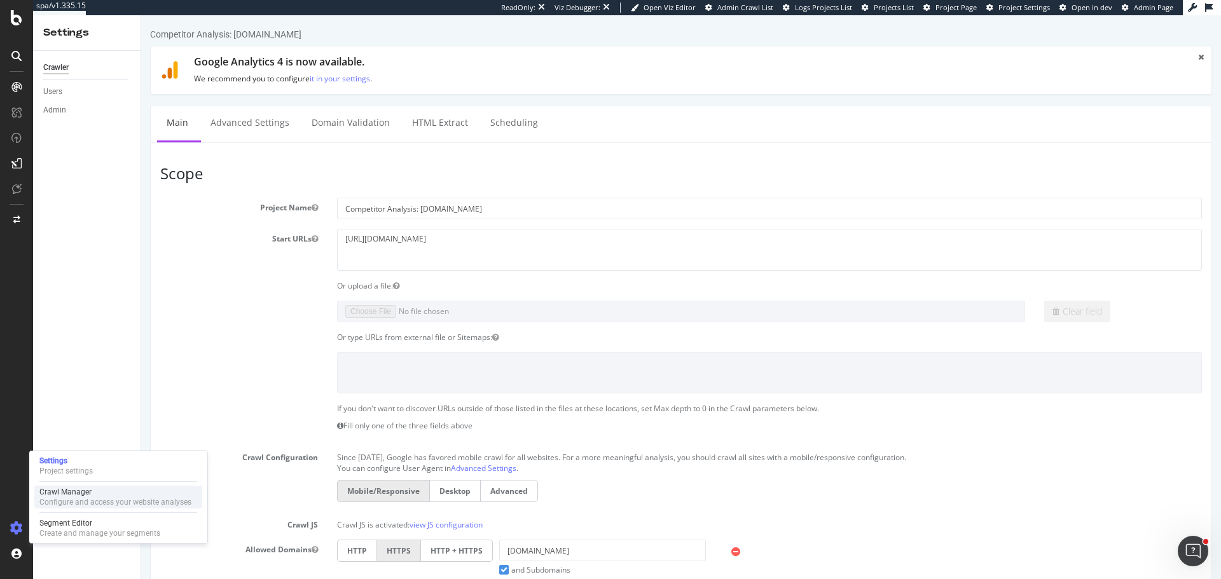
click at [123, 496] on div "Crawl Manager" at bounding box center [115, 492] width 152 height 10
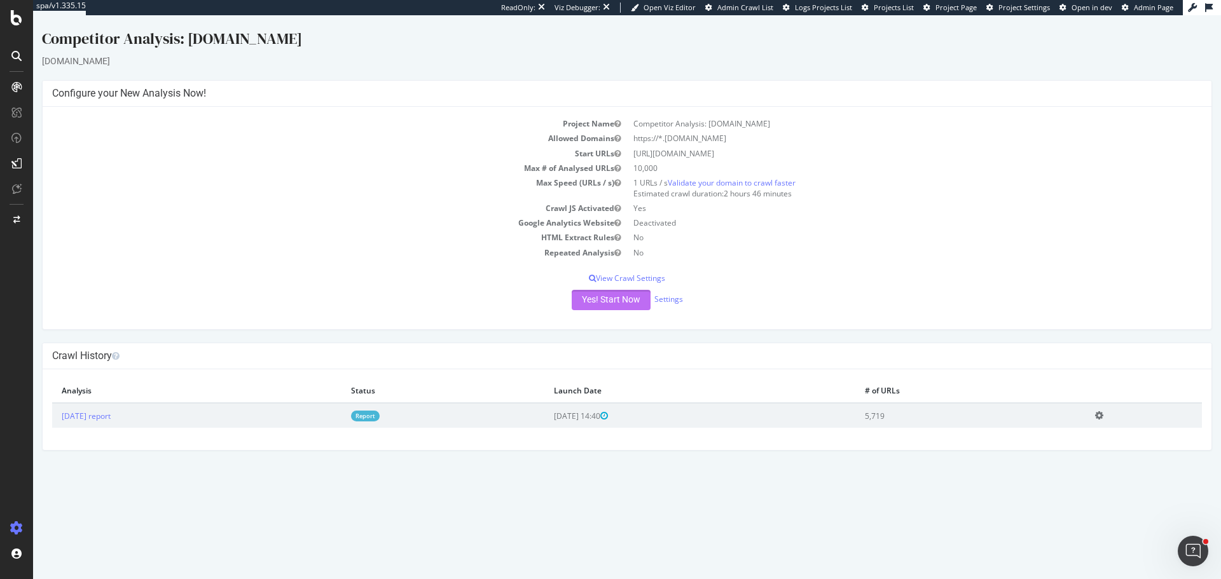
click at [619, 294] on button "Yes! Start Now" at bounding box center [611, 300] width 79 height 20
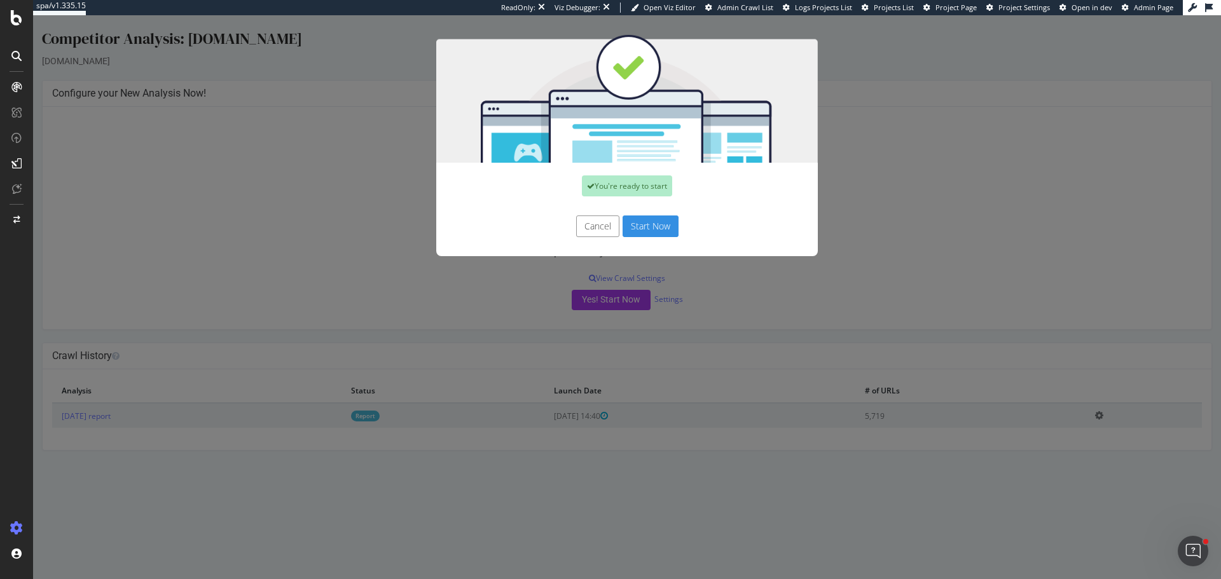
click at [649, 226] on button "Start Now" at bounding box center [650, 227] width 56 height 22
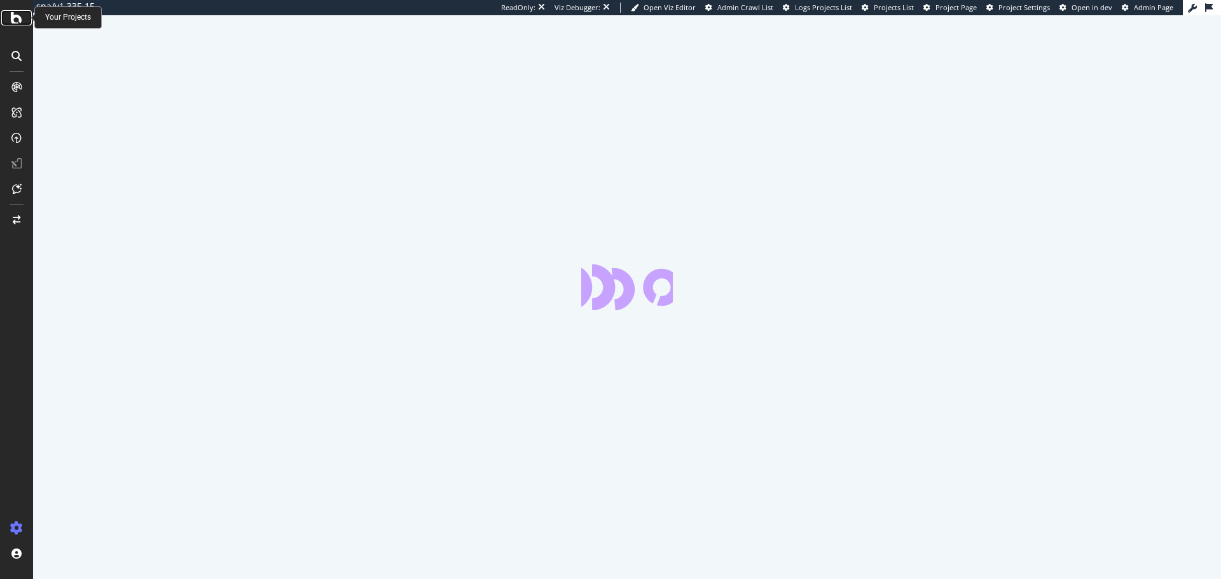
click at [10, 18] on div at bounding box center [16, 17] width 31 height 15
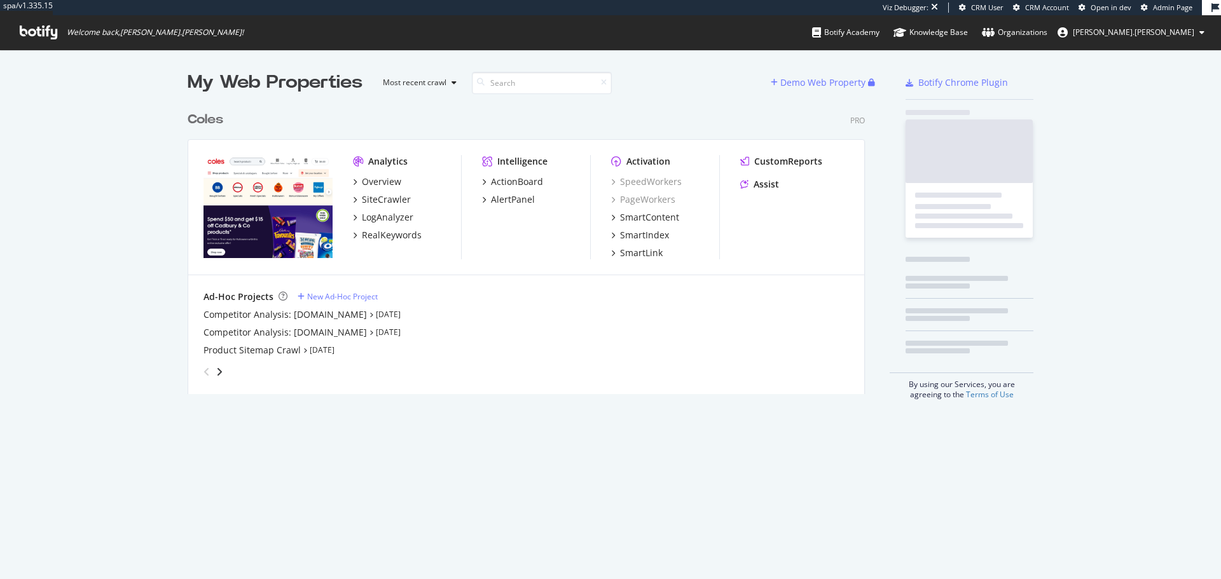
scroll to position [289, 678]
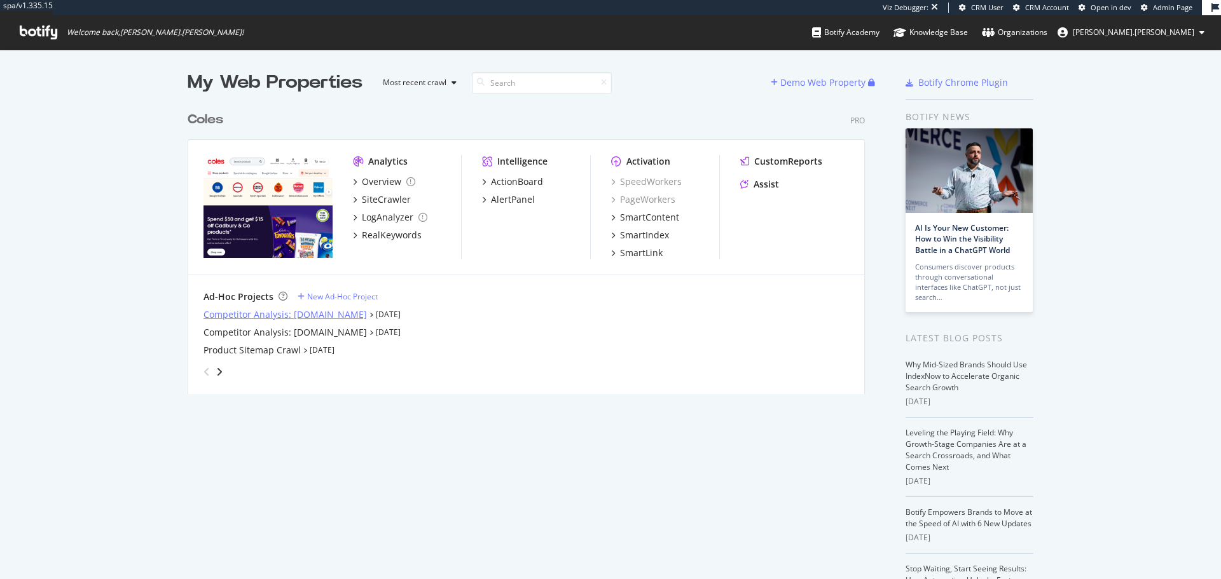
click at [288, 315] on div "Competitor Analysis: [DOMAIN_NAME]" at bounding box center [284, 314] width 163 height 13
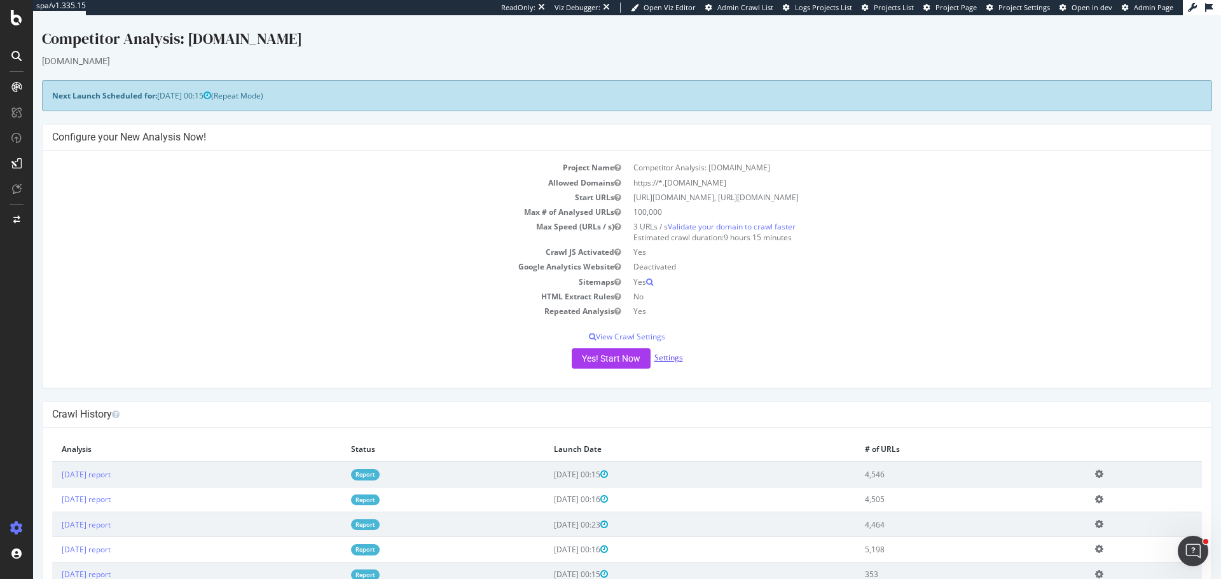
click at [661, 356] on link "Settings" at bounding box center [668, 357] width 29 height 11
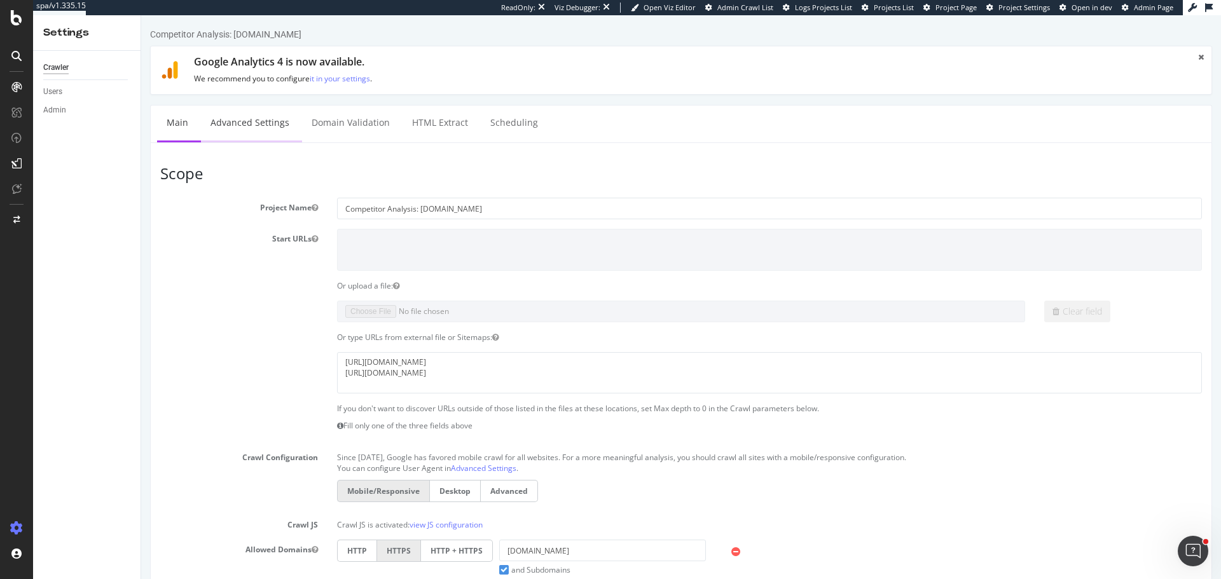
click at [269, 128] on link "Advanced Settings" at bounding box center [250, 123] width 98 height 35
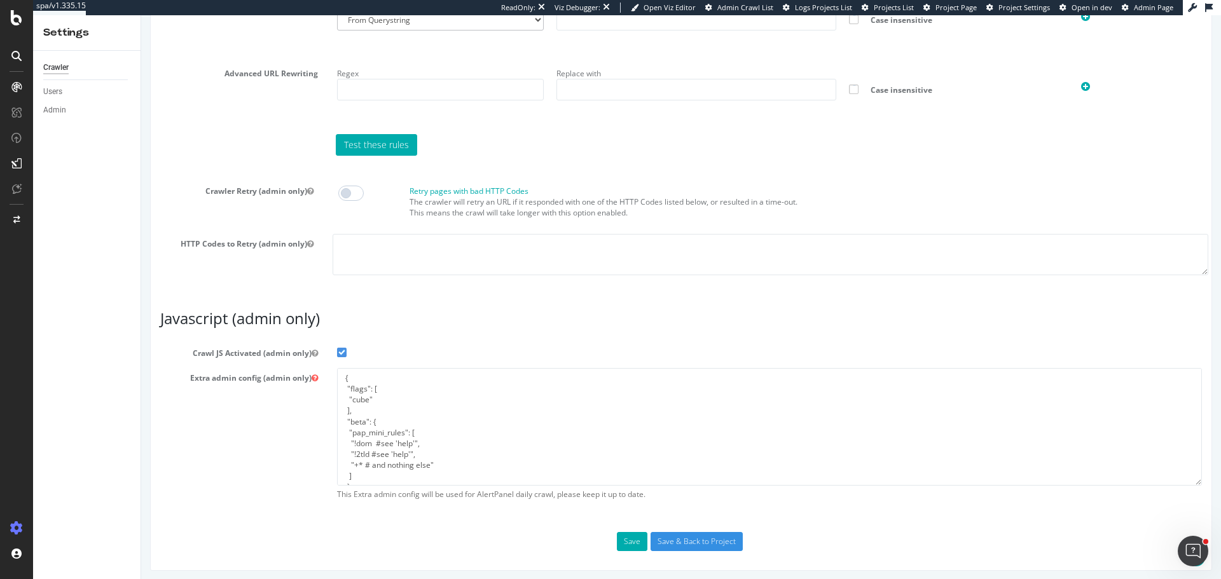
scroll to position [989, 0]
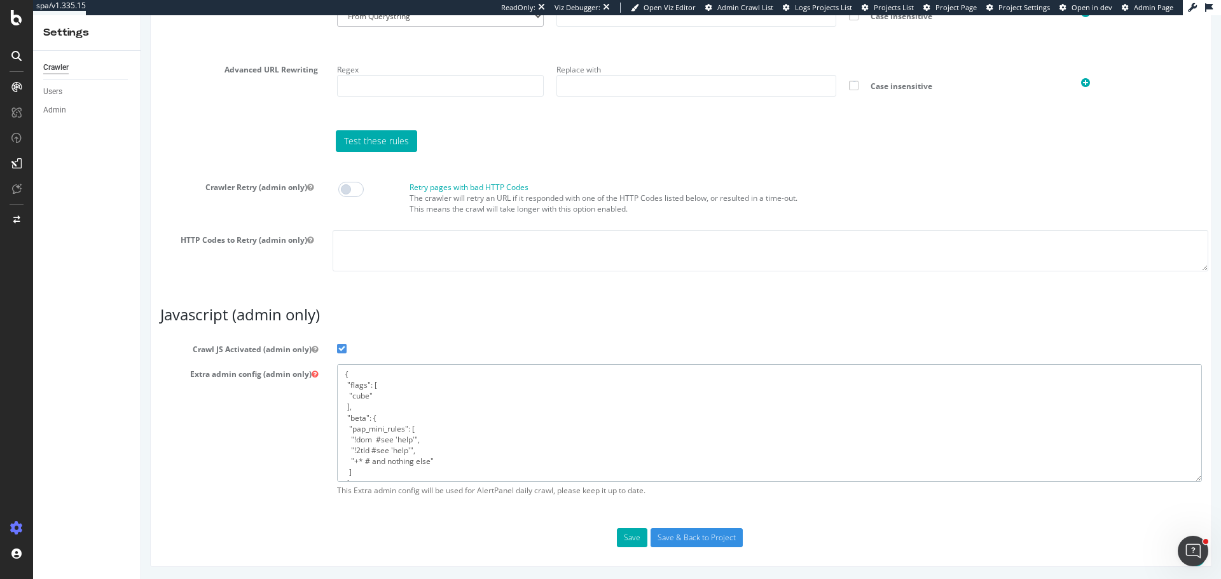
click at [511, 425] on textarea "{ "flags": [ "cube" ], "beta": { "pap_mini_rules": [ "!dom #see 'help'", "!2tld…" at bounding box center [769, 423] width 865 height 118
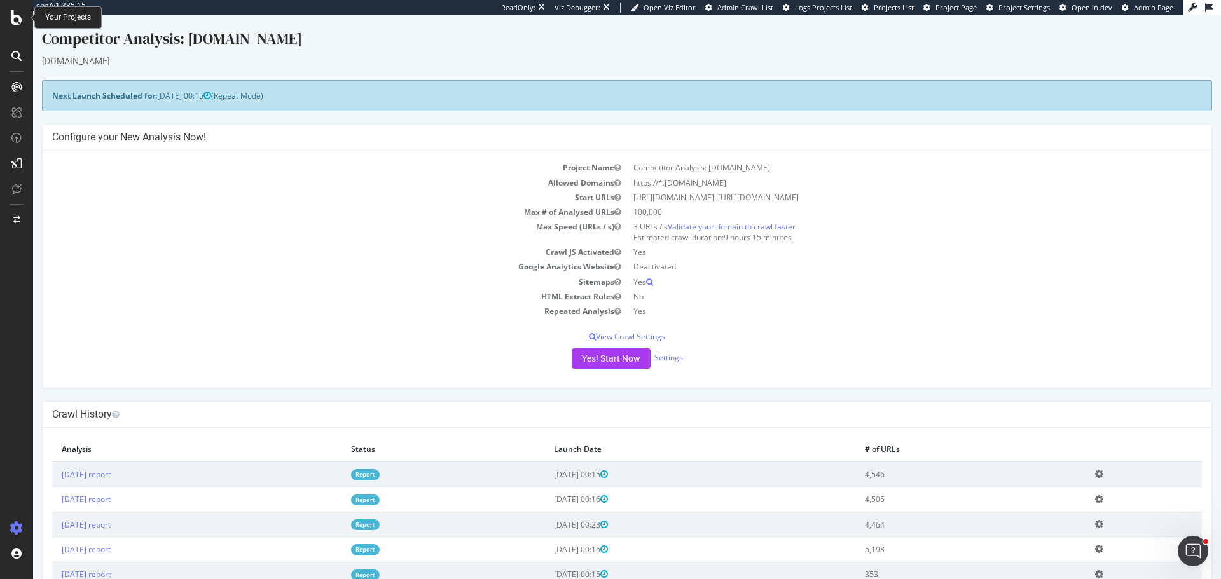
click at [14, 14] on icon at bounding box center [16, 17] width 11 height 15
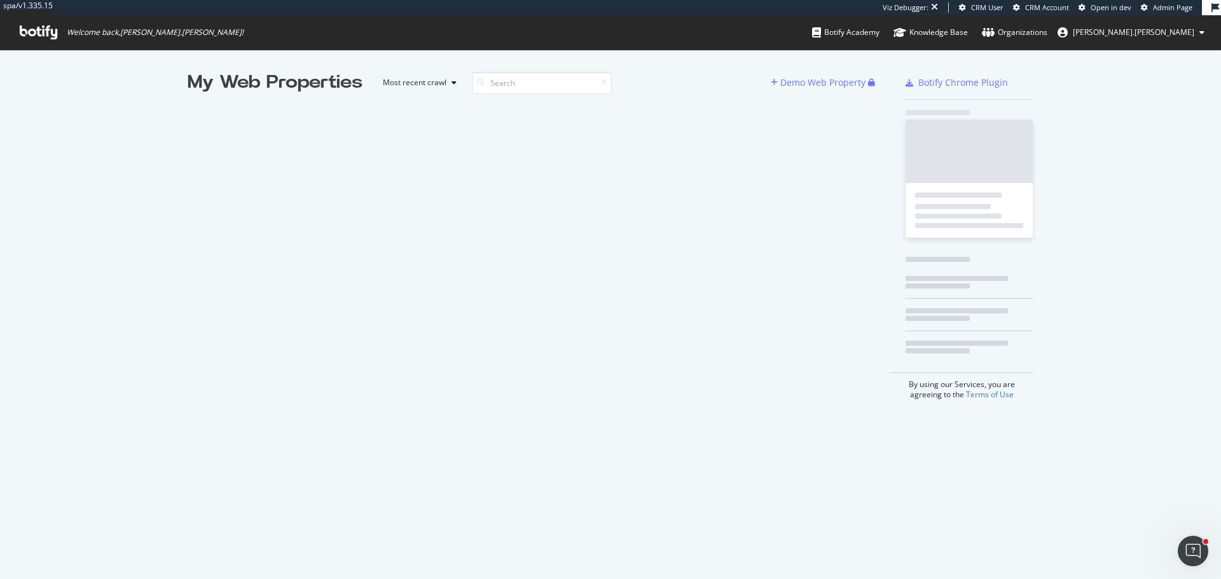
scroll to position [570, 1202]
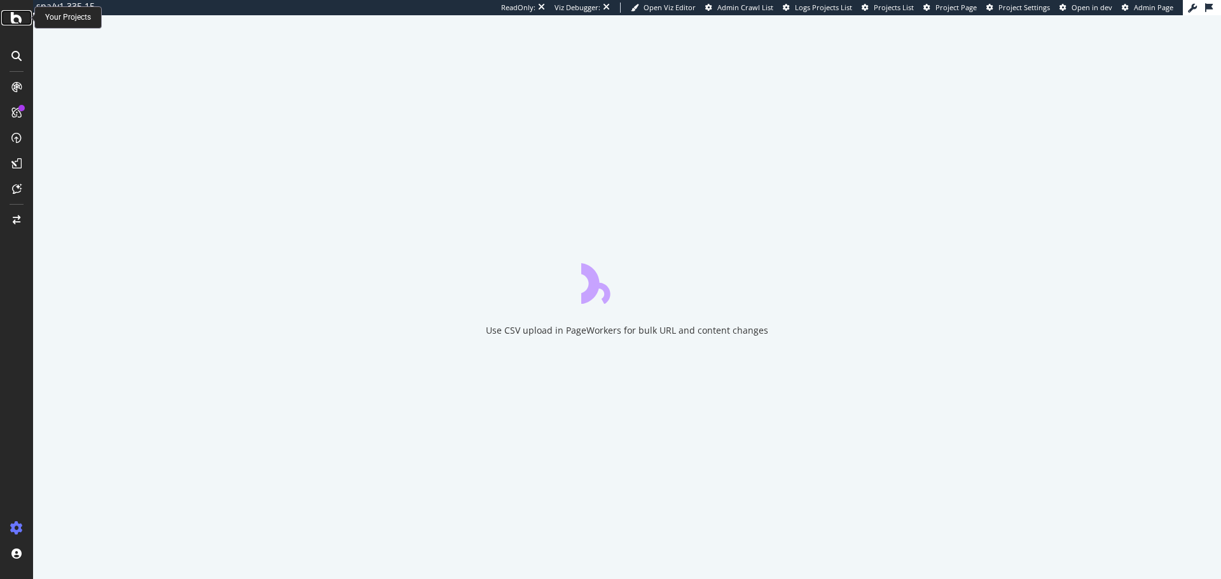
click at [9, 20] on div at bounding box center [16, 17] width 31 height 15
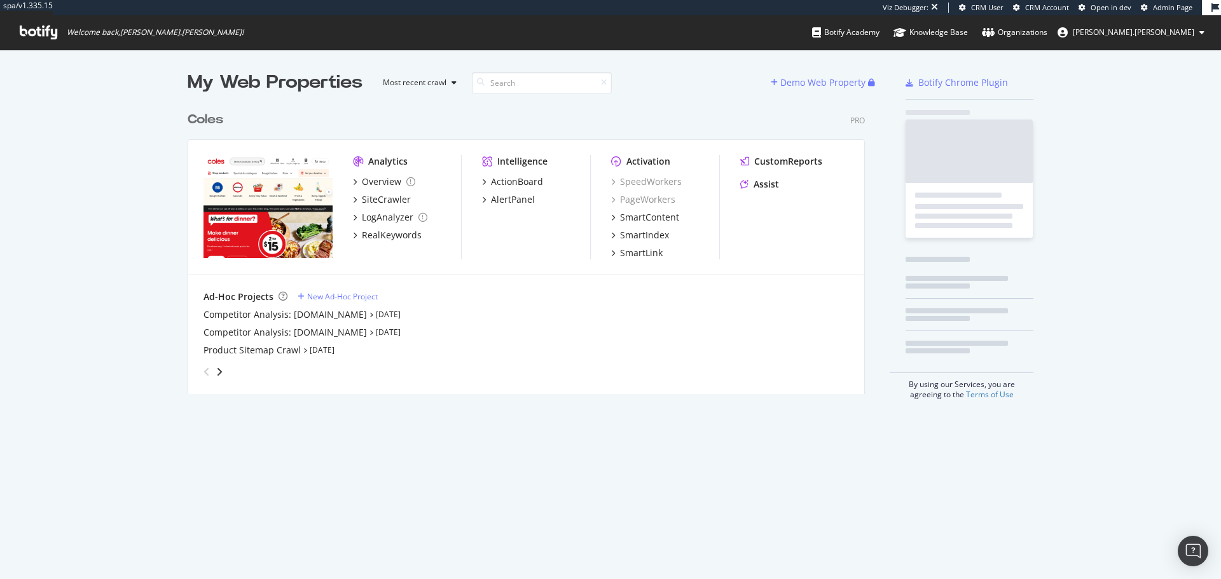
scroll to position [289, 678]
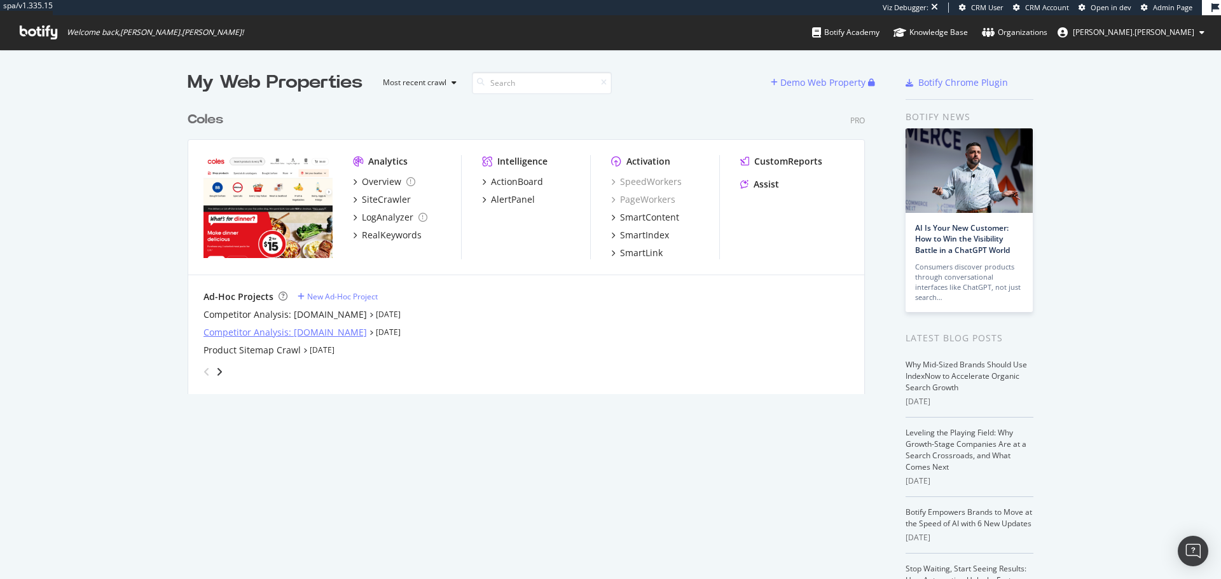
click at [350, 333] on div "Competitor Analysis: [DOMAIN_NAME]" at bounding box center [284, 332] width 163 height 13
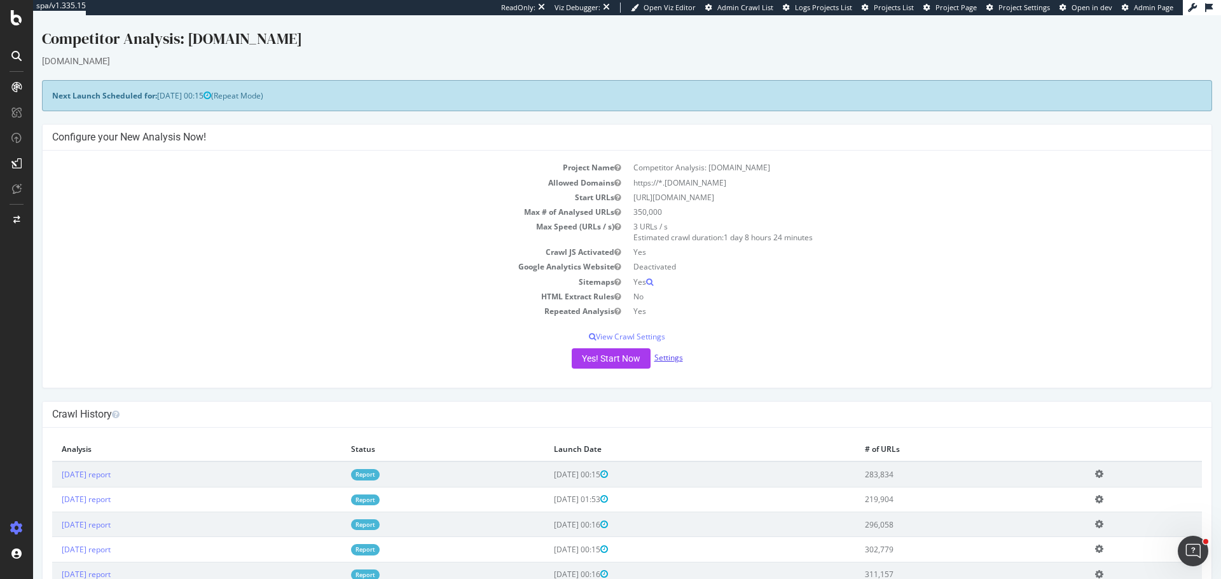
click at [670, 358] on link "Settings" at bounding box center [668, 357] width 29 height 11
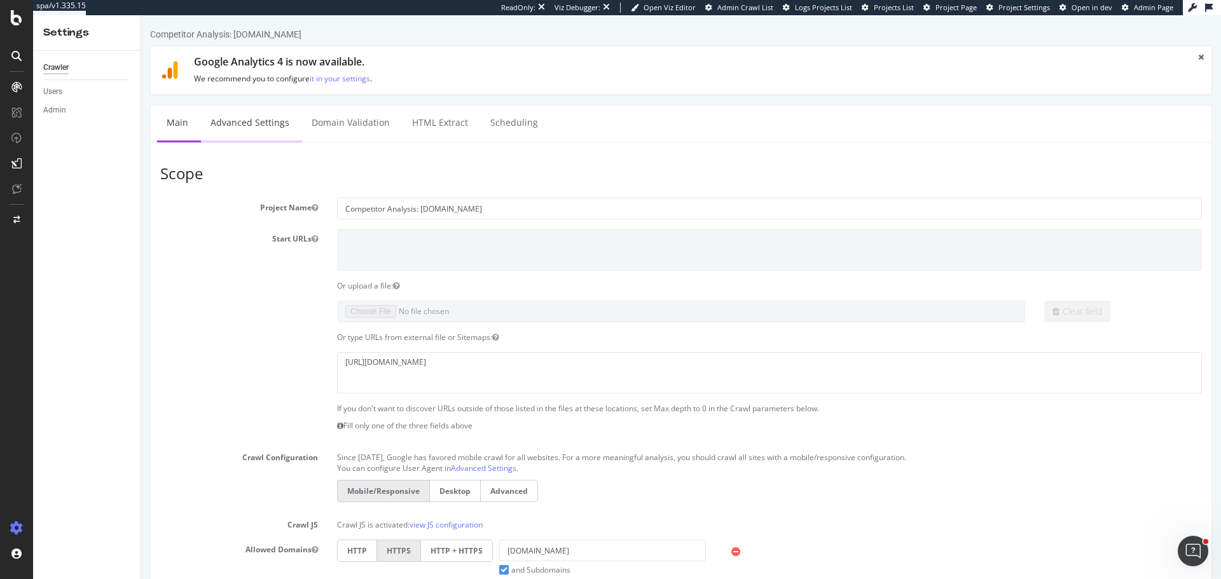
click at [264, 132] on link "Advanced Settings" at bounding box center [250, 123] width 98 height 35
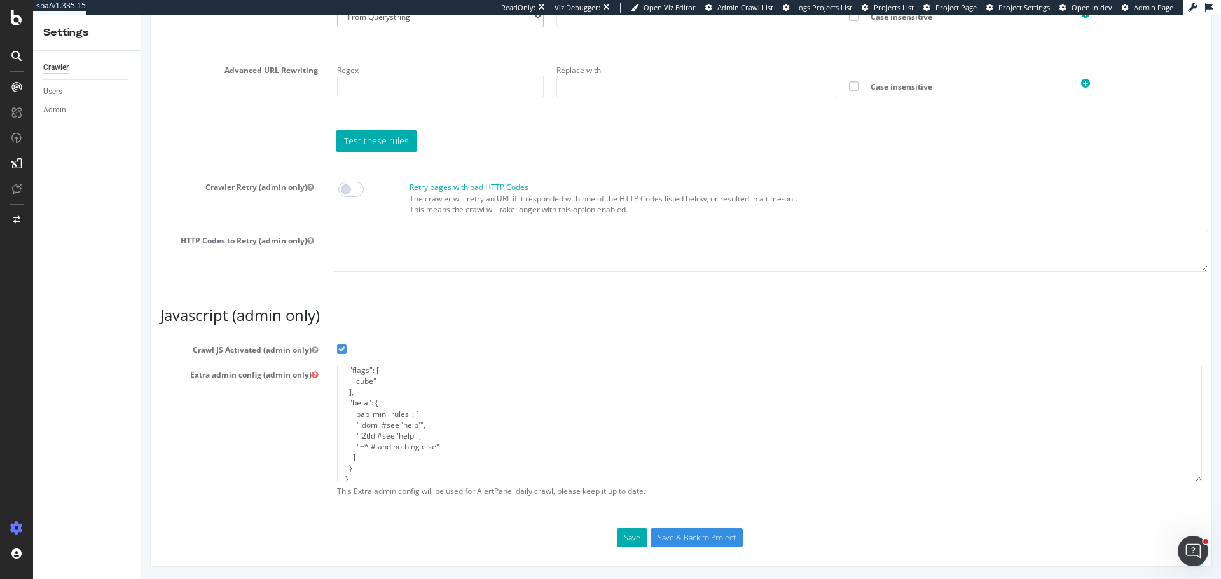
scroll to position [22, 0]
click at [530, 430] on textarea "{ "flags": [ "cube" ], "beta": { "pap_mini_rules": [ "!dom #see 'help'", "!2tld…" at bounding box center [769, 424] width 865 height 118
click at [494, 422] on textarea "{ "flags": [ "cube" ], "beta": { "pap_mini_rules": [ "!dom #see 'help'", "!2tld…" at bounding box center [769, 424] width 865 height 118
